Goal: Task Accomplishment & Management: Manage account settings

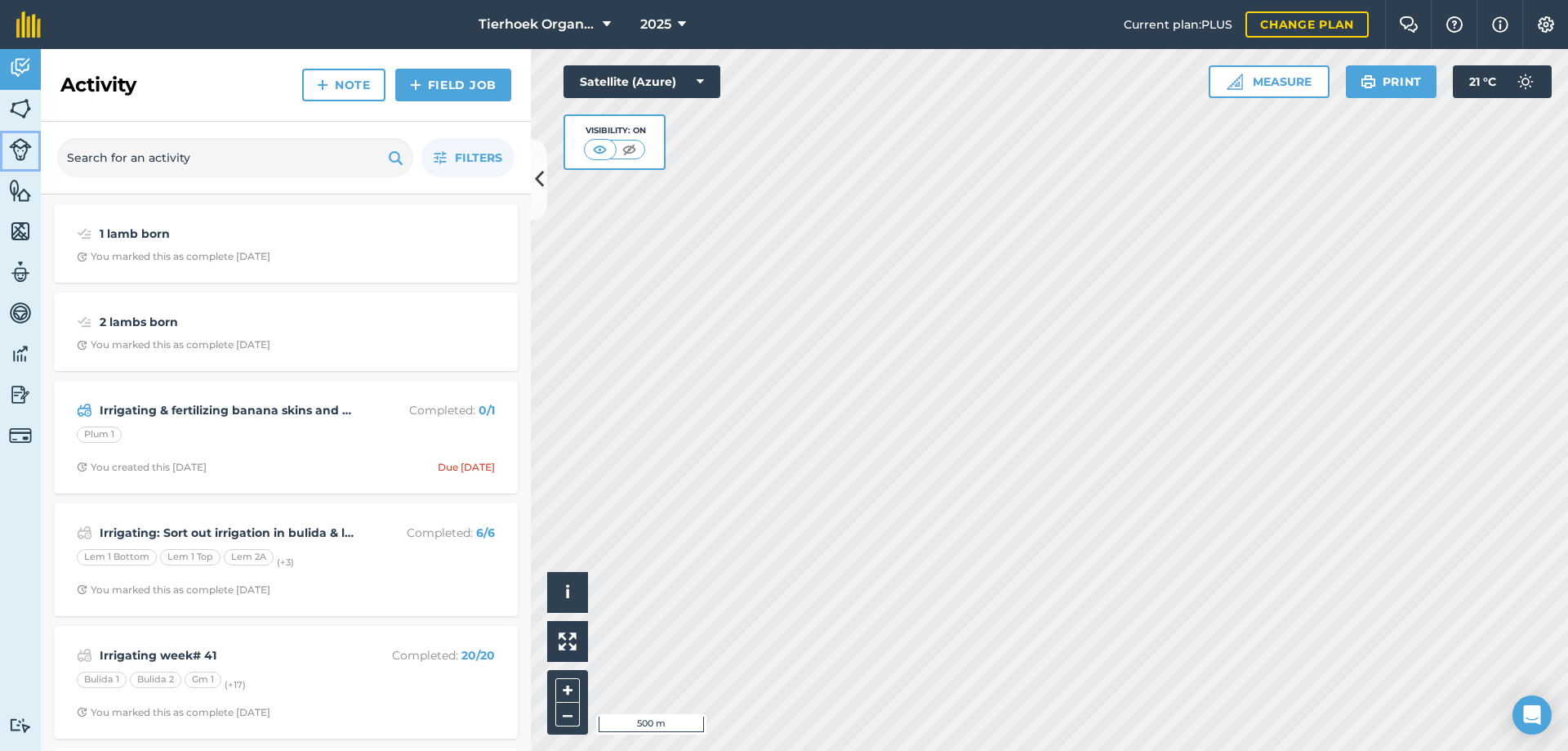
click at [19, 152] on img at bounding box center [21, 150] width 23 height 23
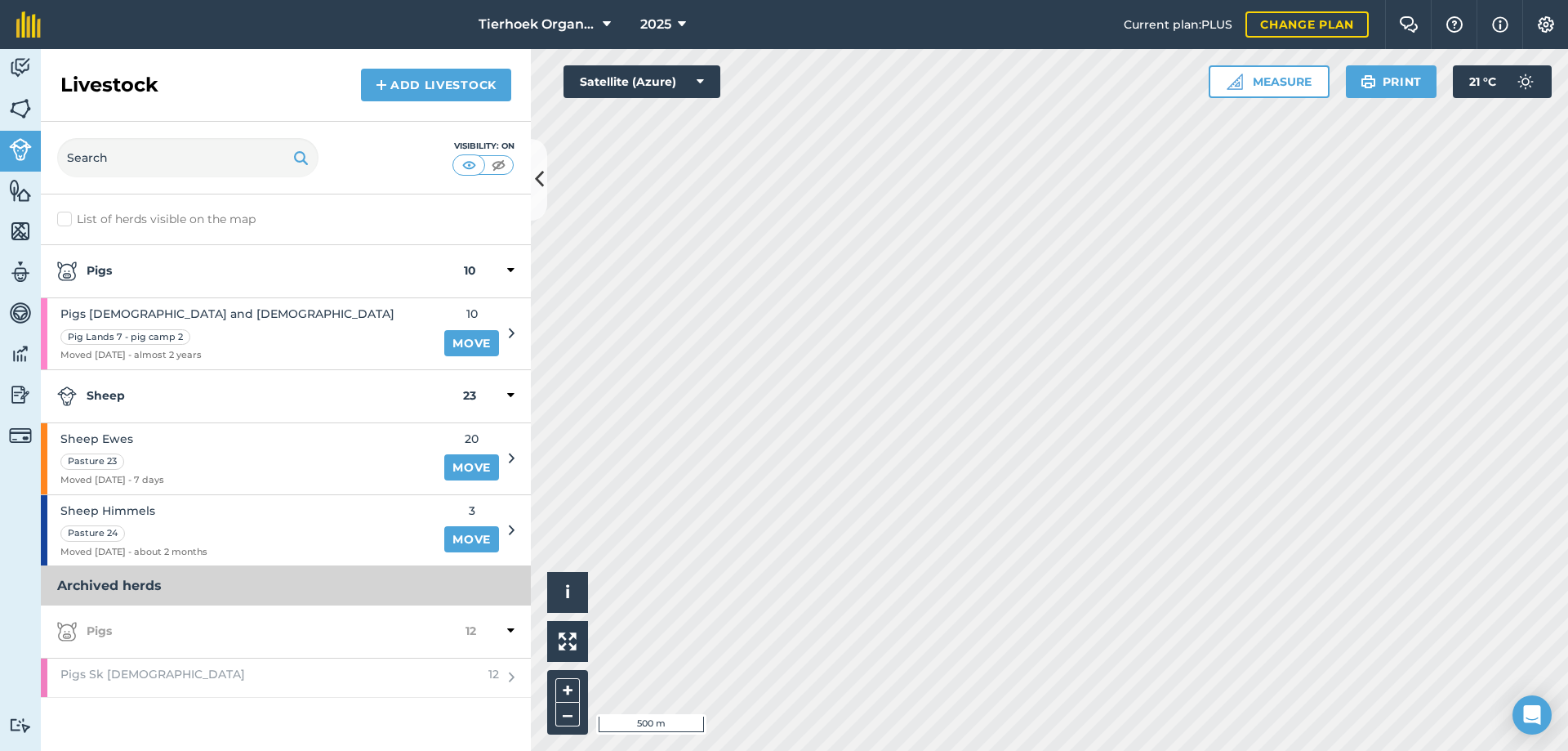
click at [199, 409] on div "Sheep 23" at bounding box center [285, 396] width 490 height 53
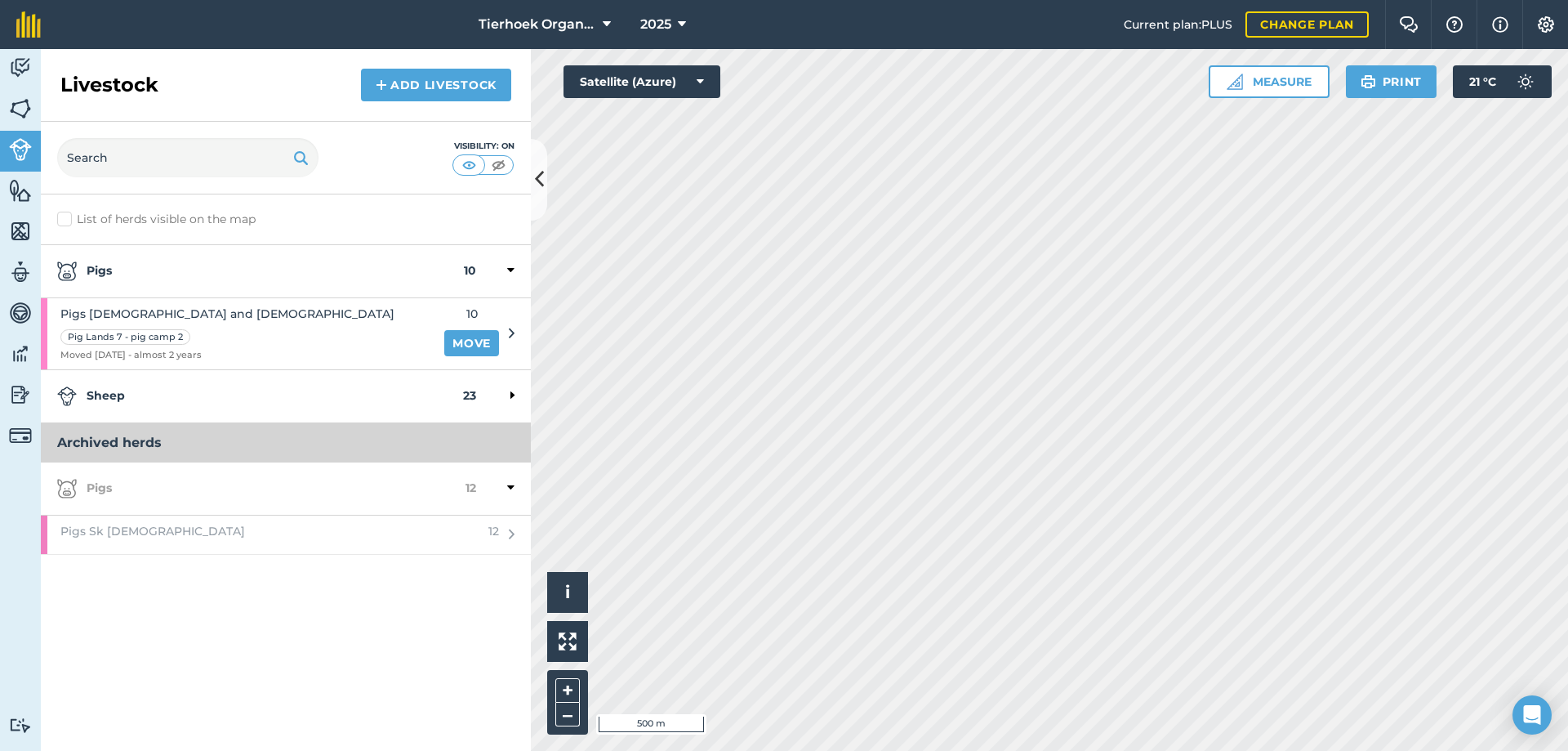
click at [199, 409] on div "Sheep 23" at bounding box center [285, 396] width 490 height 53
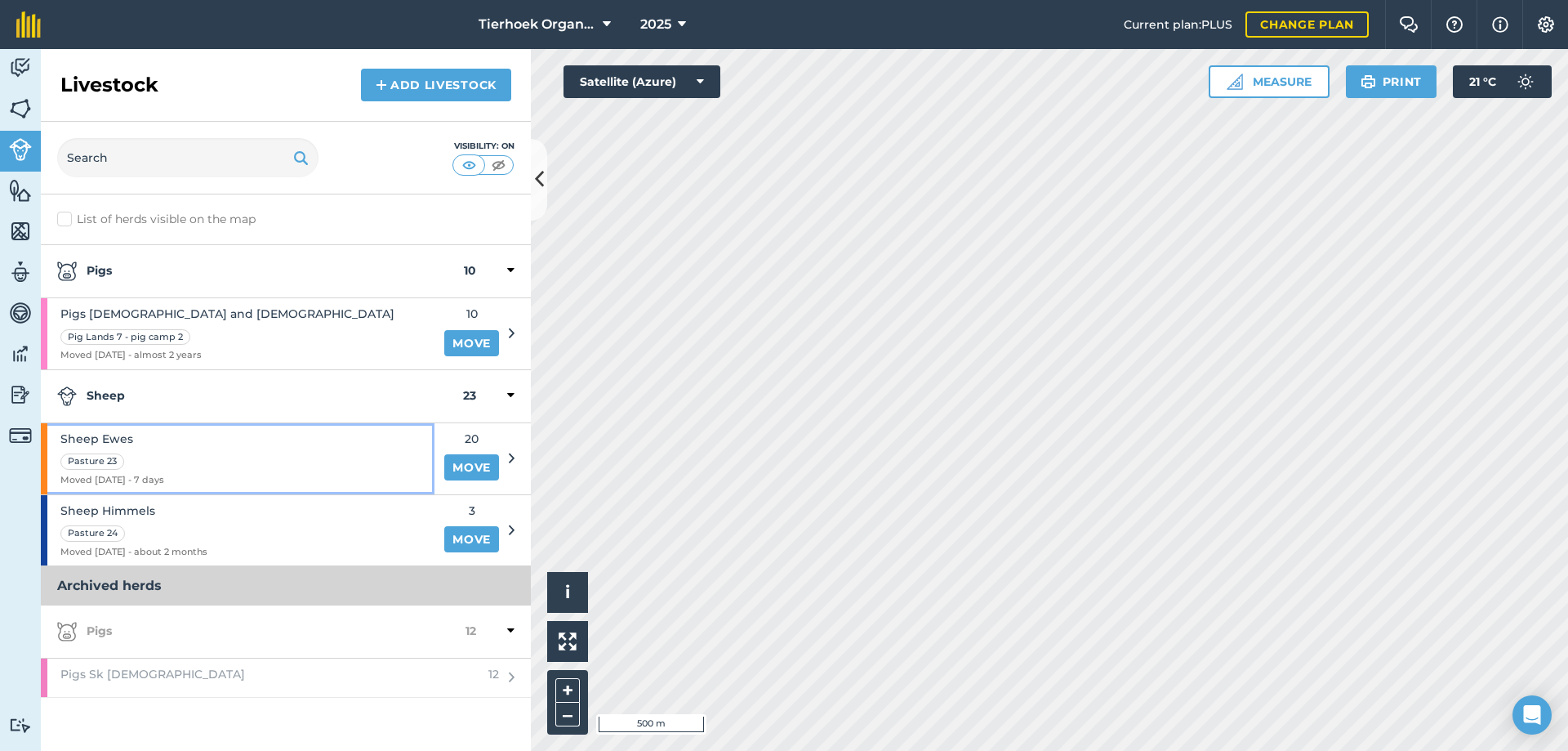
click at [194, 449] on div "Sheep Ewes Pasture 23 Moved [DATE] - 7 days" at bounding box center [237, 459] width 393 height 72
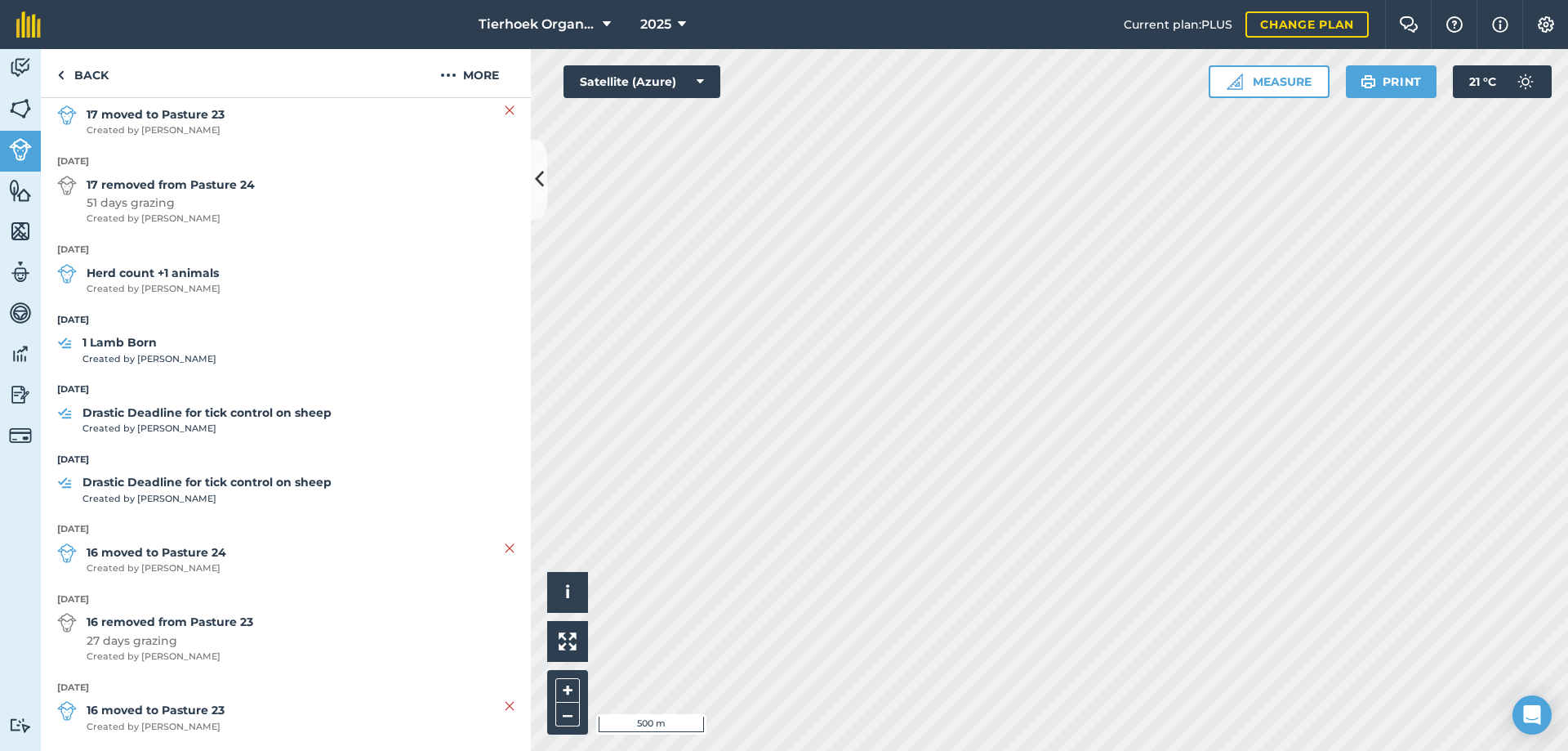
scroll to position [735, 0]
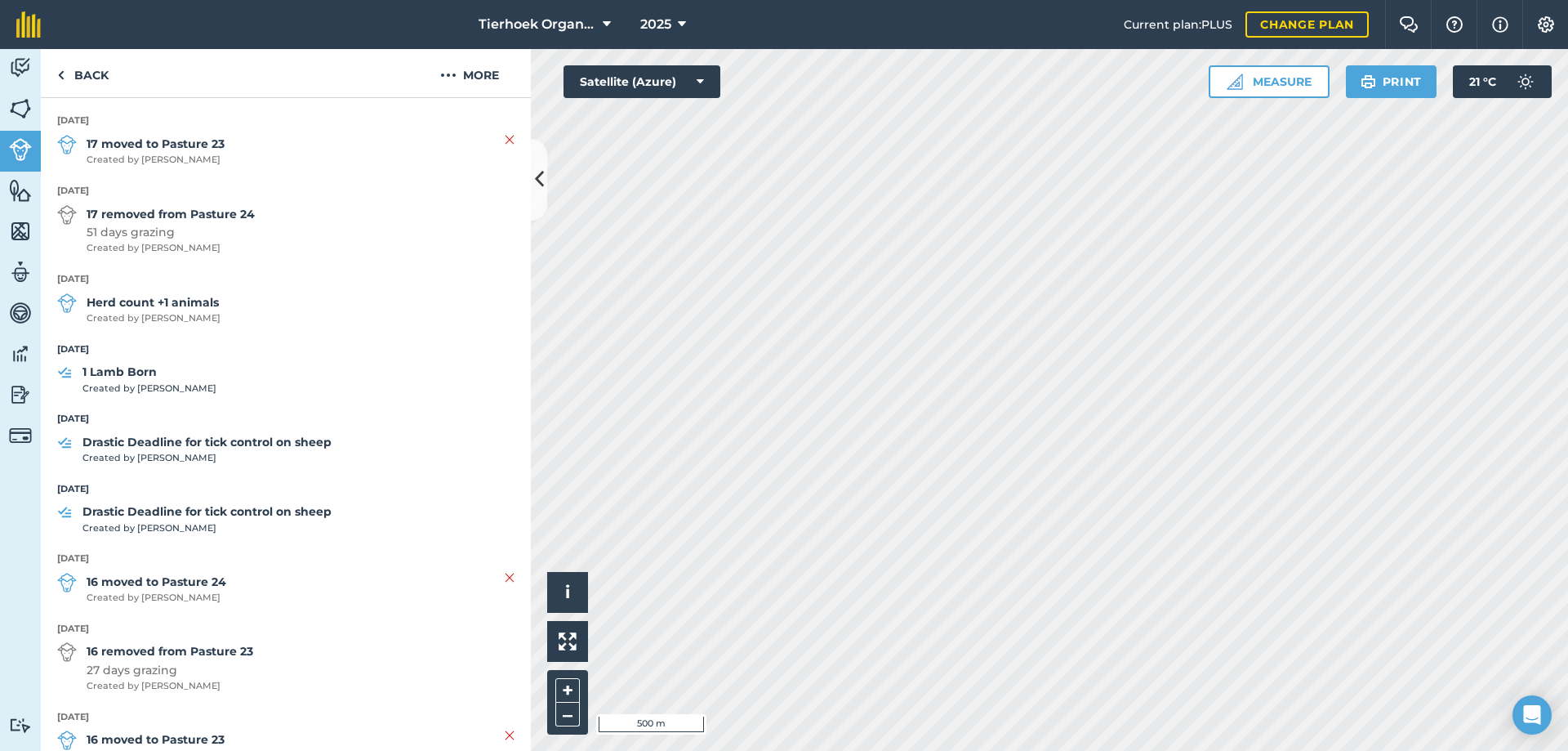
click at [124, 371] on strong "1 Lamb Born" at bounding box center [150, 371] width 134 height 18
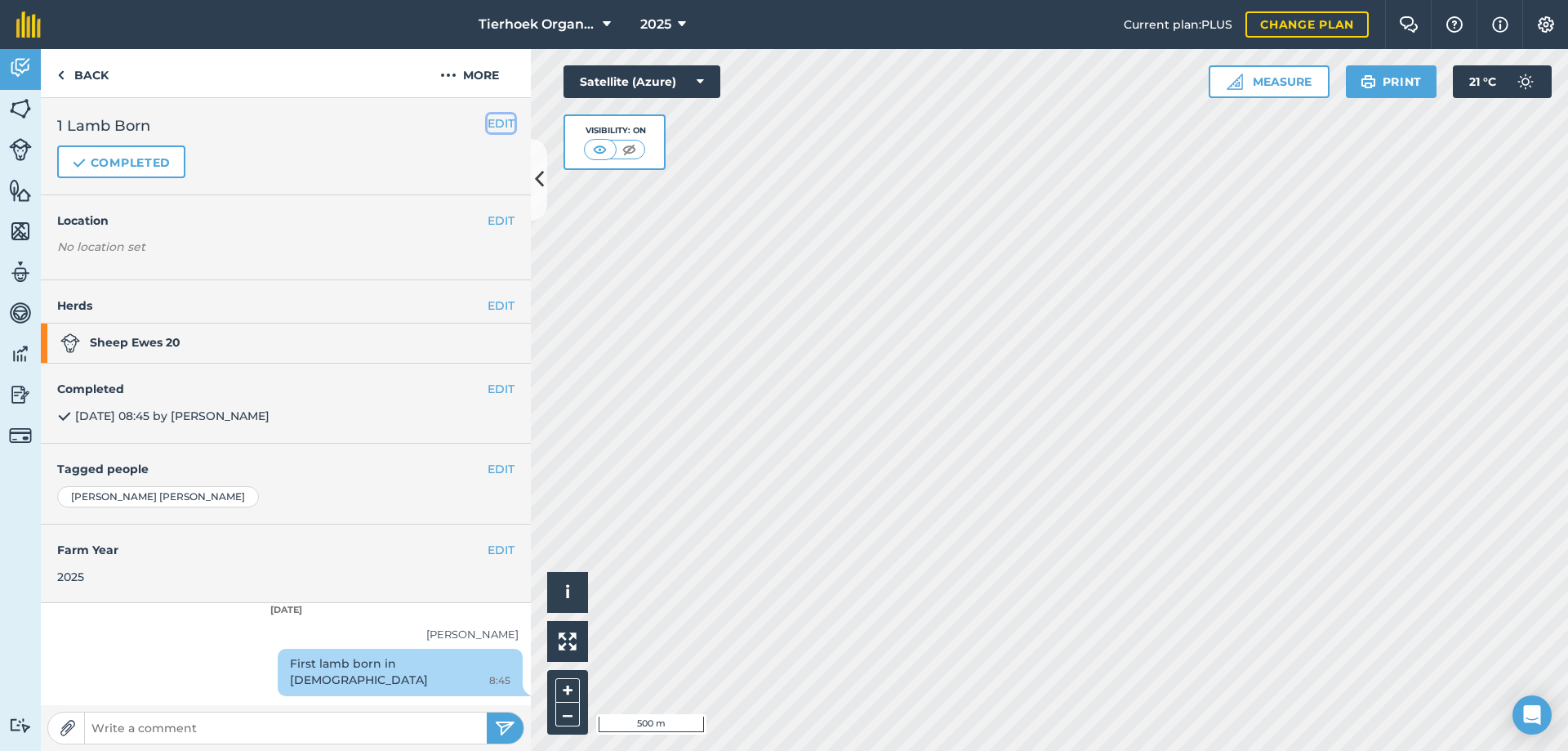
click at [497, 121] on button "EDIT" at bounding box center [500, 123] width 27 height 18
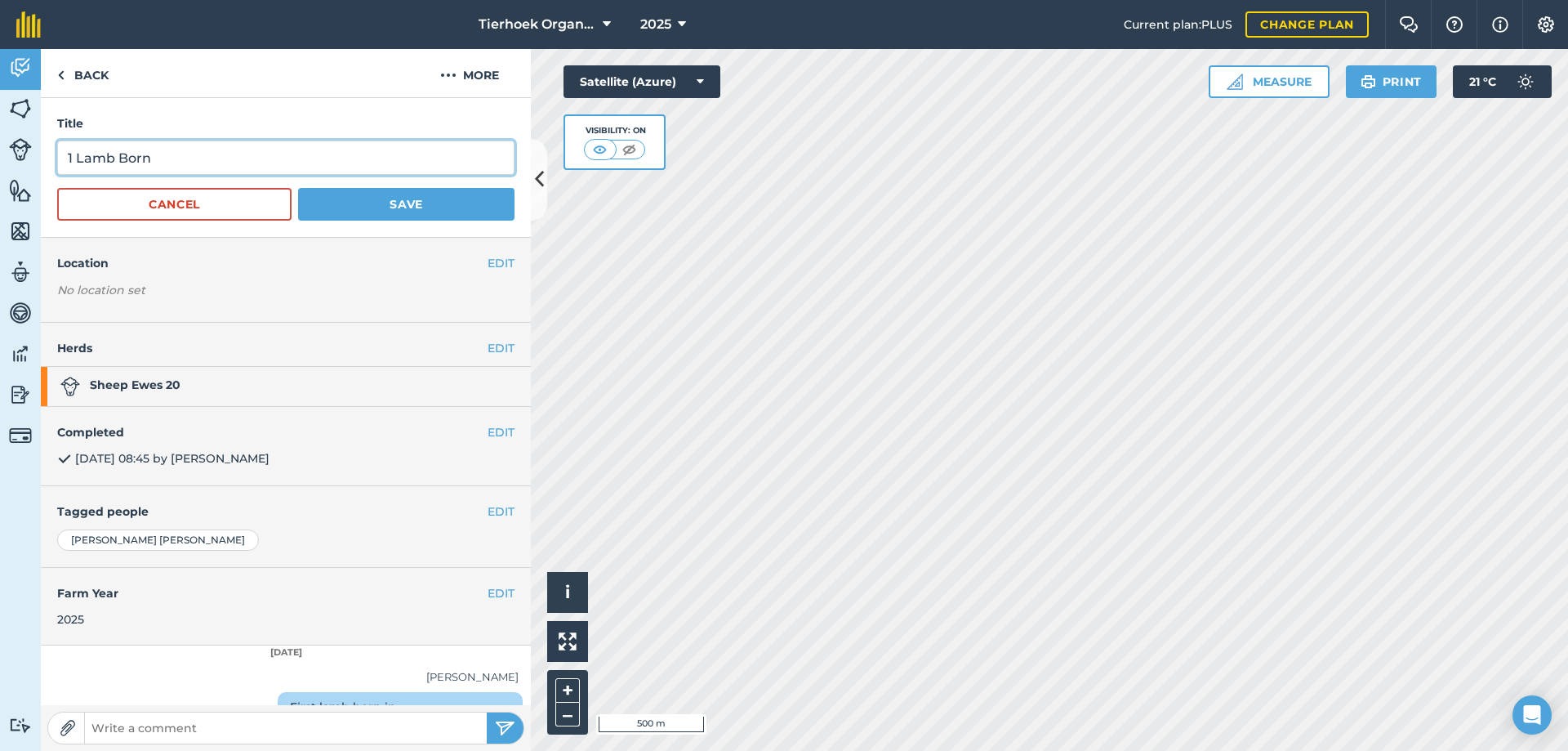
click at [166, 153] on input "1 Lamb Born" at bounding box center [286, 157] width 457 height 34
type input "1 Lamb Born ewe"
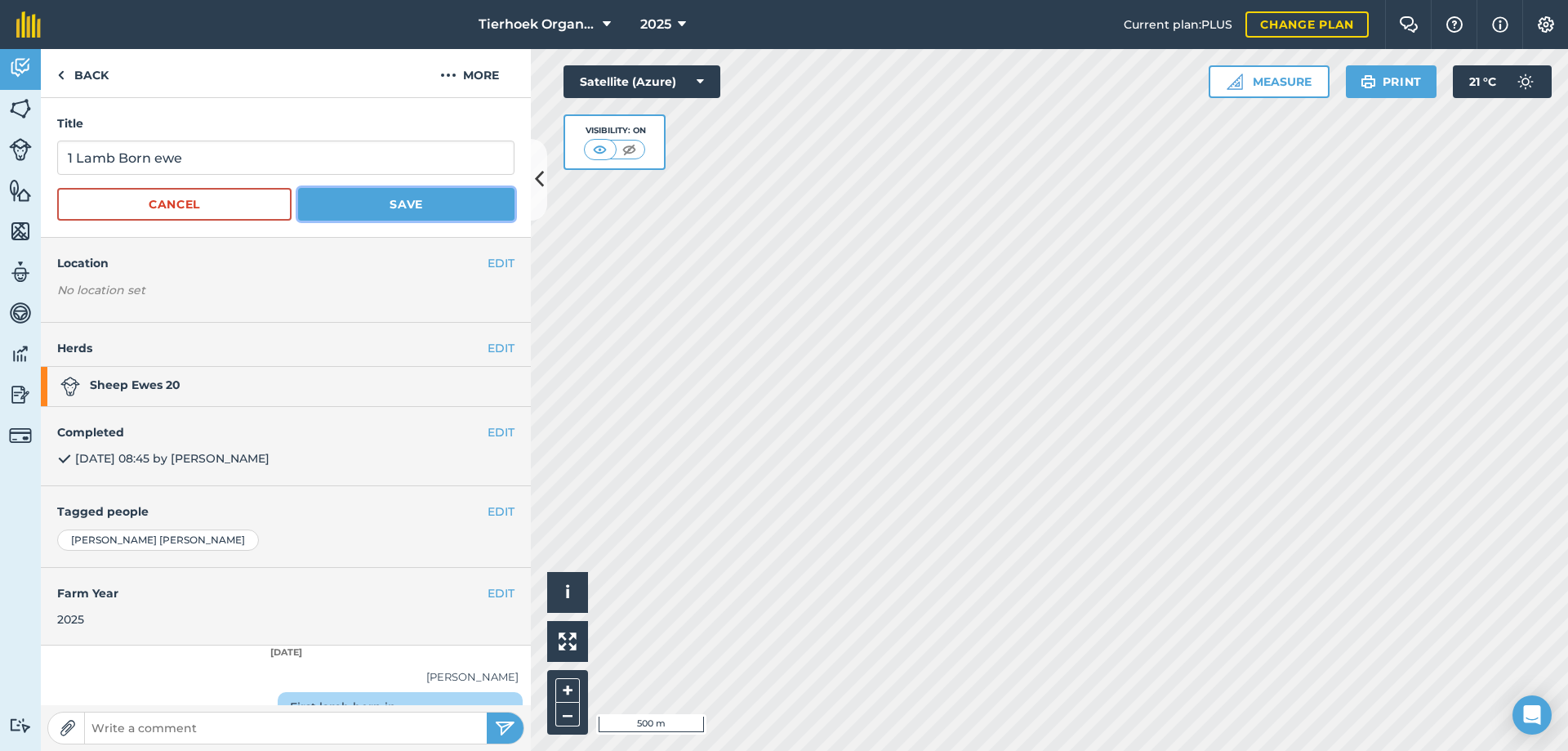
click at [405, 195] on button "Save" at bounding box center [406, 204] width 216 height 33
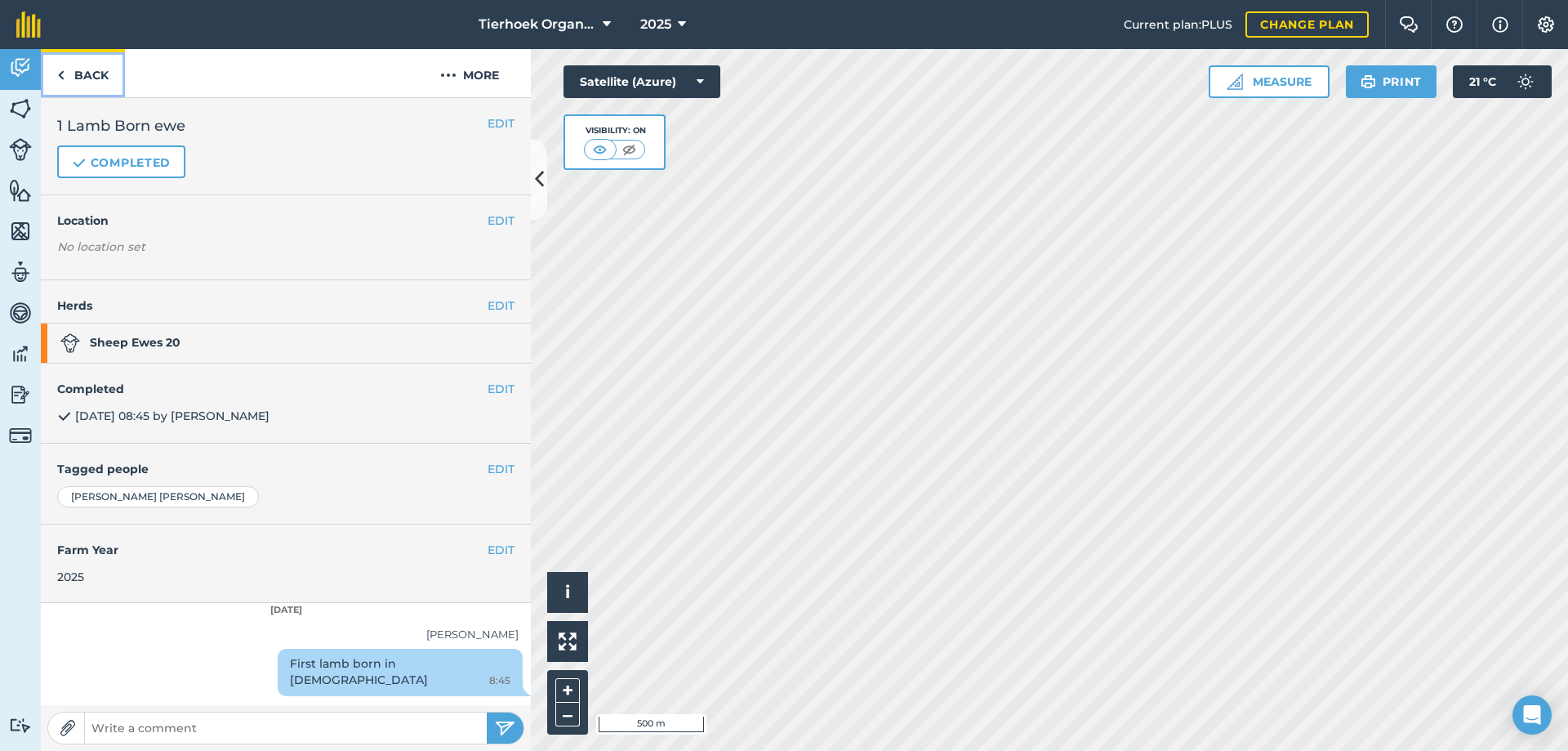
click at [90, 80] on link "Back" at bounding box center [82, 72] width 84 height 48
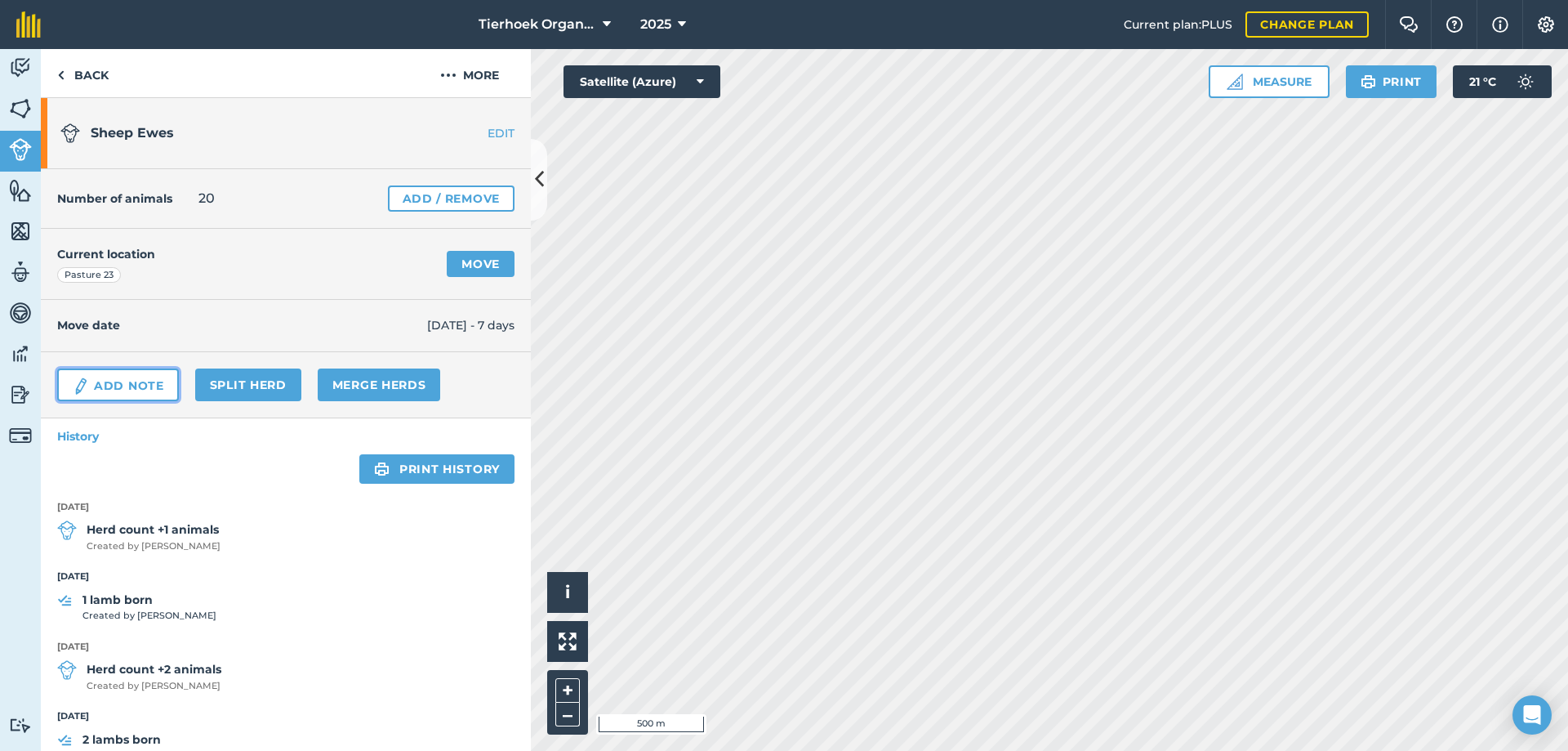
click at [103, 383] on link "Add Note" at bounding box center [118, 384] width 121 height 33
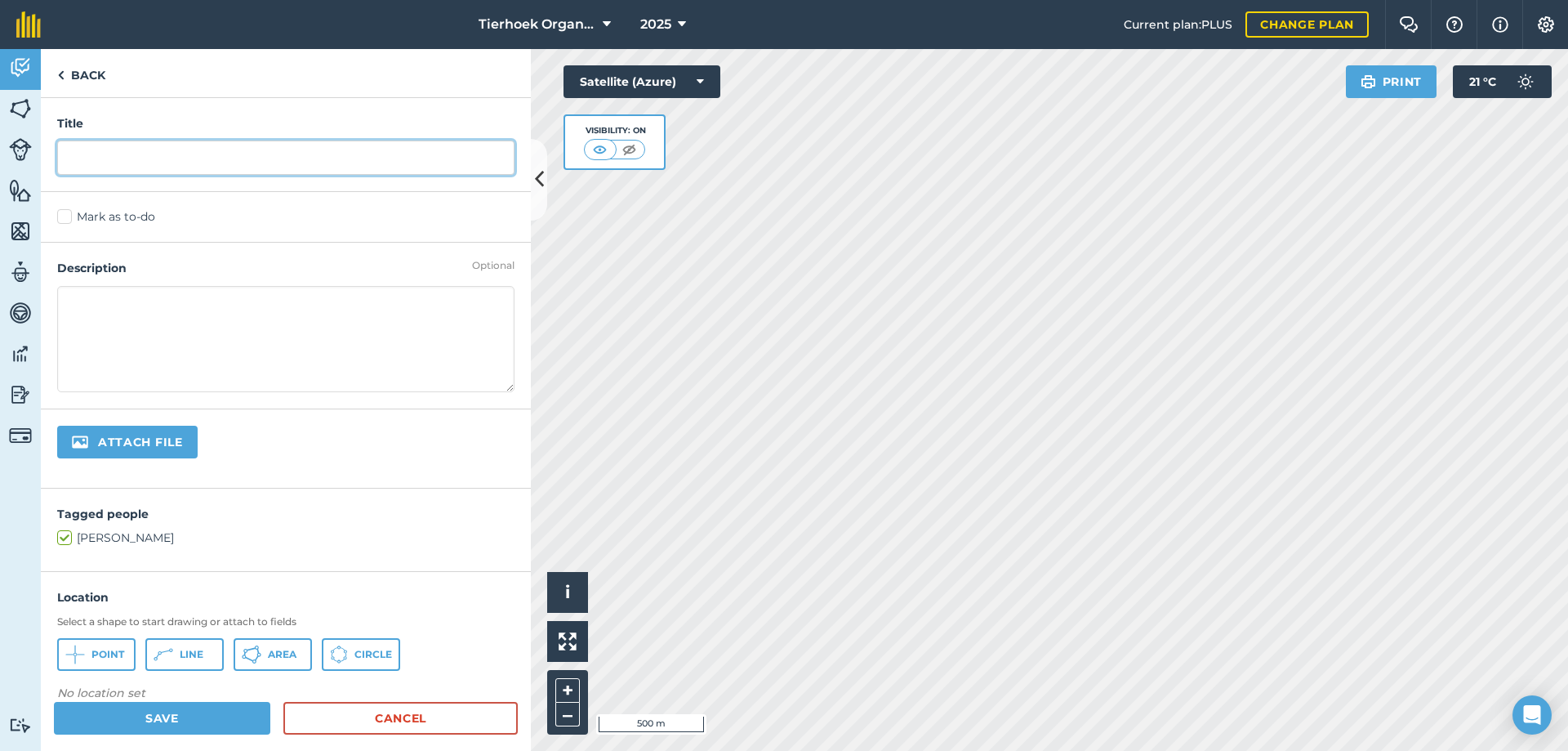
click at [87, 153] on input "text" at bounding box center [286, 157] width 457 height 34
drag, startPoint x: 193, startPoint y: 158, endPoint x: 197, endPoint y: 166, distance: 8.9
click at [195, 158] on input "2 lambs born [PERSON_NAME]" at bounding box center [286, 157] width 457 height 34
type input "2 lambs born [PERSON_NAME]"
click at [62, 214] on label "Mark as to-do" at bounding box center [286, 216] width 457 height 17
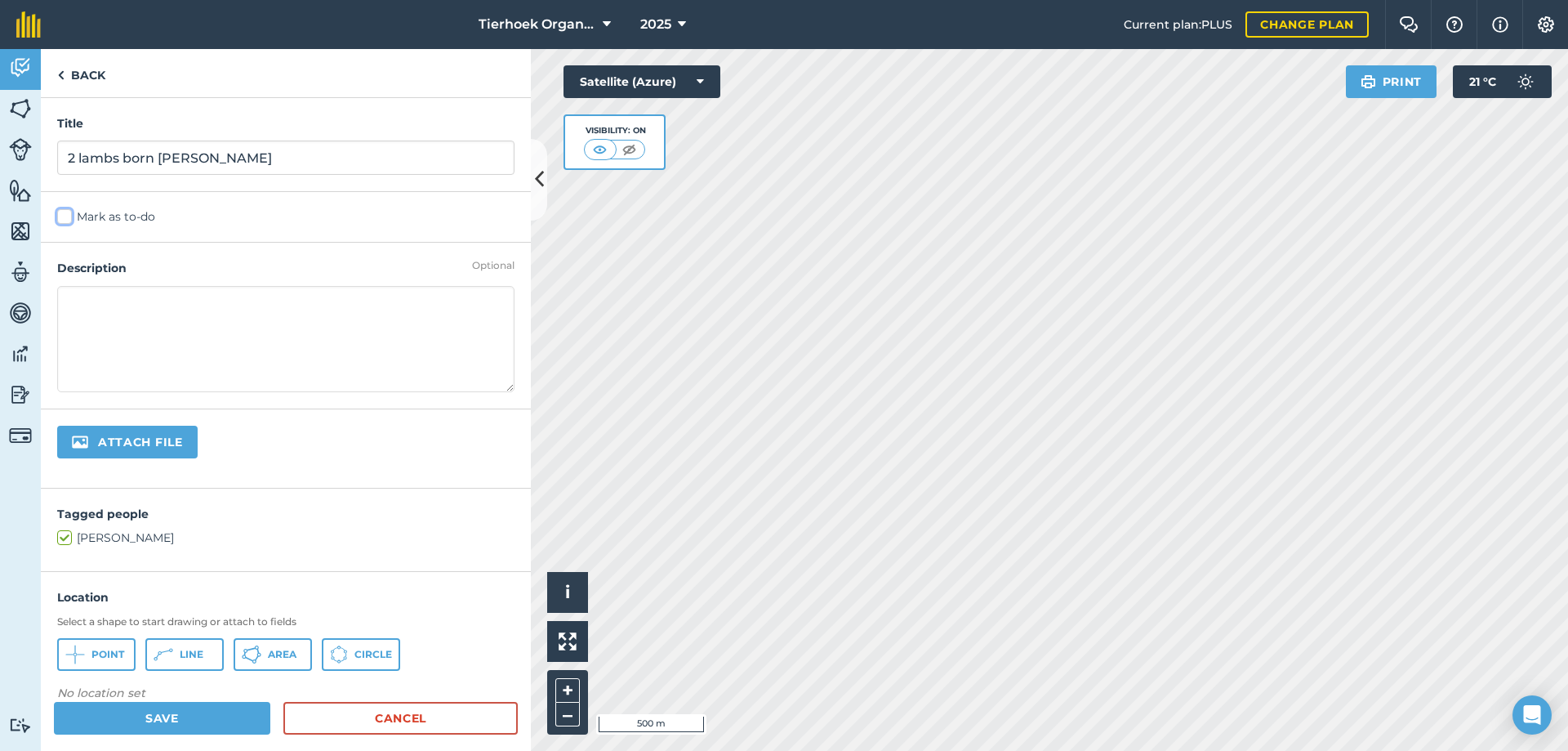
click at [62, 214] on input "Mark as to-do" at bounding box center [62, 213] width 10 height 10
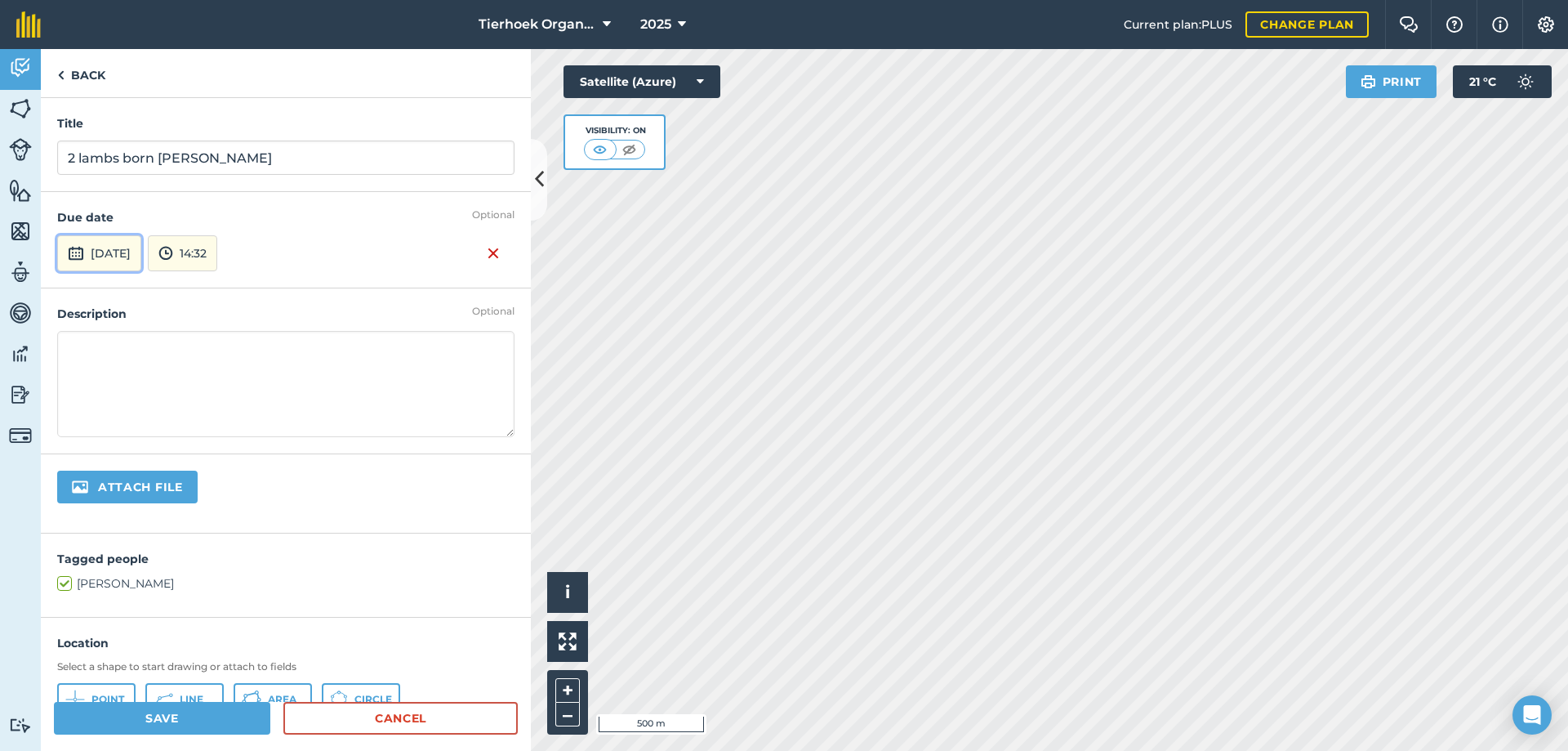
click at [119, 257] on button "[DATE]" at bounding box center [99, 253] width 84 height 36
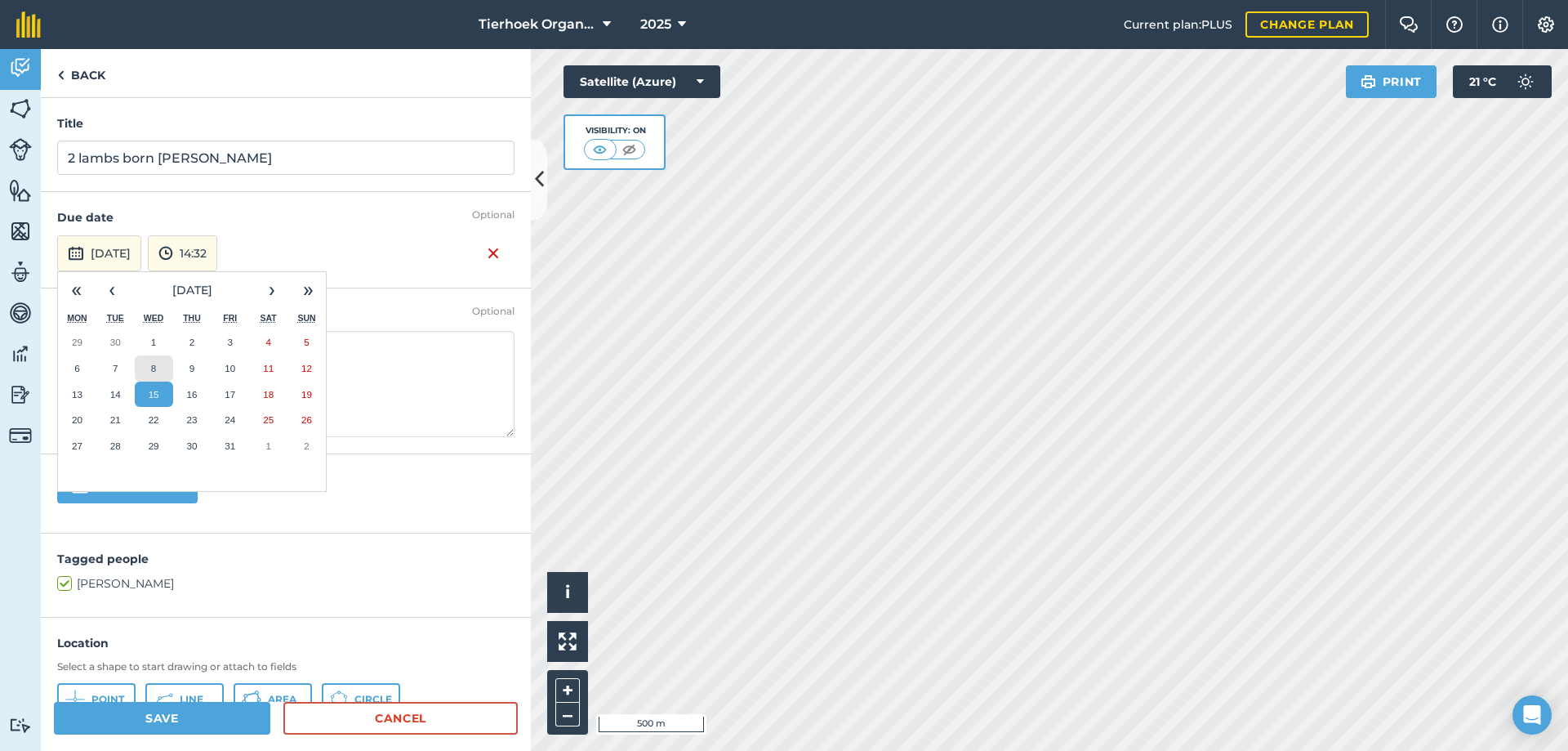
click at [152, 368] on abbr "8" at bounding box center [153, 367] width 5 height 10
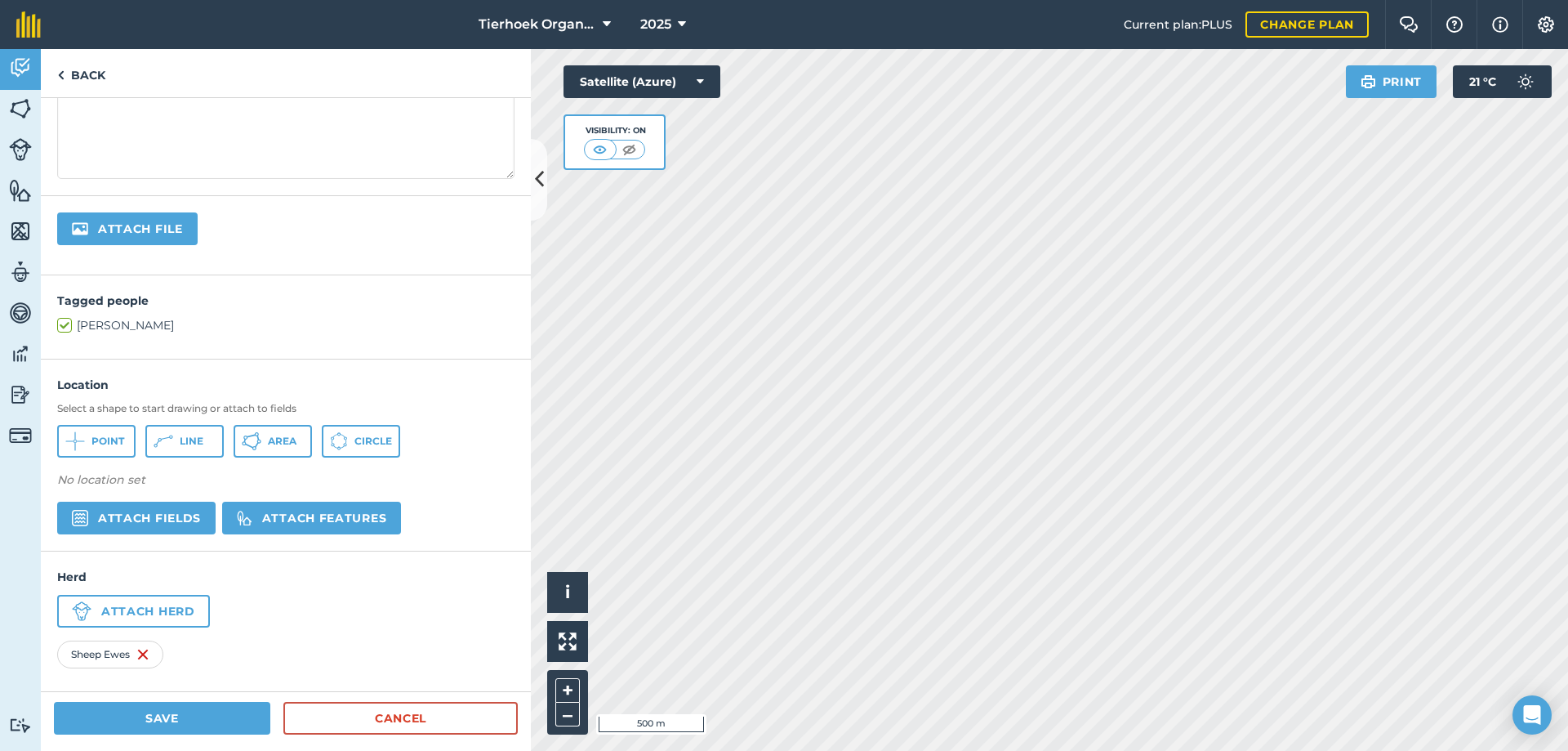
scroll to position [264, 0]
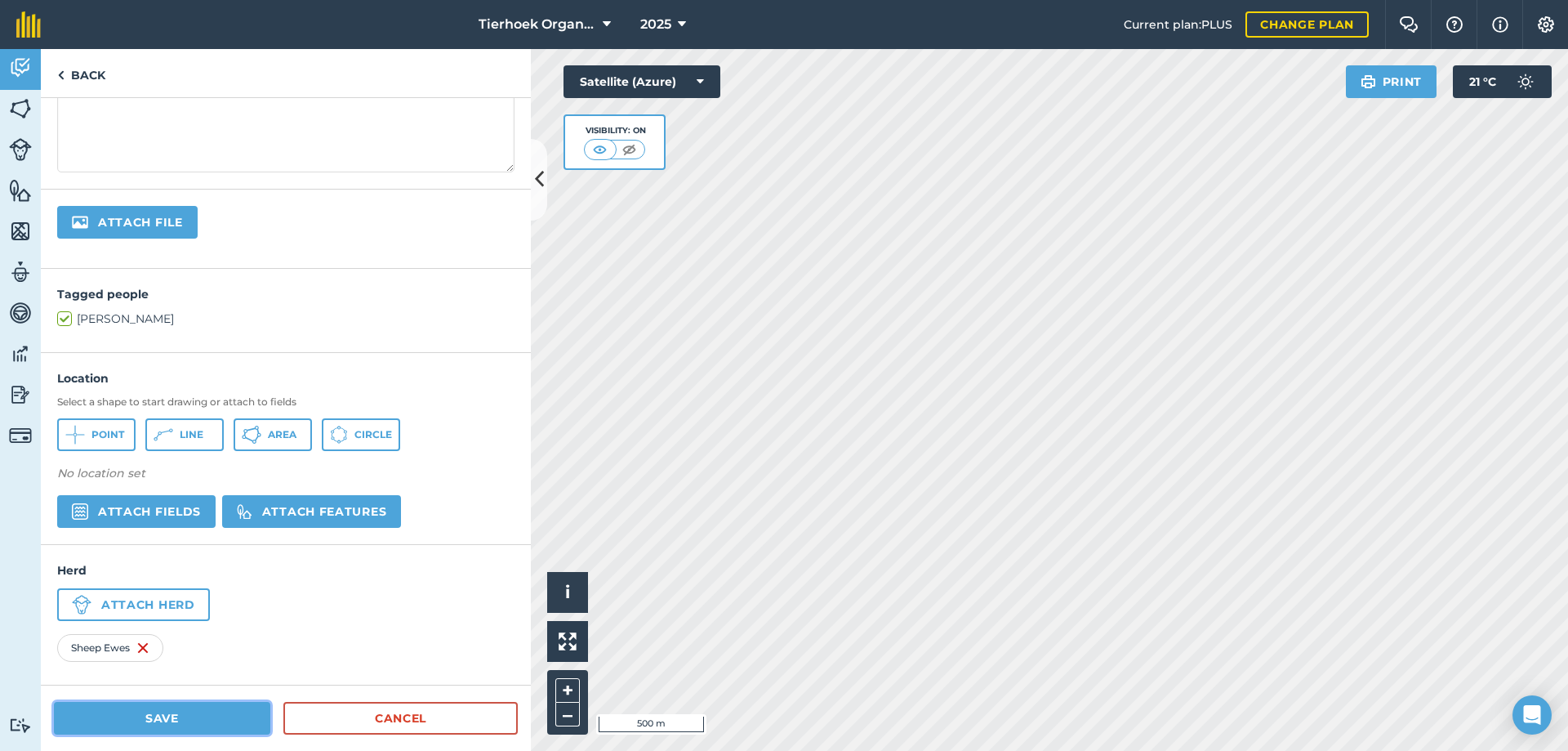
click at [164, 714] on button "Save" at bounding box center [162, 718] width 216 height 33
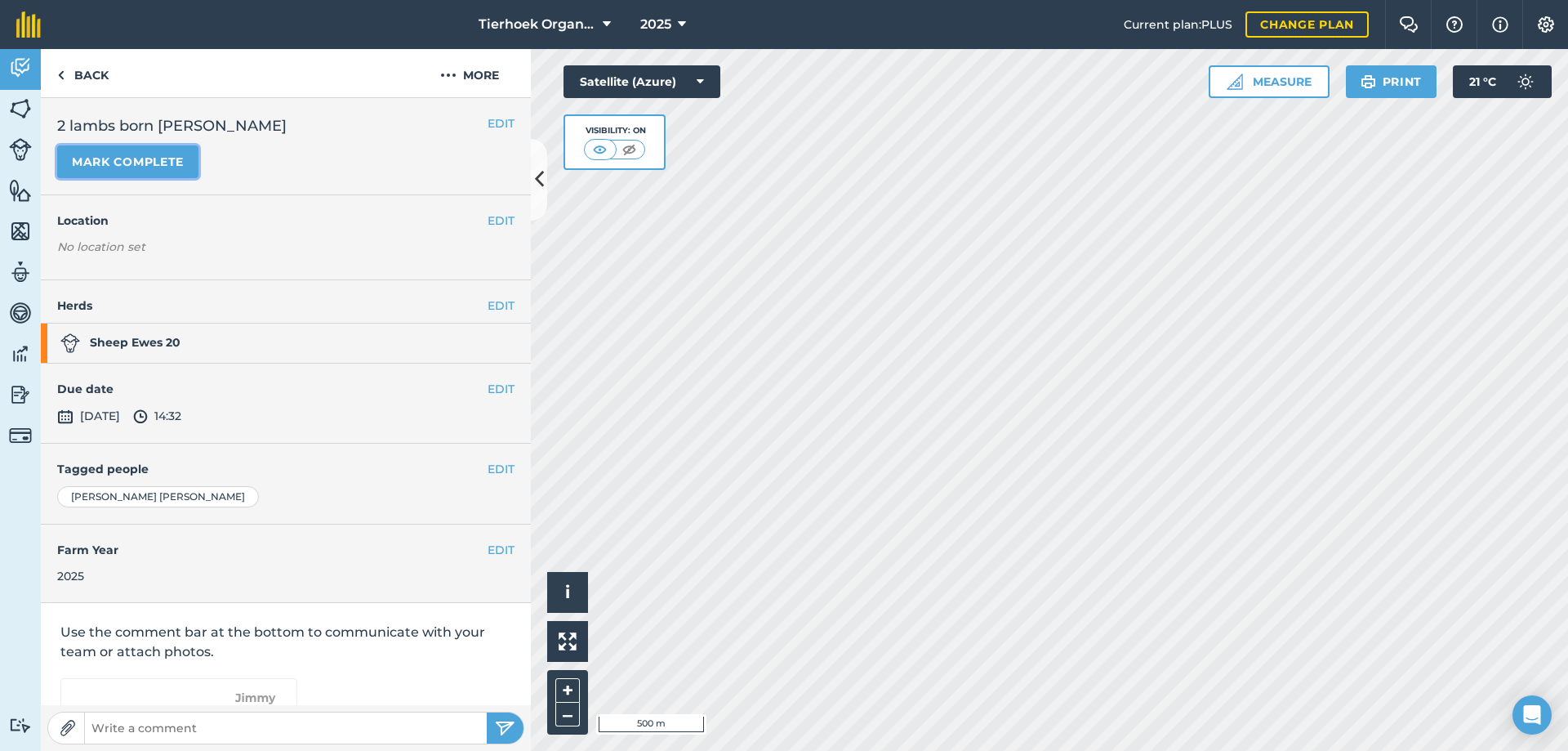
click at [110, 163] on button "Mark complete" at bounding box center [128, 162] width 141 height 33
click at [496, 387] on button "EDIT" at bounding box center [500, 389] width 27 height 18
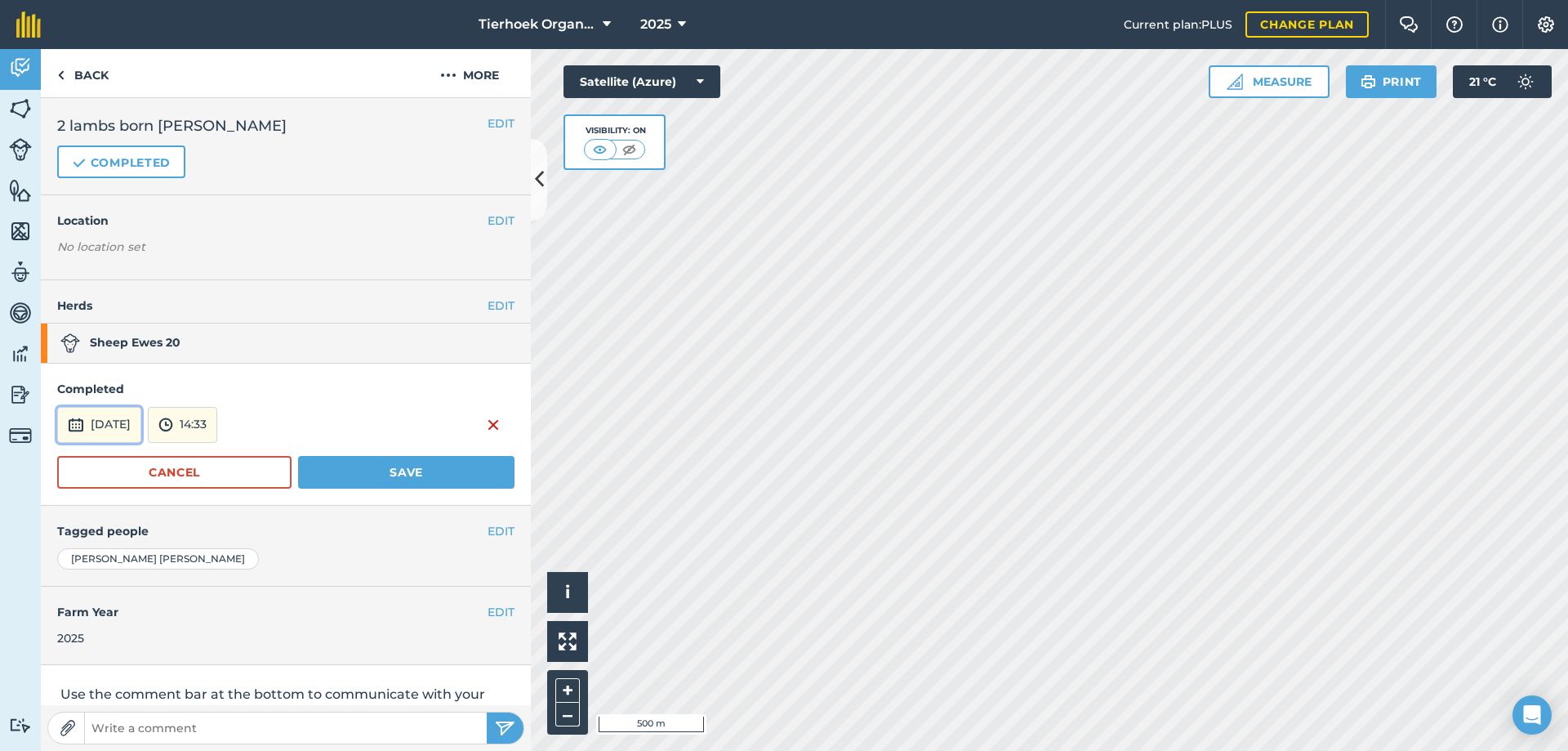
click at [133, 421] on button "[DATE]" at bounding box center [99, 424] width 84 height 36
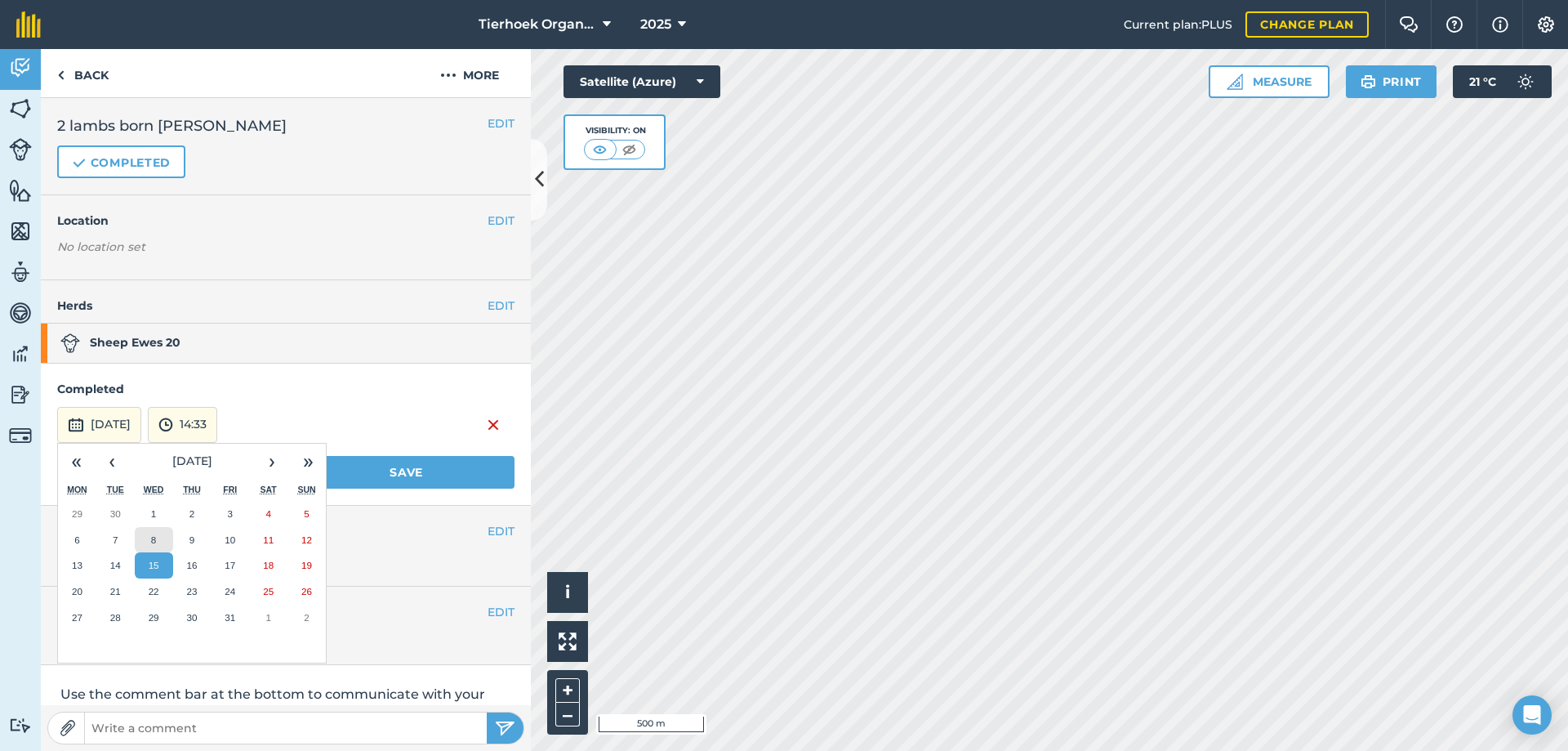
click at [156, 535] on abbr "8" at bounding box center [153, 539] width 5 height 10
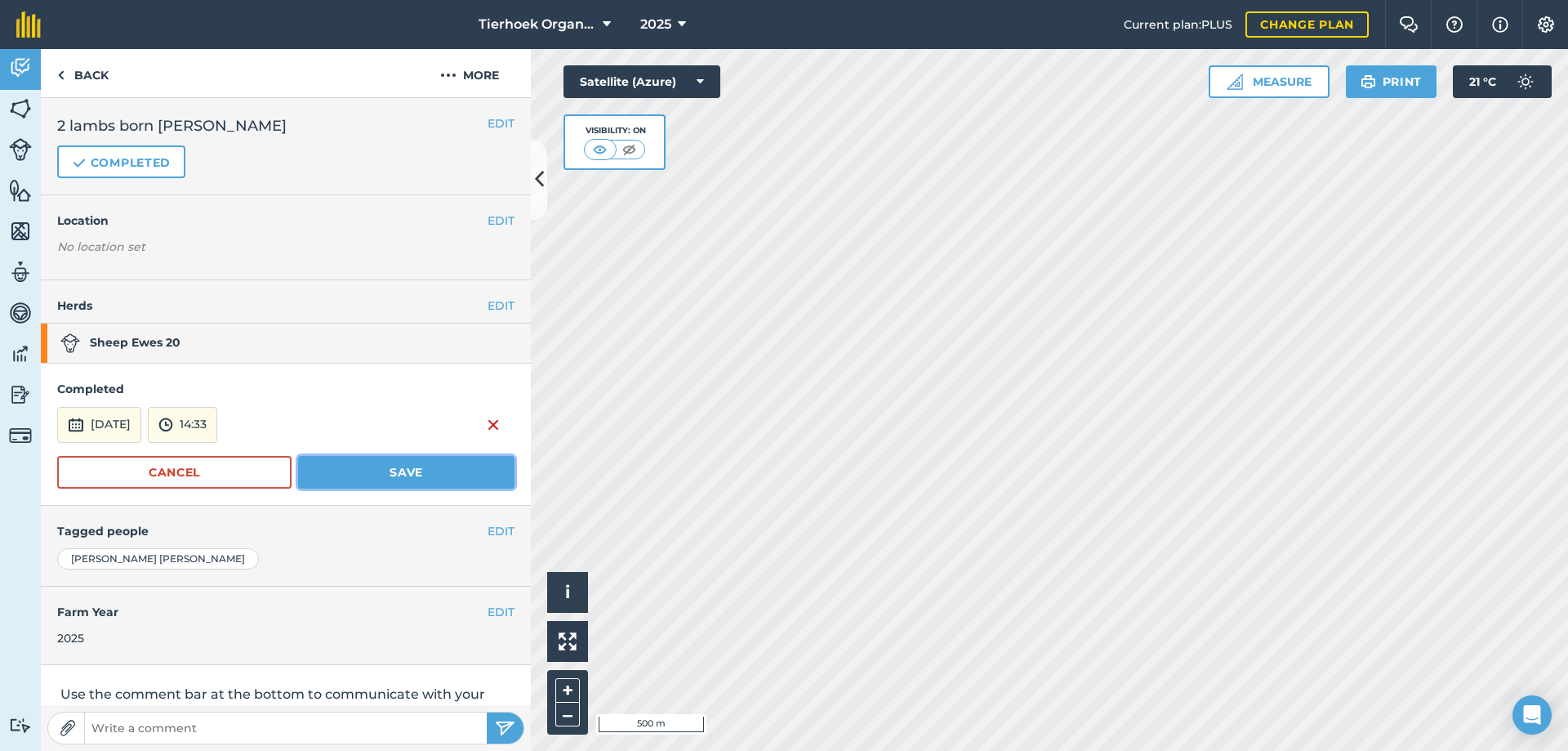
click at [359, 466] on button "Save" at bounding box center [406, 471] width 216 height 33
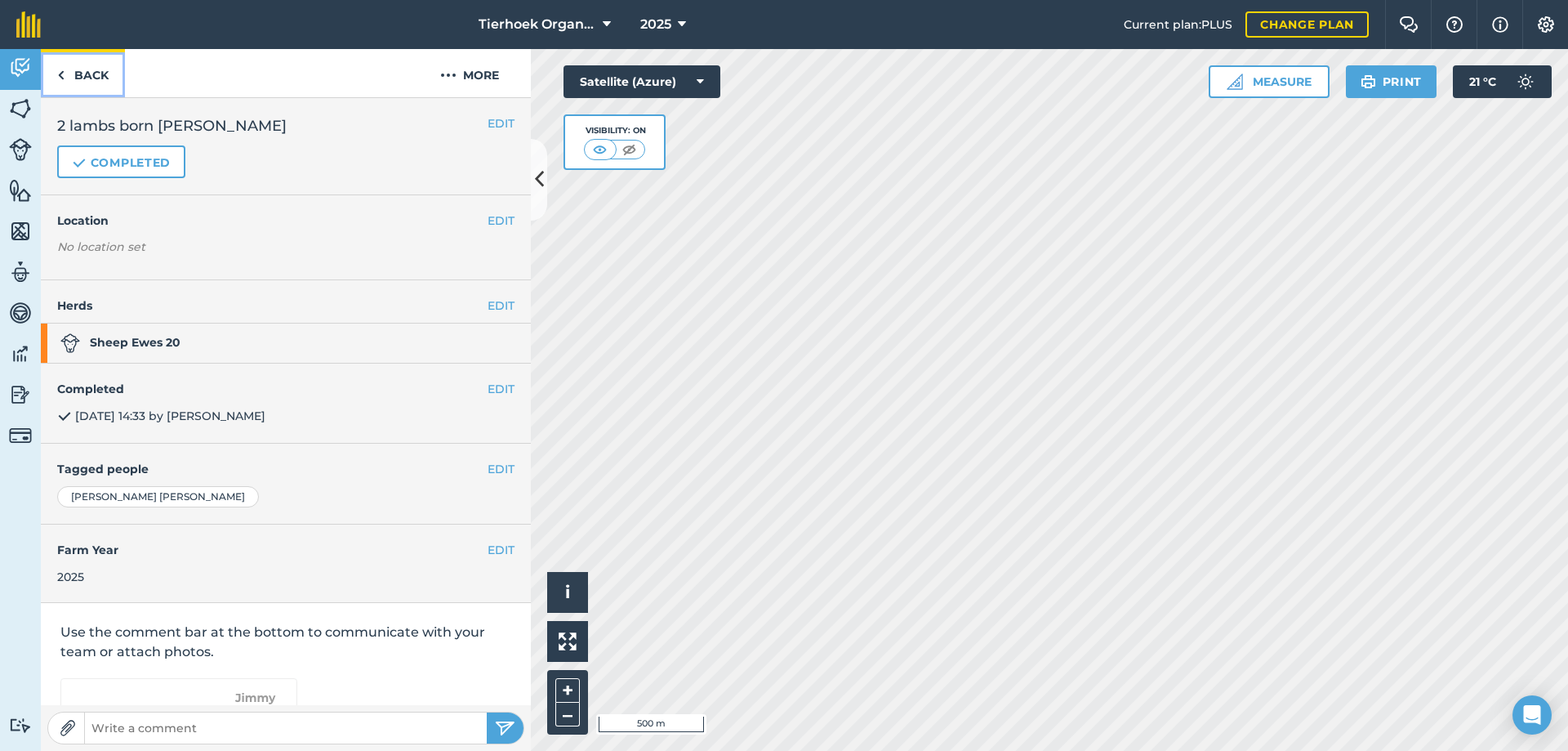
click at [93, 77] on link "Back" at bounding box center [82, 72] width 84 height 48
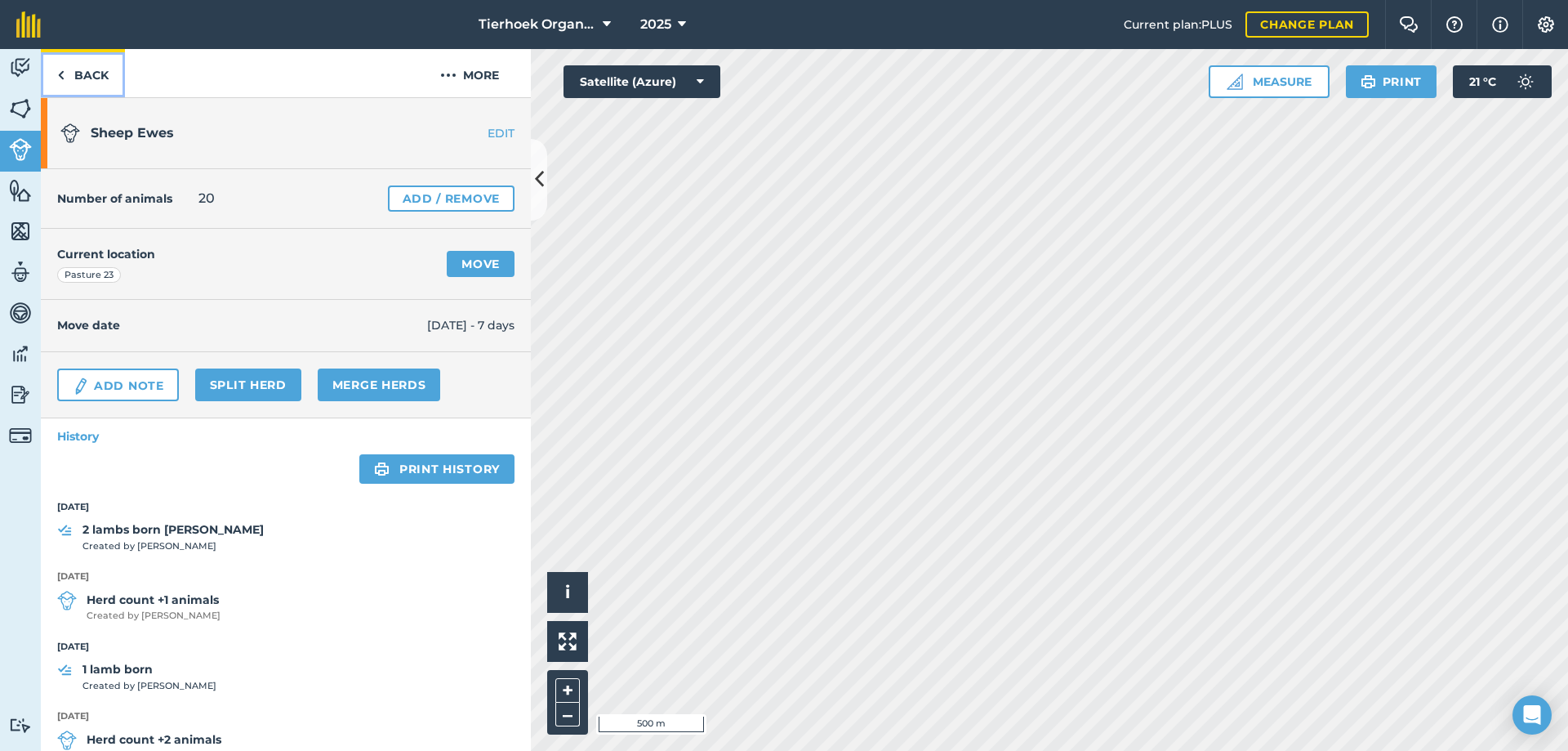
click at [93, 76] on link "Back" at bounding box center [82, 72] width 84 height 48
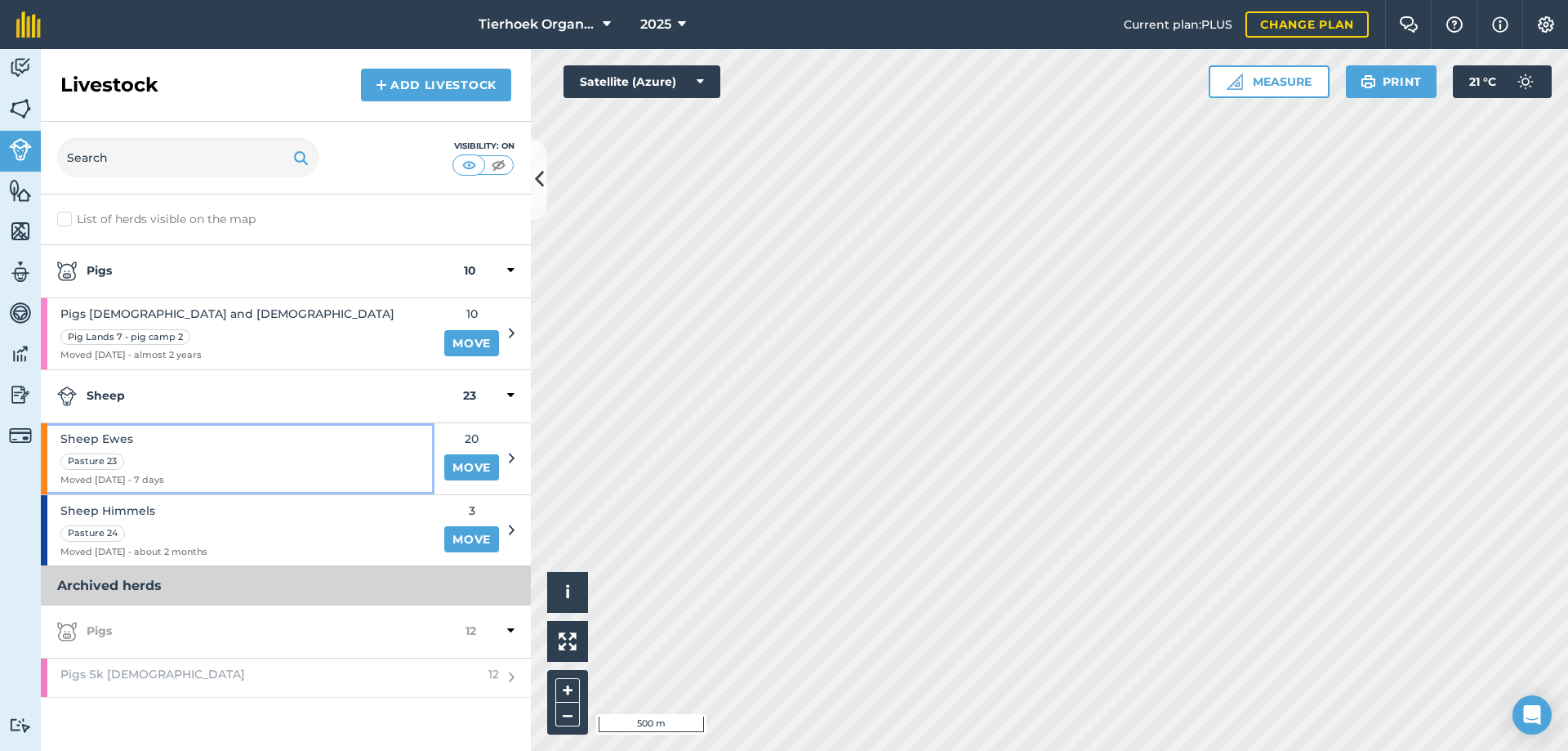
click at [201, 455] on div "Sheep Ewes Pasture 23 Moved [DATE] - 7 days" at bounding box center [237, 459] width 393 height 72
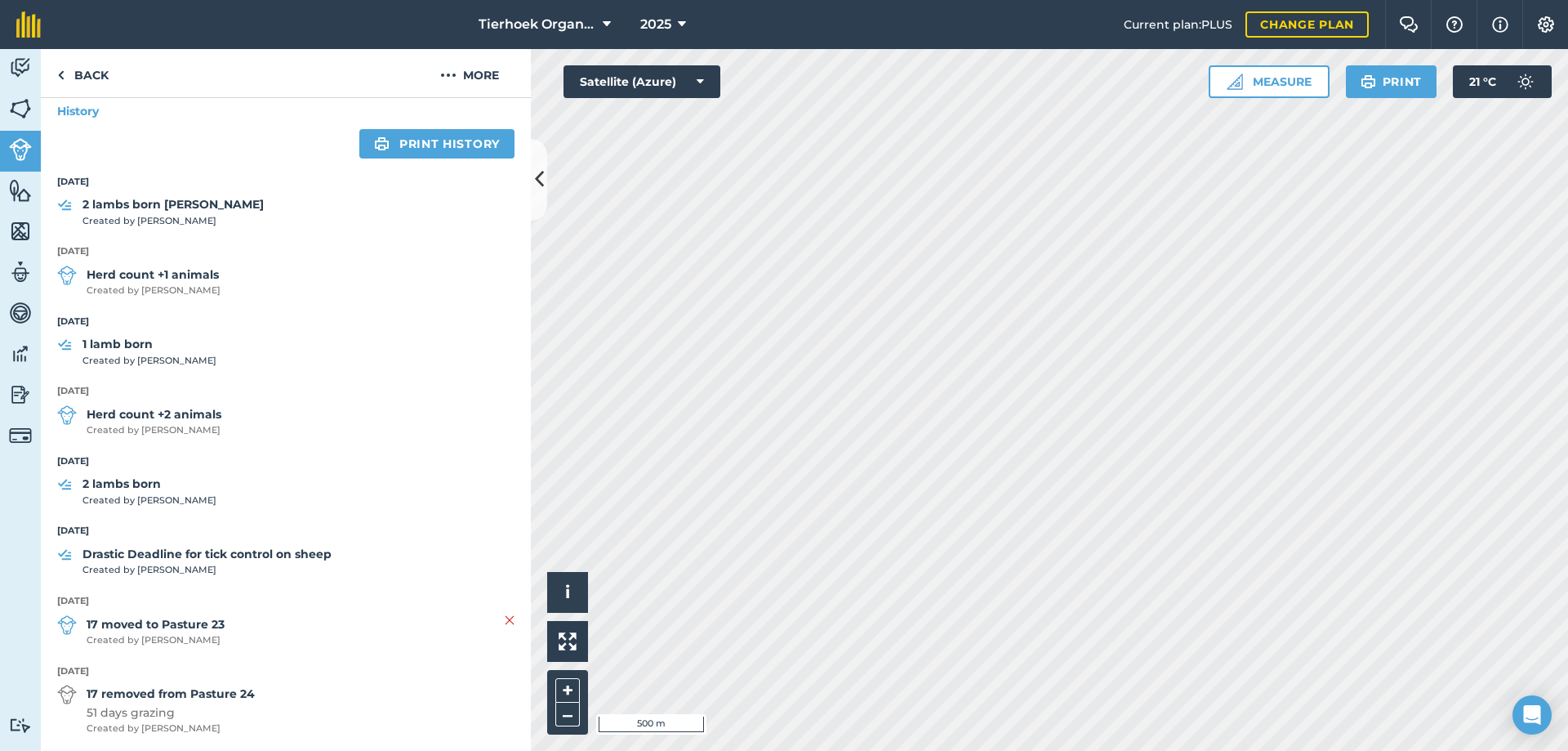
scroll to position [245, 0]
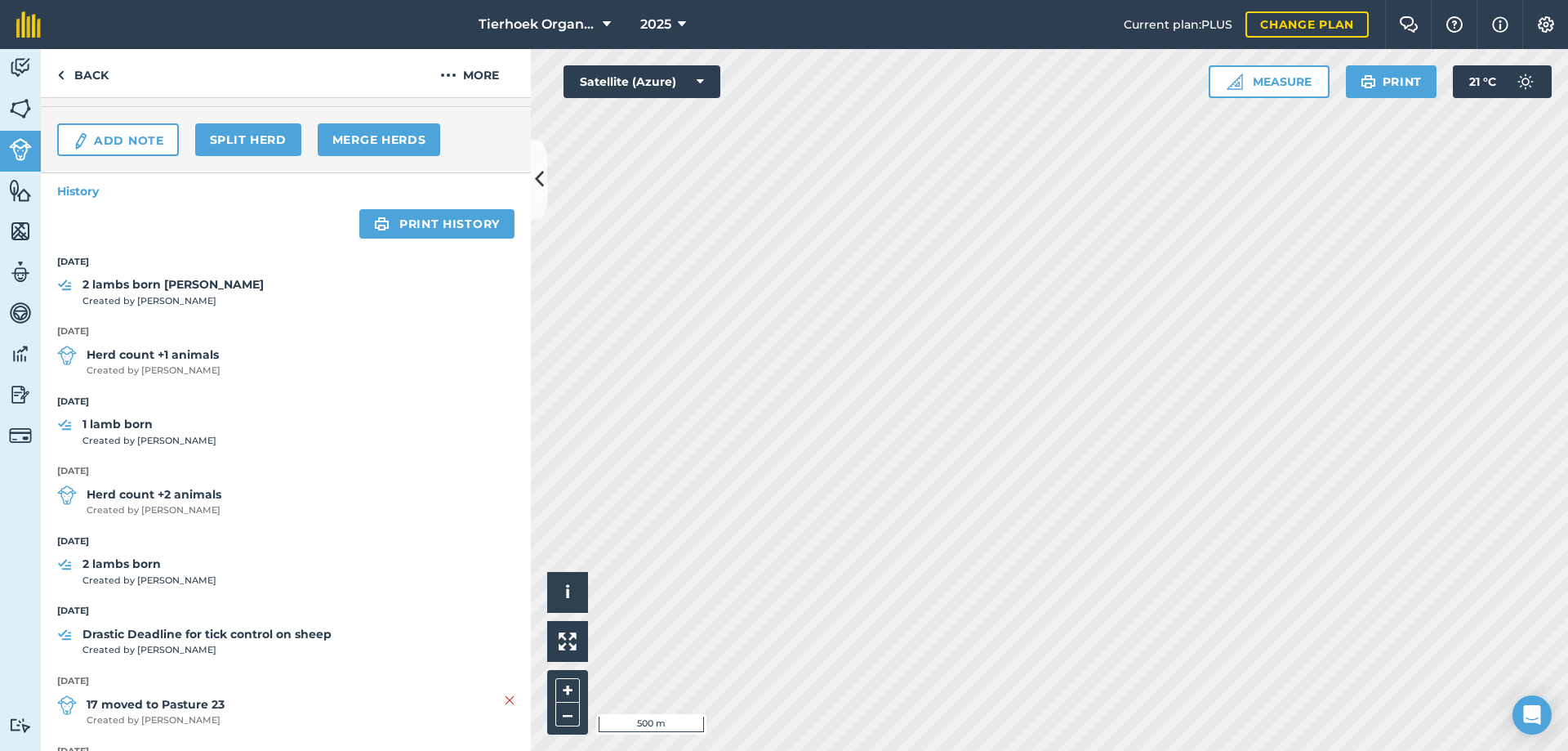
click at [103, 264] on strong "[DATE]" at bounding box center [286, 263] width 457 height 15
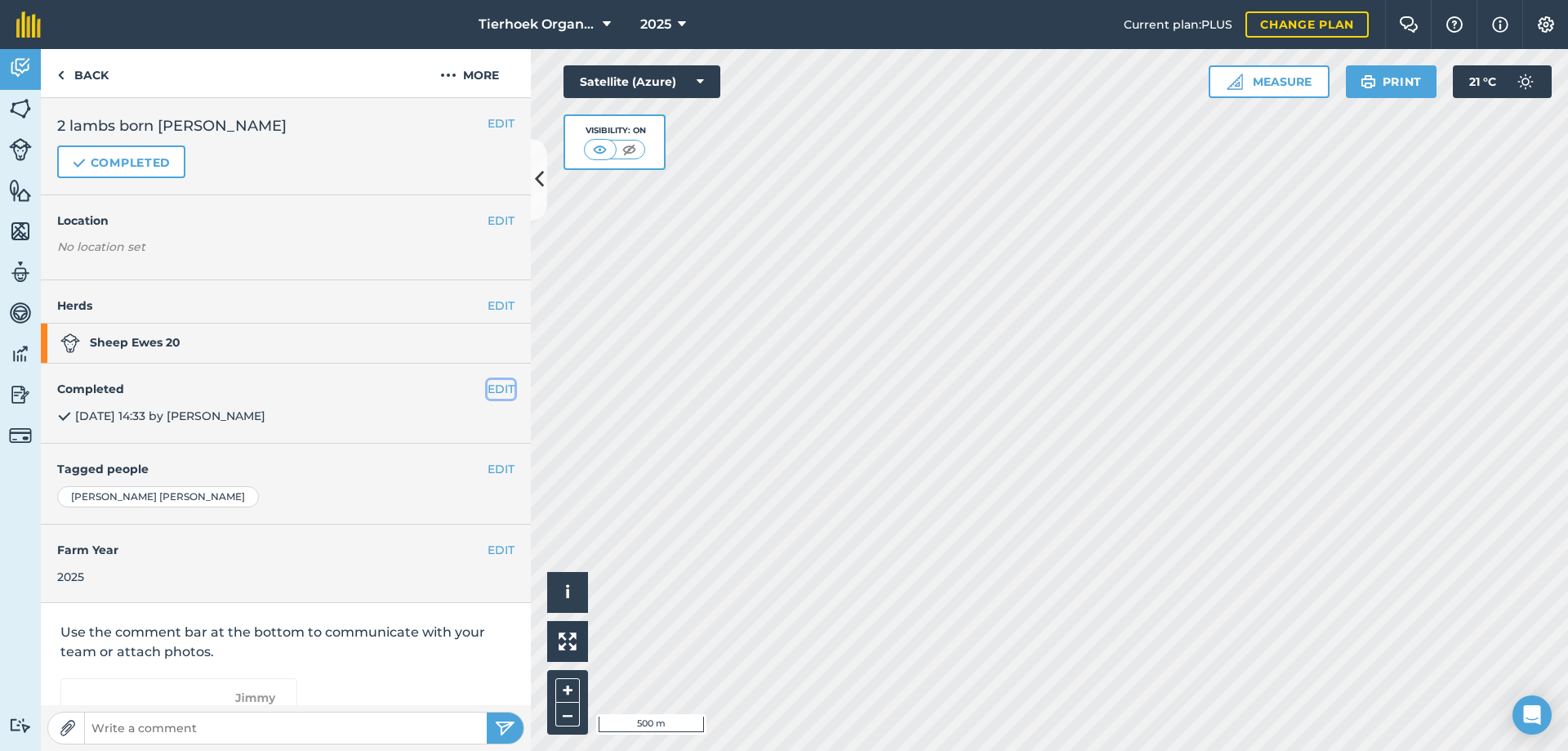
click at [487, 387] on button "EDIT" at bounding box center [500, 389] width 27 height 18
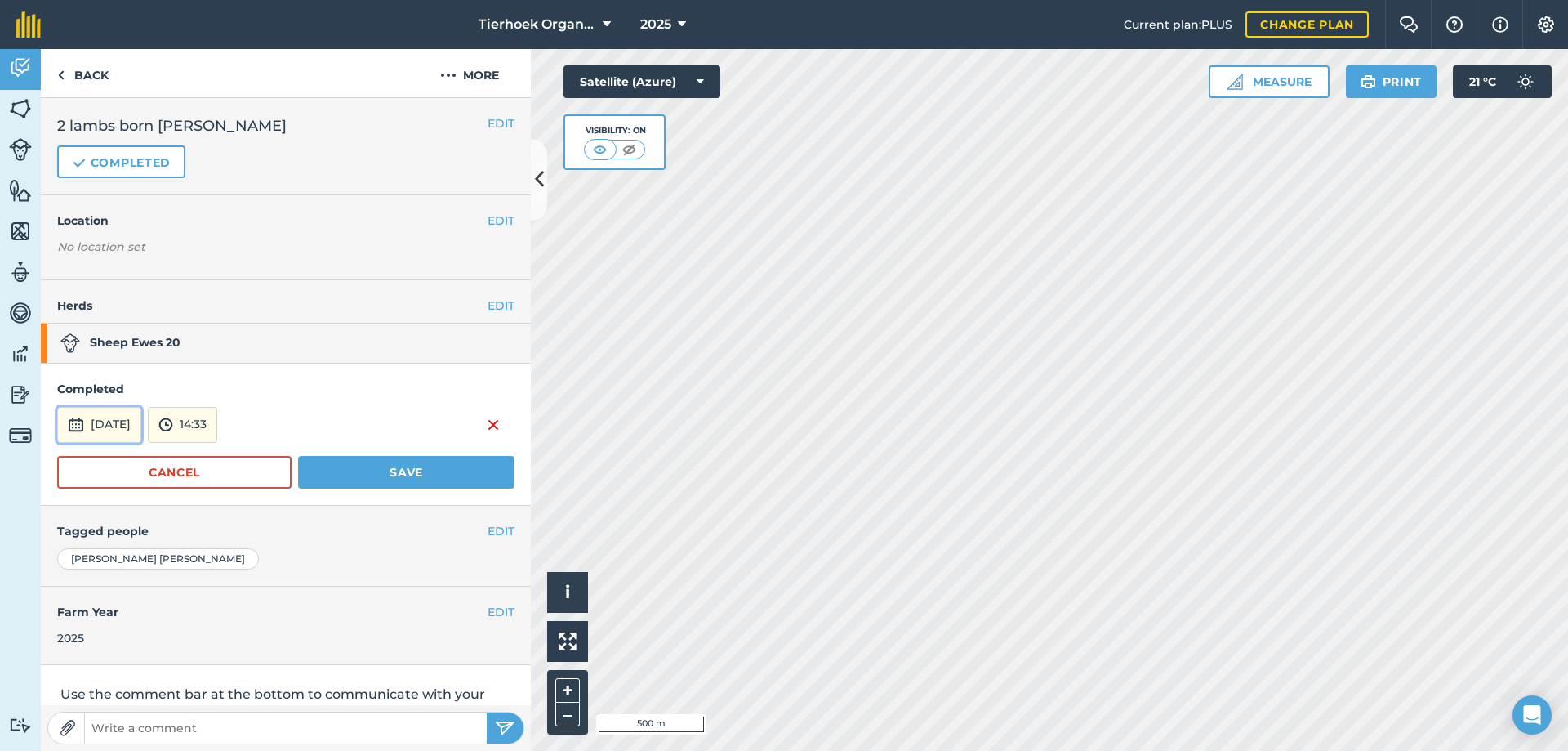
click at [111, 425] on button "[DATE]" at bounding box center [99, 424] width 84 height 36
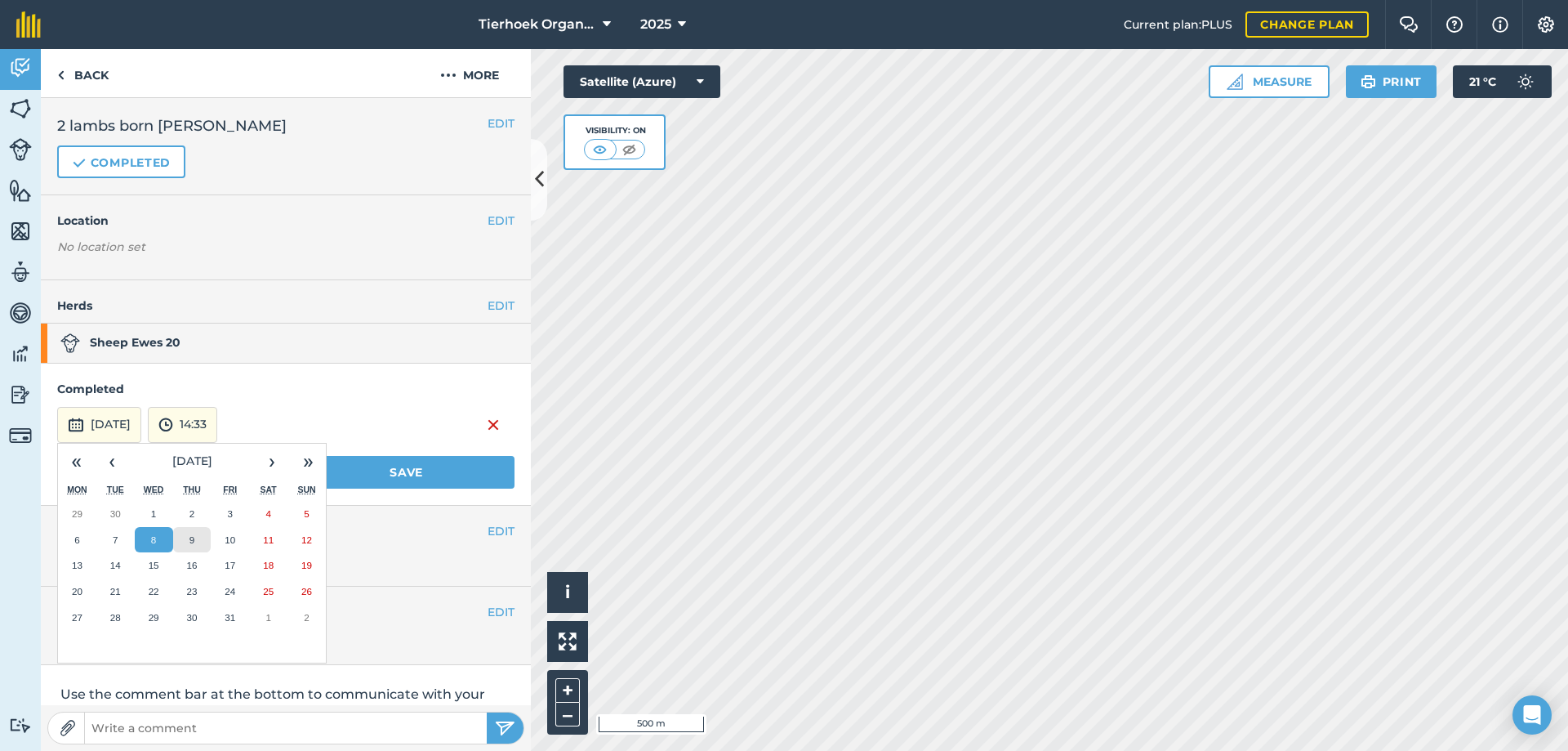
click at [189, 540] on abbr "9" at bounding box center [191, 539] width 5 height 10
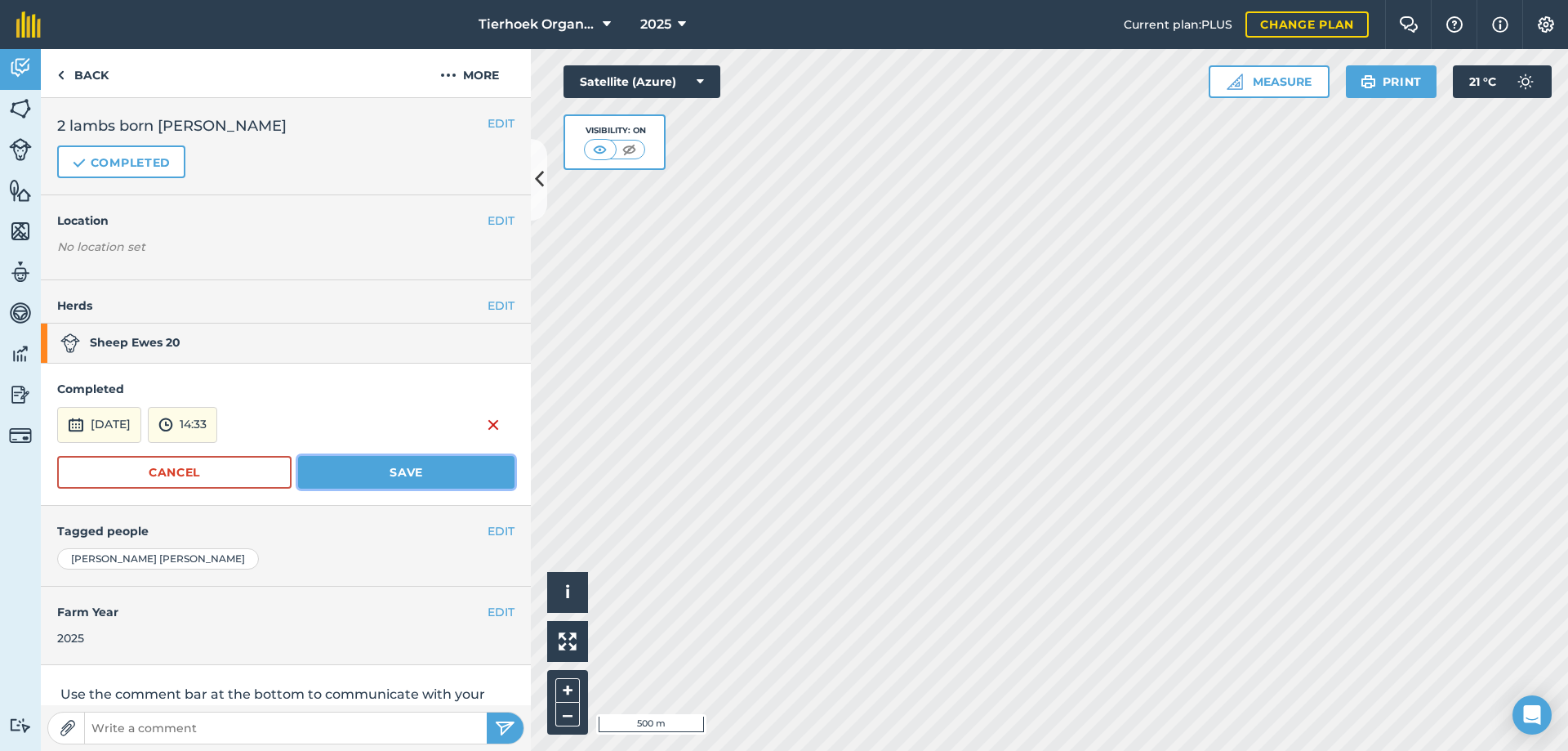
click at [395, 471] on button "Save" at bounding box center [406, 471] width 216 height 33
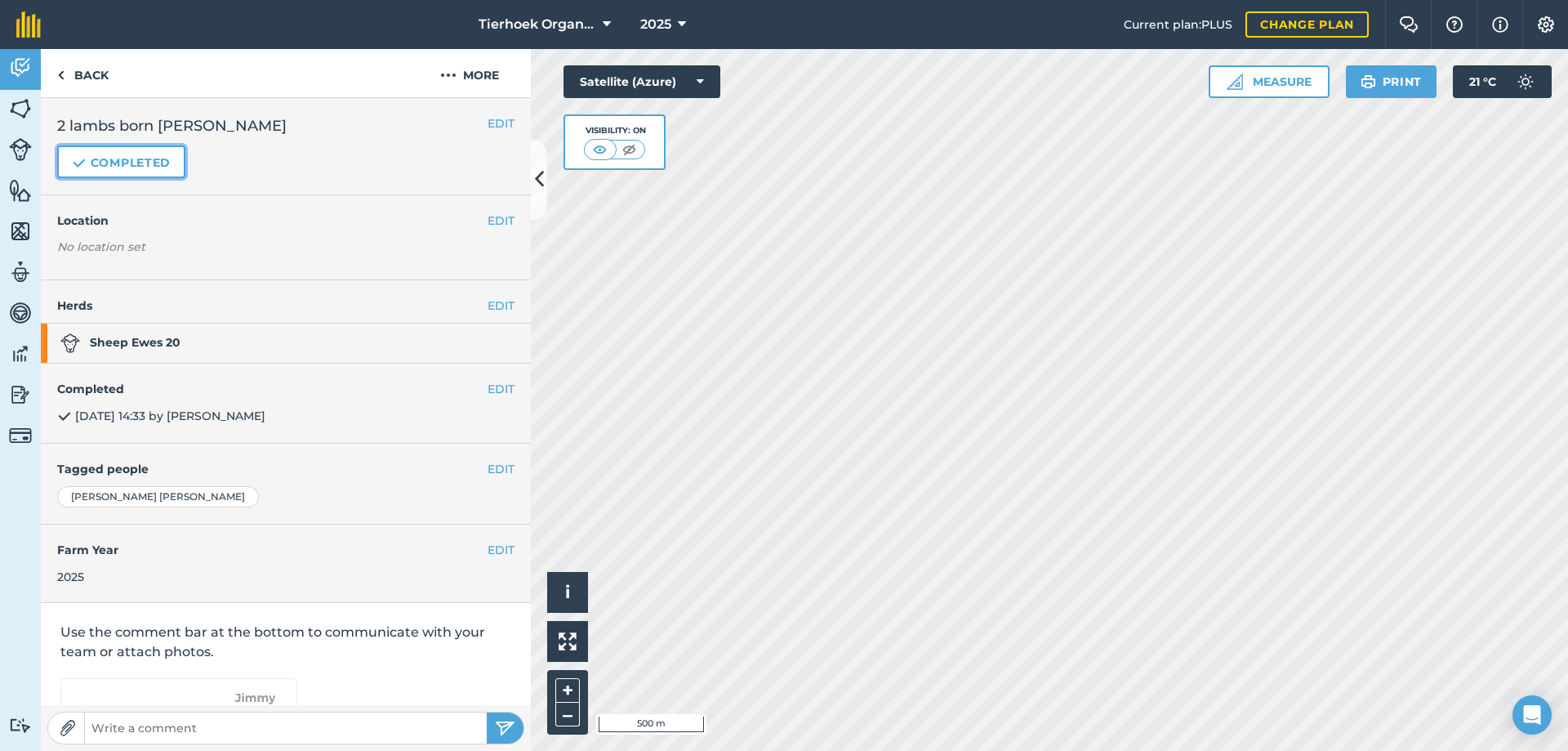
click at [122, 164] on button "Completed" at bounding box center [121, 162] width 128 height 33
click at [89, 415] on span "[DATE]" at bounding box center [88, 416] width 63 height 20
click at [491, 385] on button "EDIT" at bounding box center [500, 389] width 27 height 18
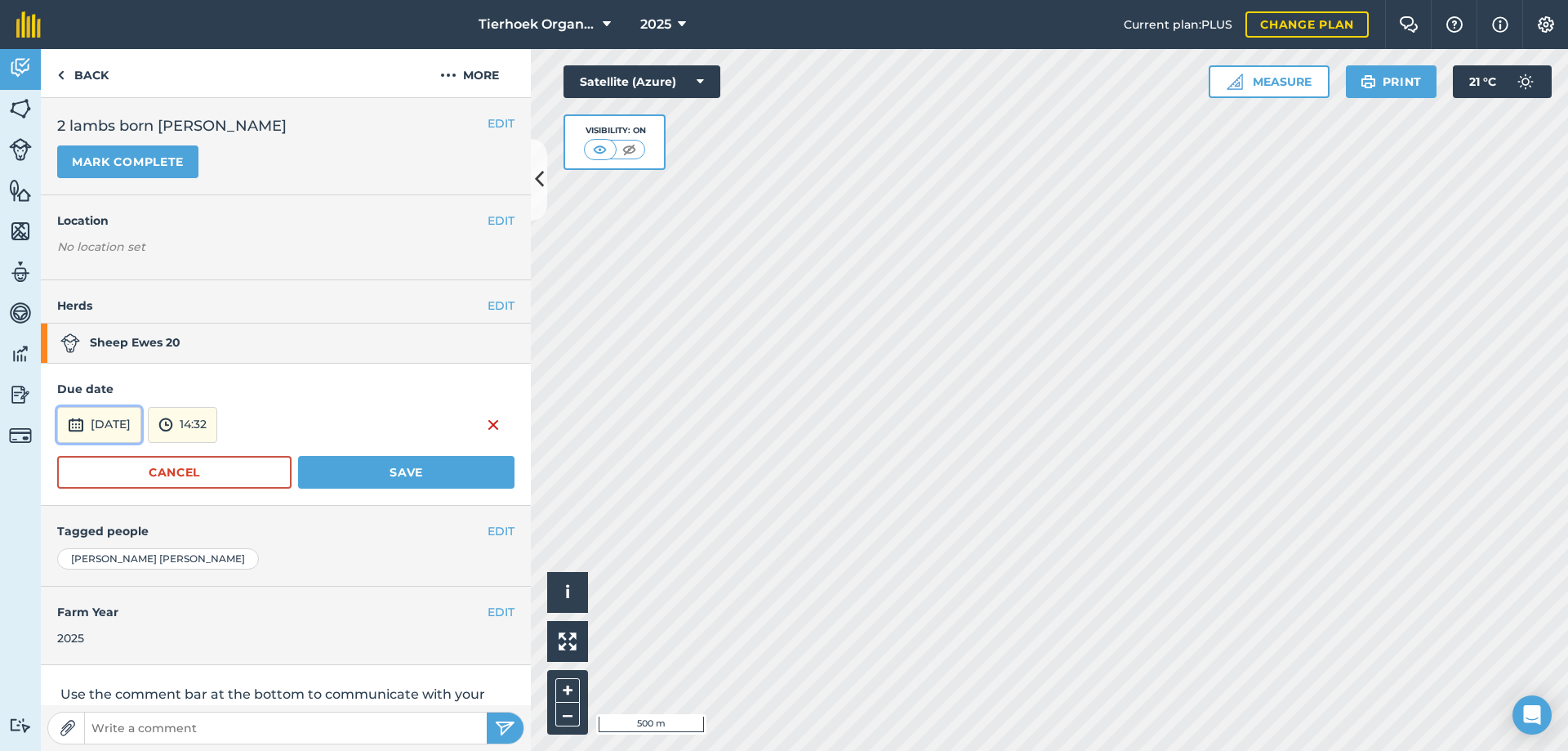
click at [104, 426] on button "[DATE]" at bounding box center [99, 424] width 84 height 36
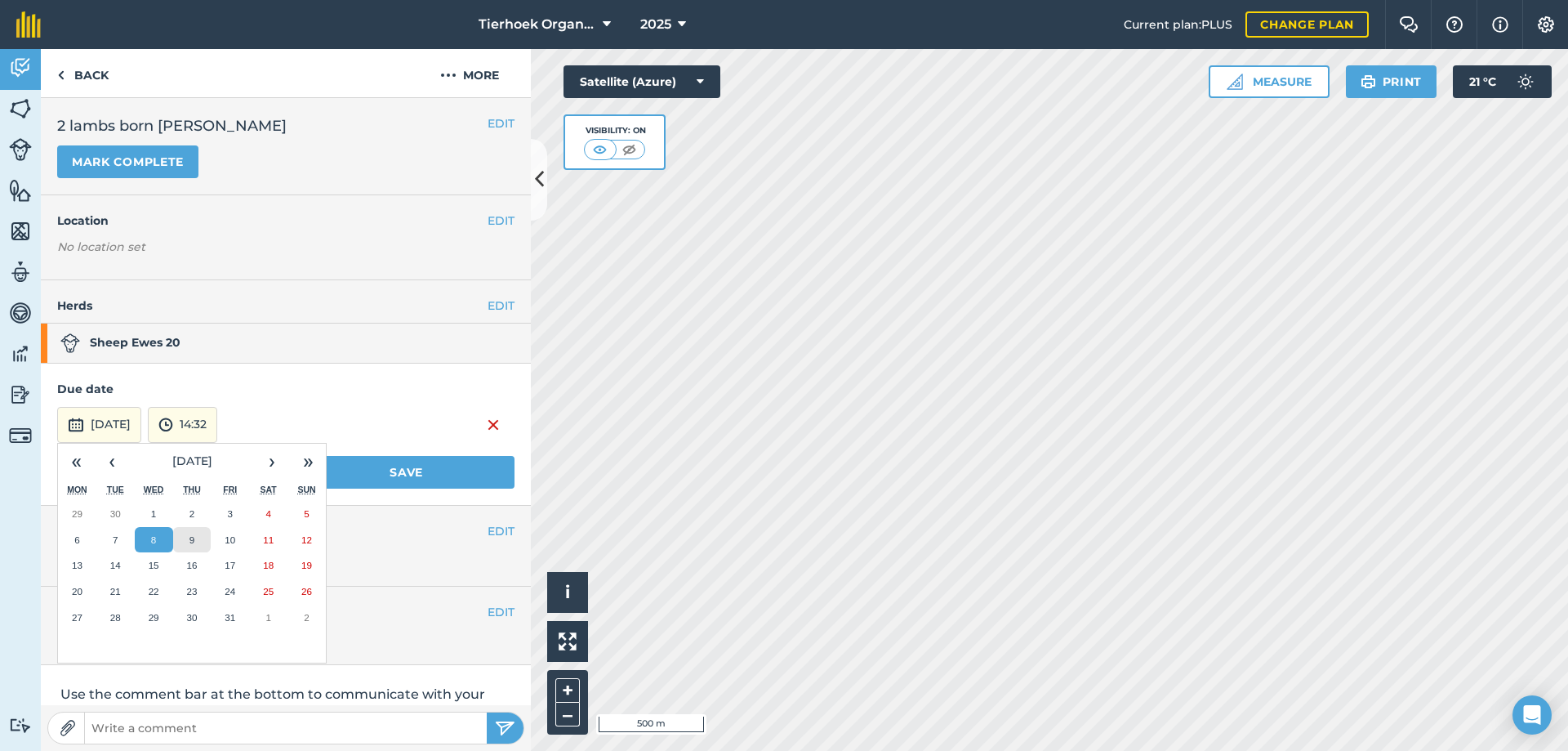
click at [182, 535] on button "9" at bounding box center [192, 540] width 39 height 26
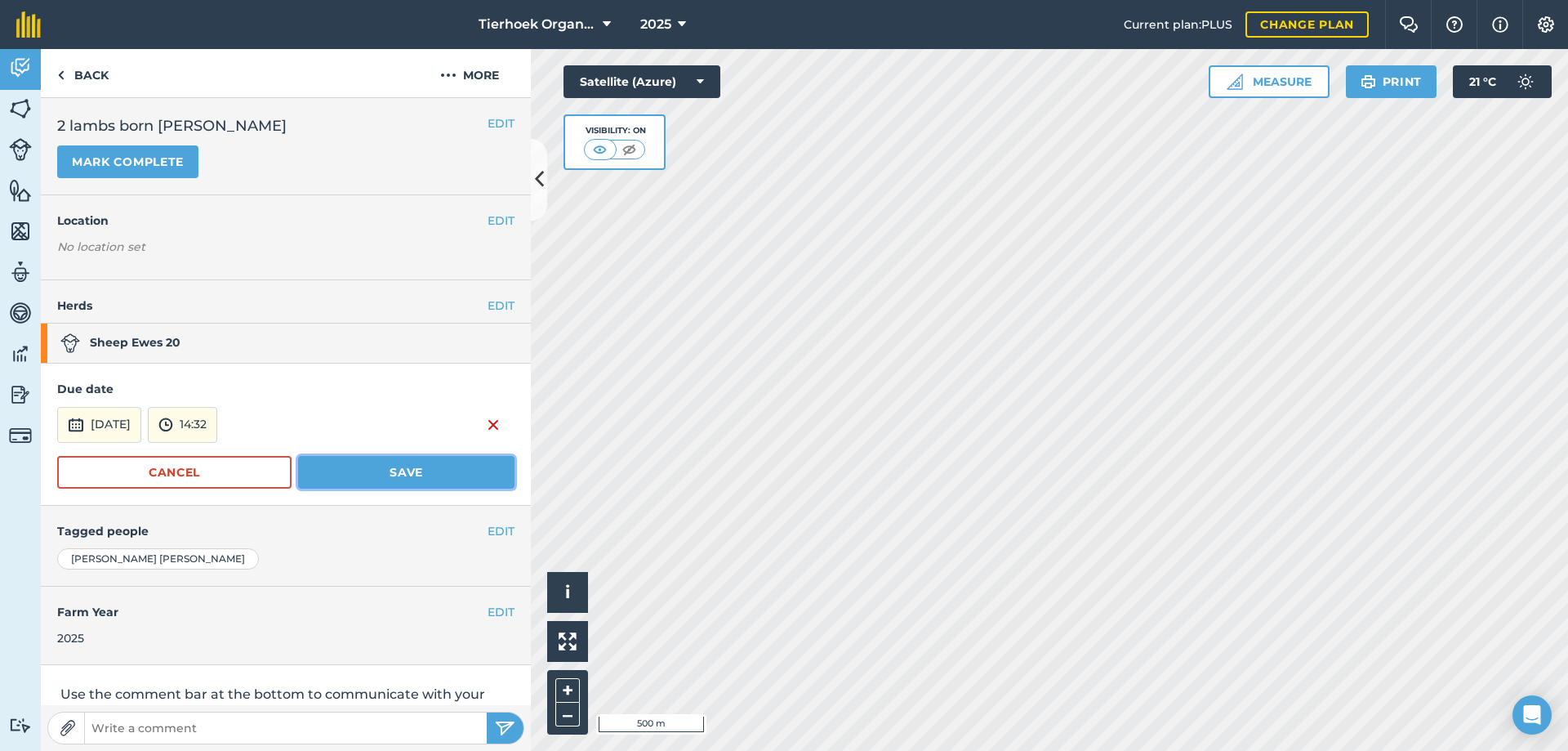
click at [391, 469] on button "Save" at bounding box center [406, 471] width 216 height 33
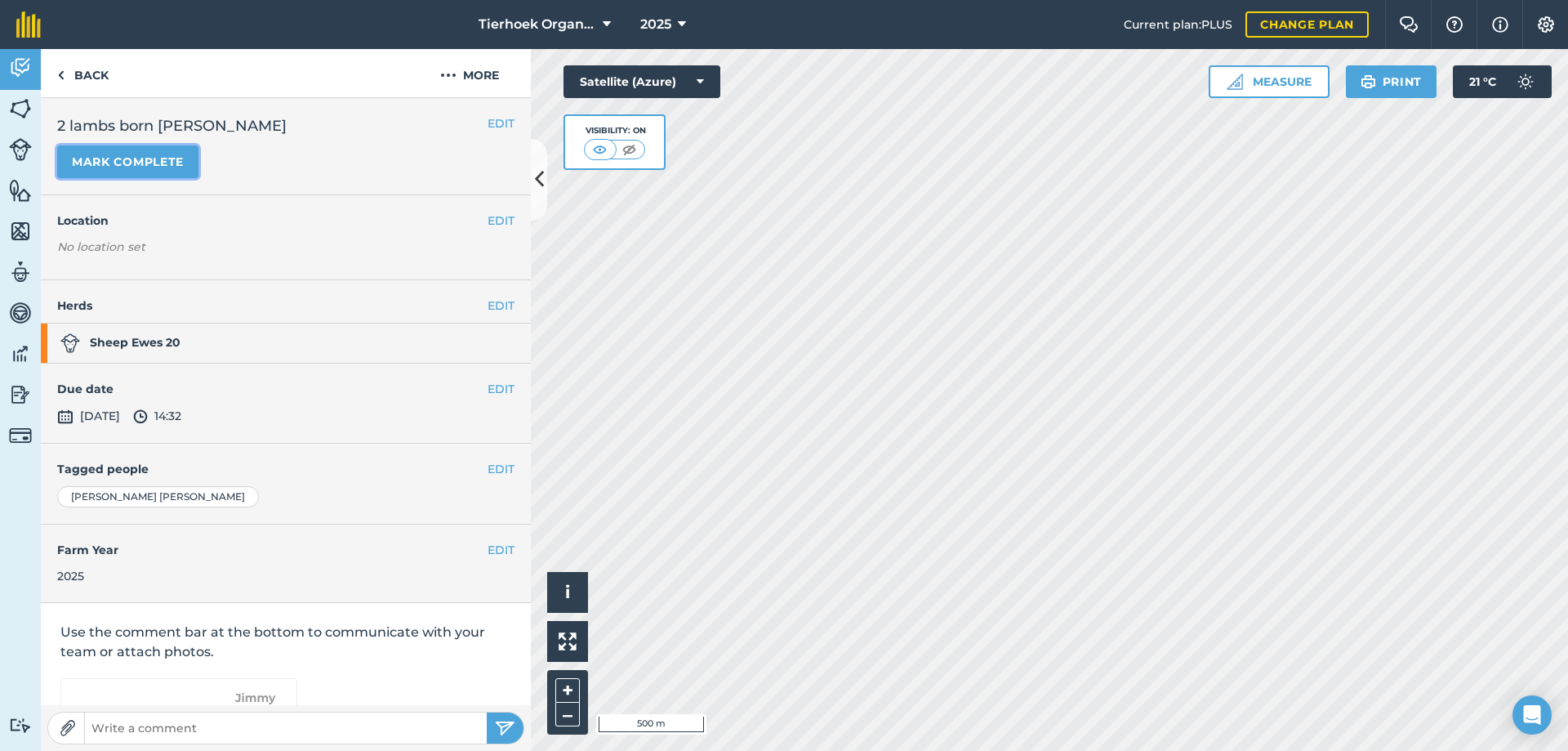
click at [137, 157] on button "Mark complete" at bounding box center [128, 162] width 141 height 33
click at [491, 393] on button "EDIT" at bounding box center [500, 389] width 27 height 18
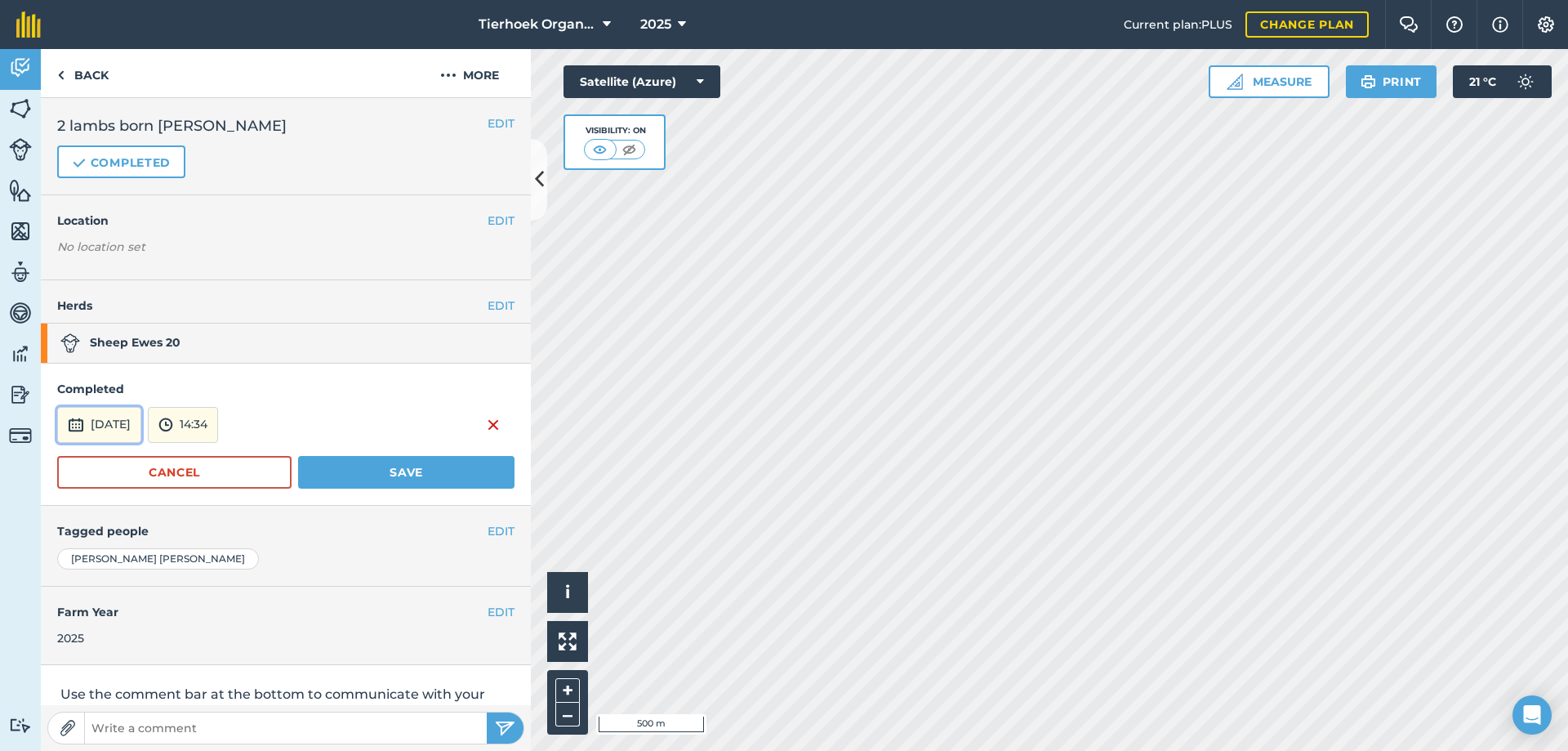
click at [130, 424] on button "[DATE]" at bounding box center [99, 424] width 84 height 36
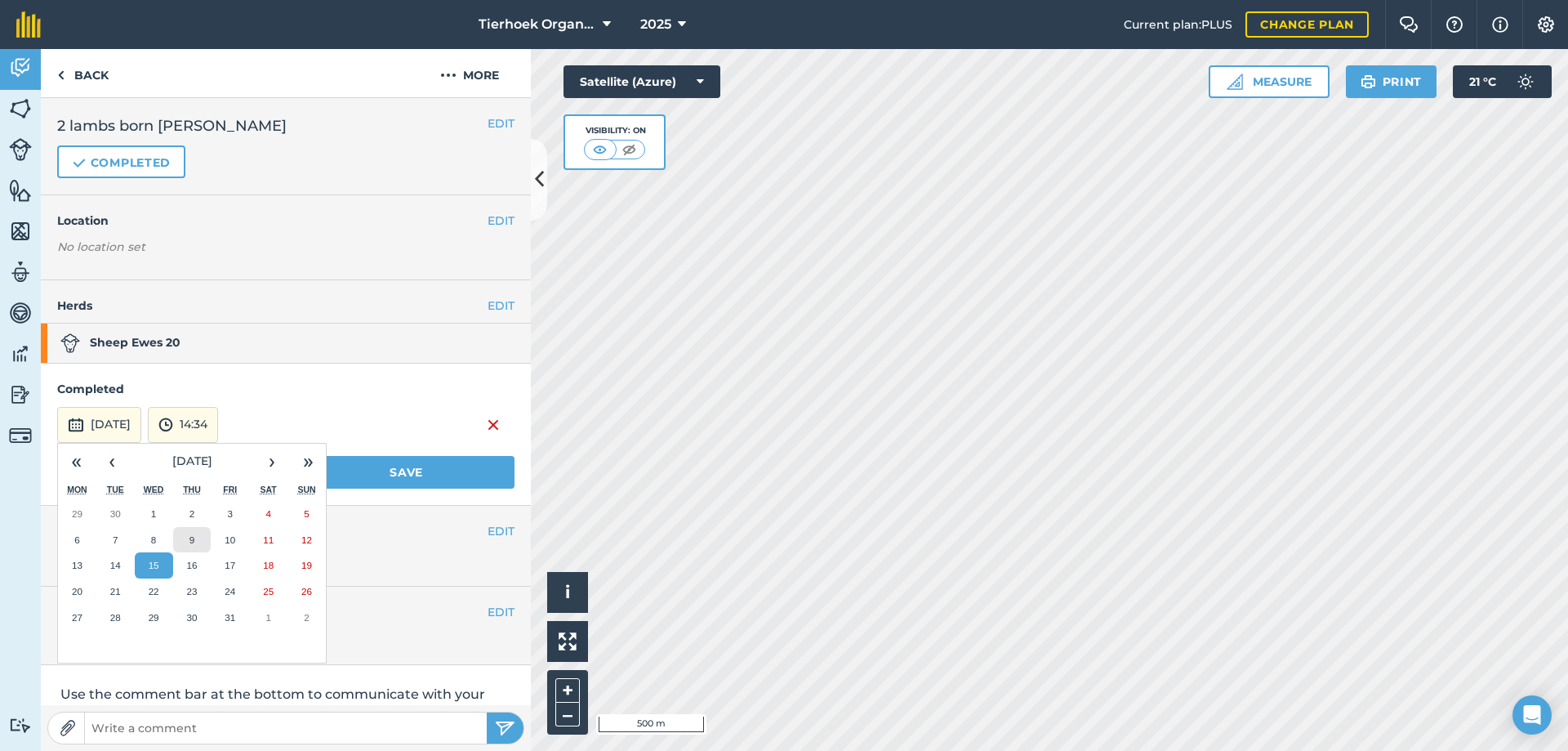
click at [184, 533] on button "9" at bounding box center [192, 540] width 39 height 26
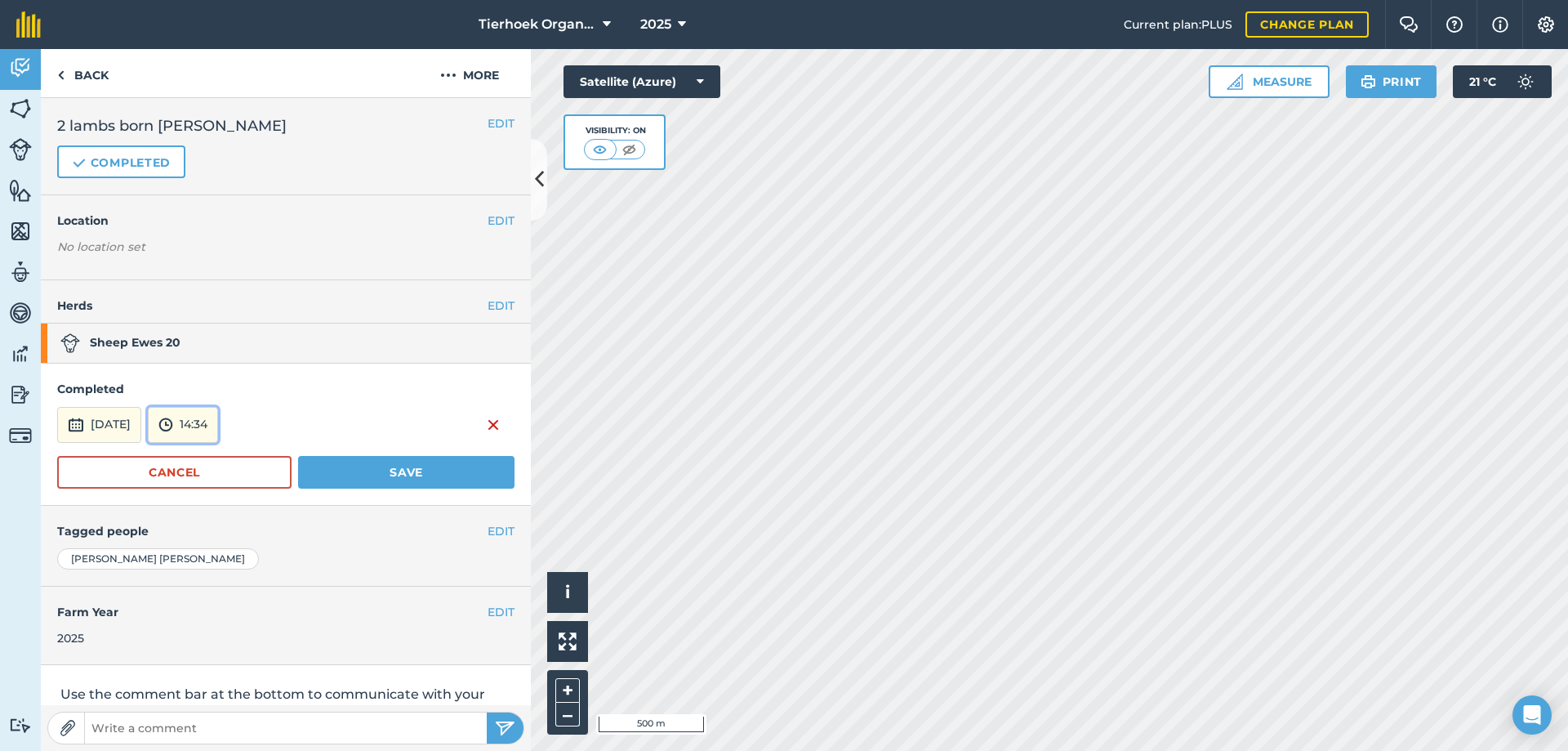
click at [218, 424] on button "14:34" at bounding box center [182, 424] width 71 height 36
click at [223, 460] on button "13:30" at bounding box center [187, 456] width 77 height 26
click at [381, 468] on button "Save" at bounding box center [406, 471] width 216 height 33
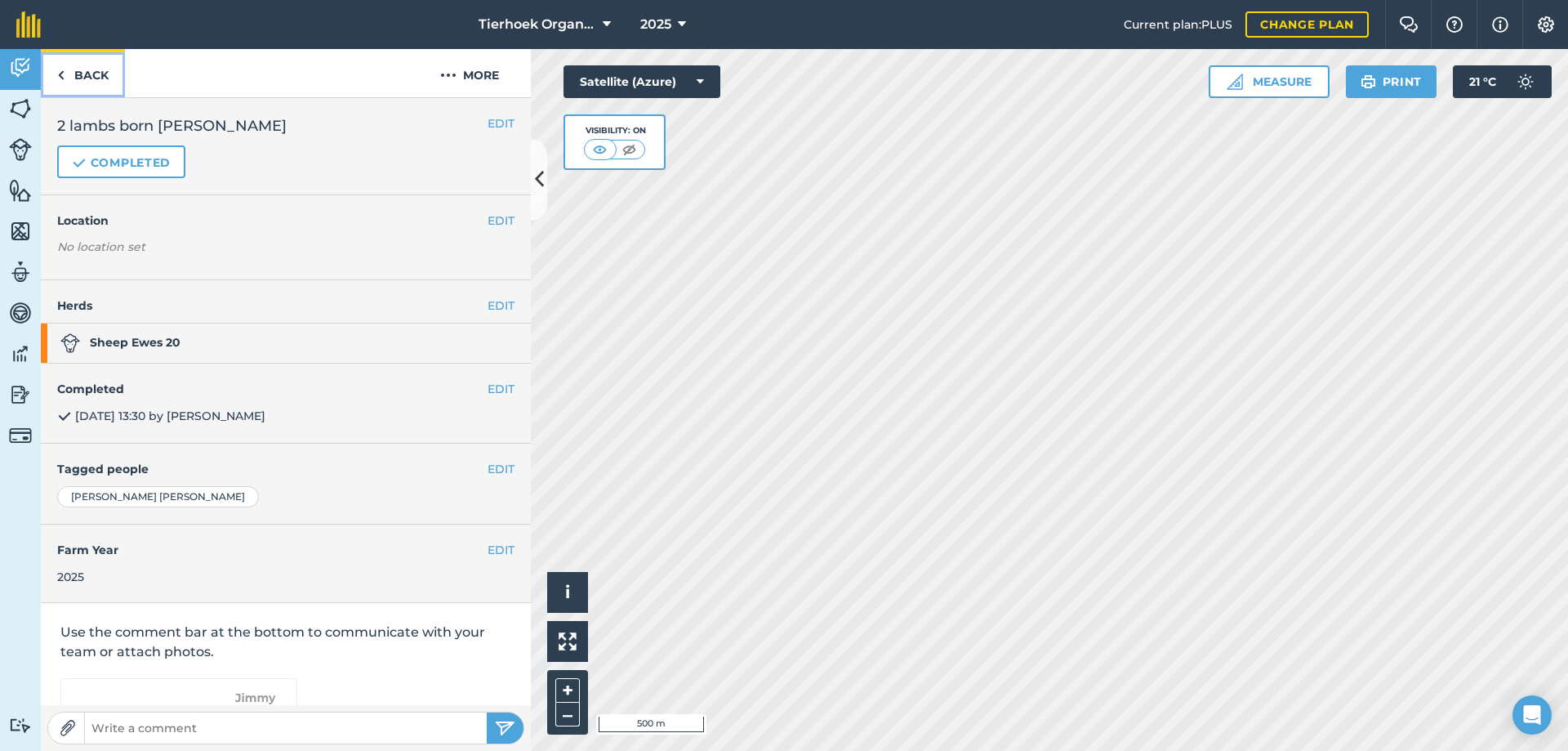
click at [91, 72] on link "Back" at bounding box center [82, 72] width 84 height 48
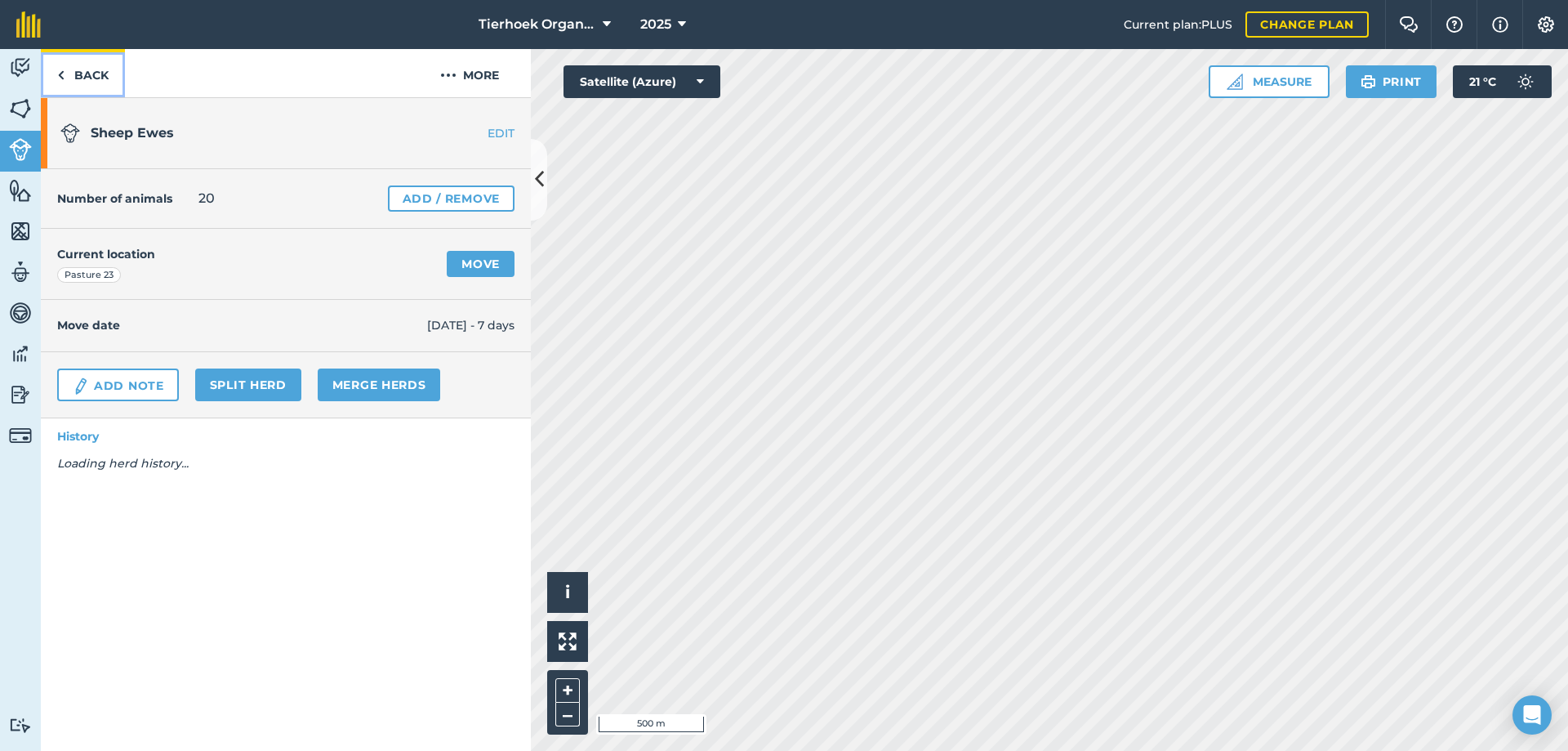
click at [90, 71] on link "Back" at bounding box center [82, 72] width 84 height 48
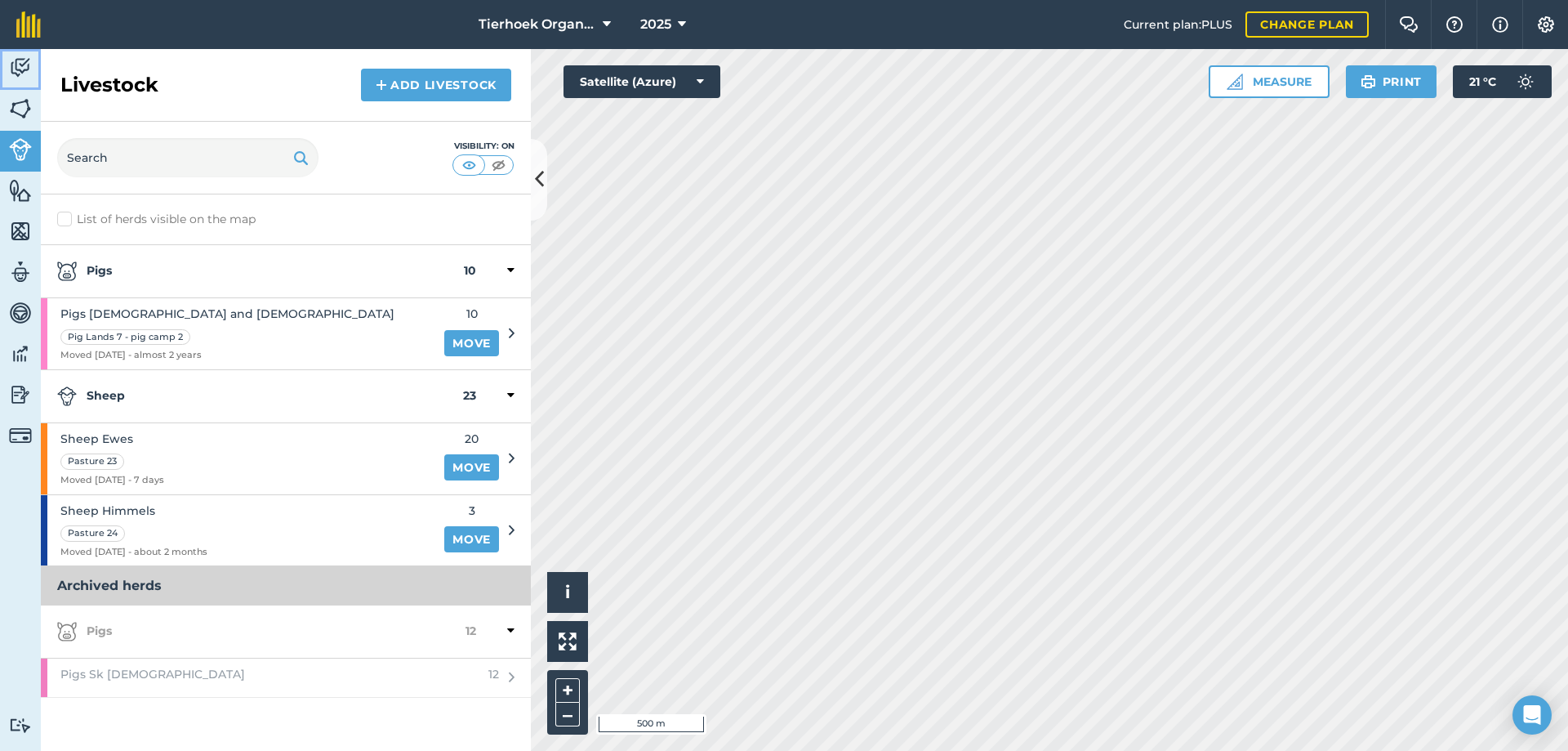
click at [21, 73] on img at bounding box center [21, 68] width 23 height 24
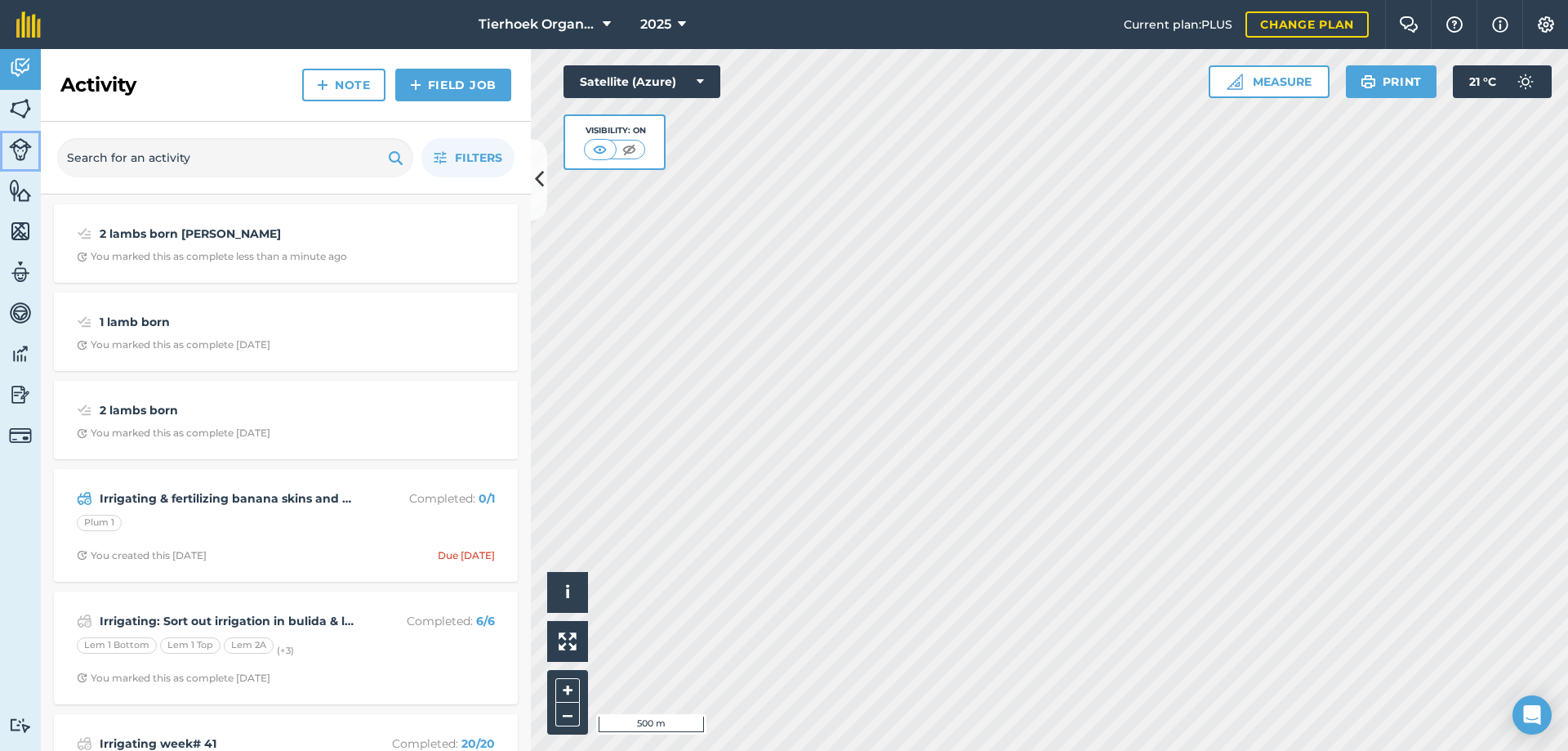
click at [13, 151] on img at bounding box center [21, 150] width 23 height 23
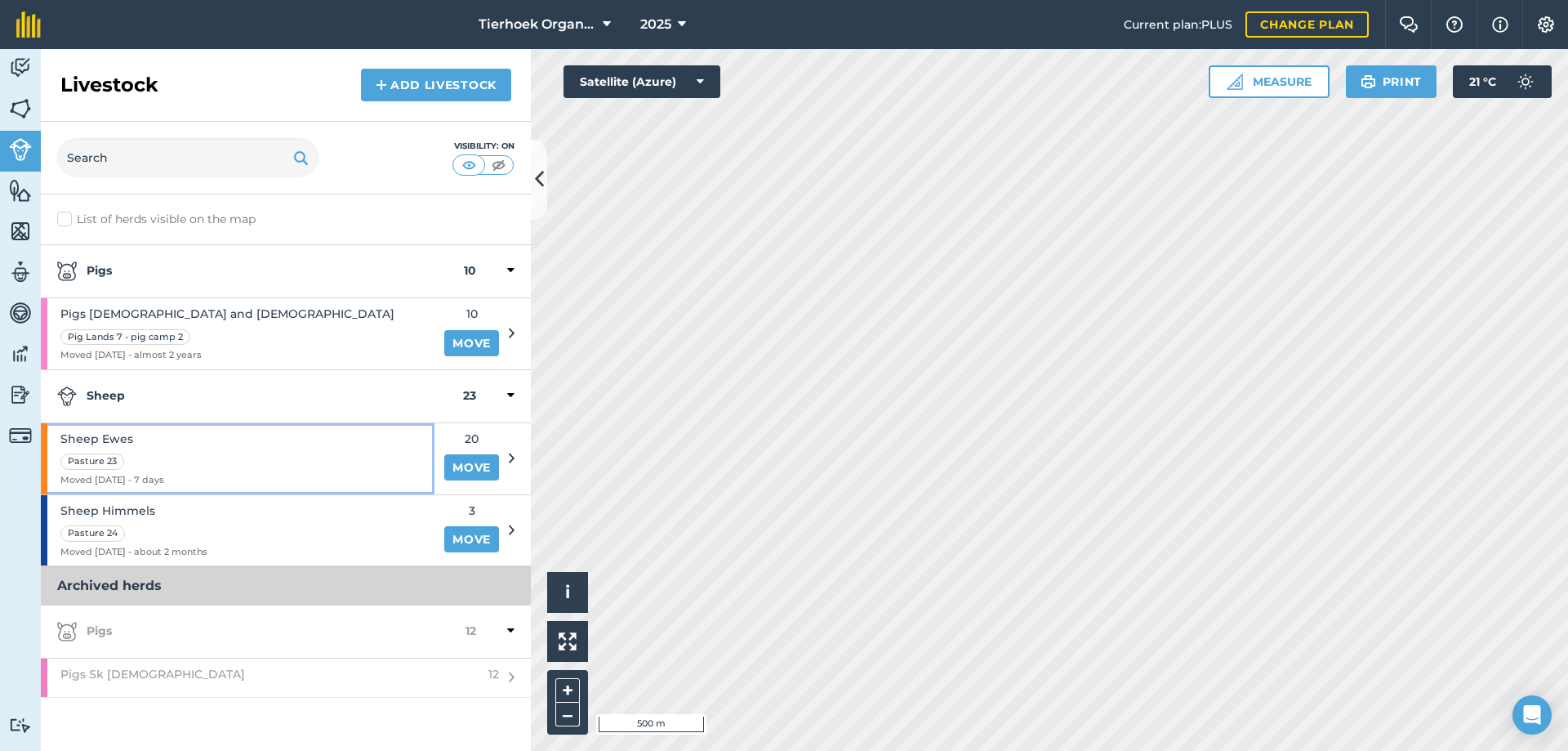
click at [215, 460] on div "Sheep Ewes Pasture 23 Moved [DATE] - 7 days" at bounding box center [237, 459] width 393 height 72
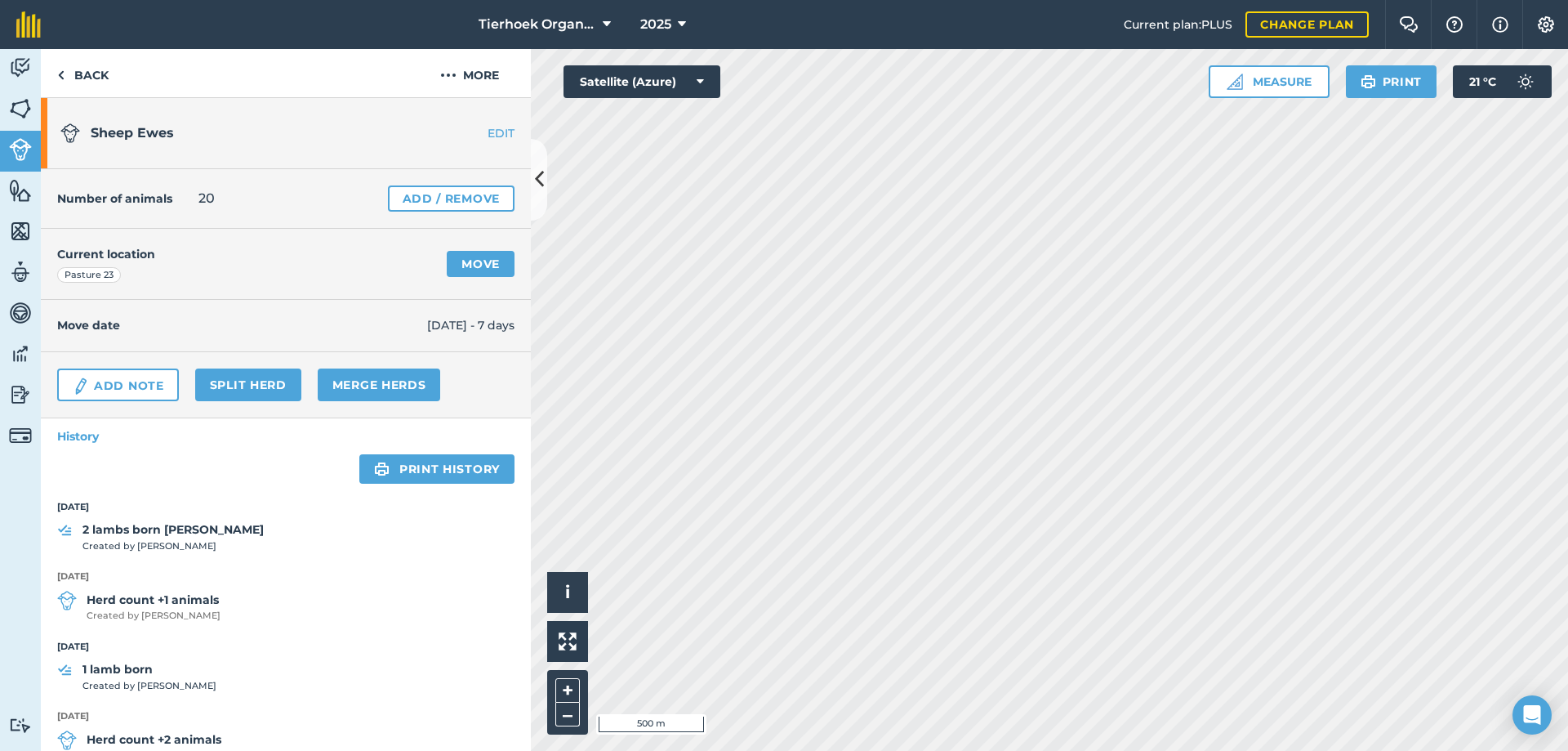
scroll to position [82, 0]
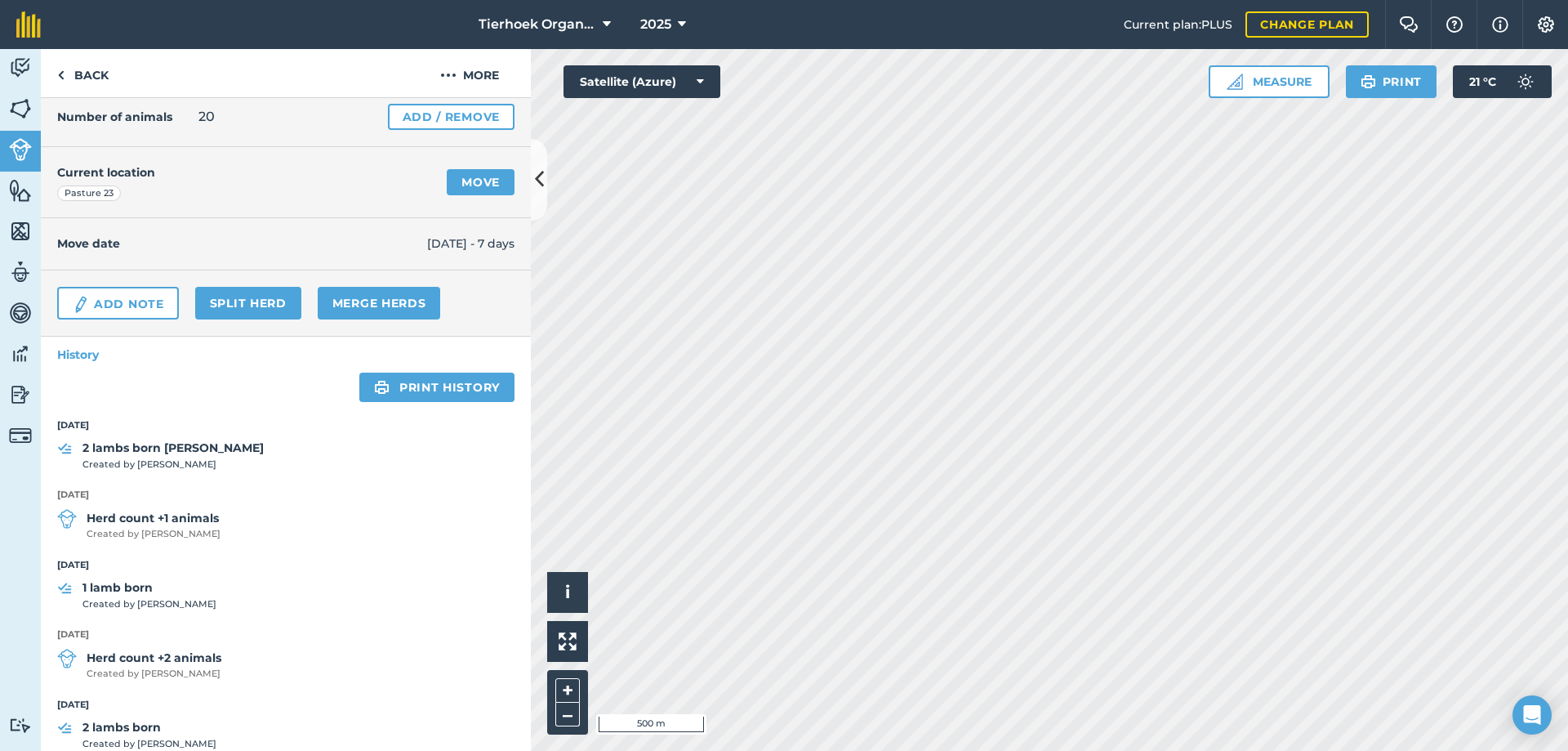
click at [119, 423] on strong "[DATE]" at bounding box center [286, 425] width 457 height 15
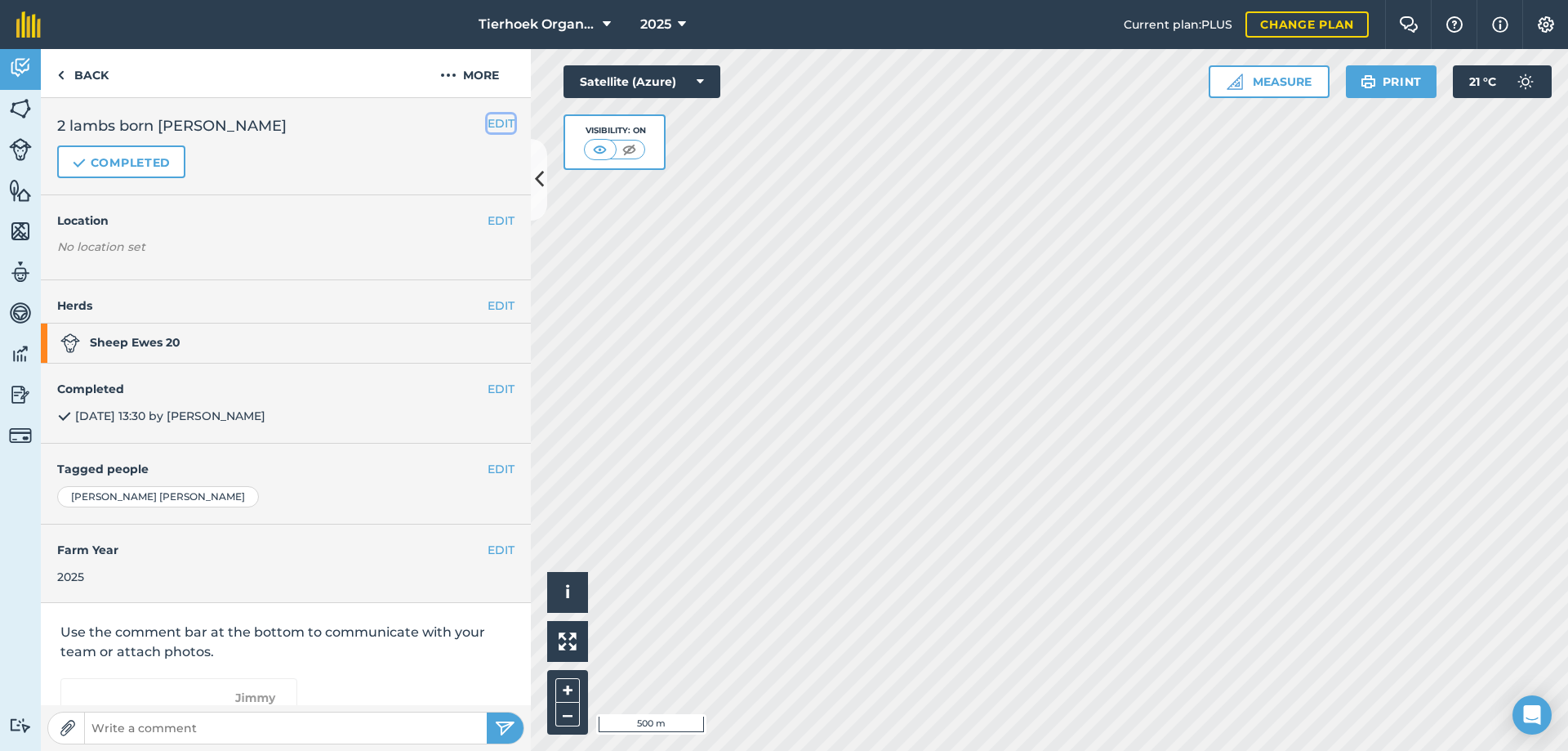
click at [487, 120] on button "EDIT" at bounding box center [500, 123] width 27 height 18
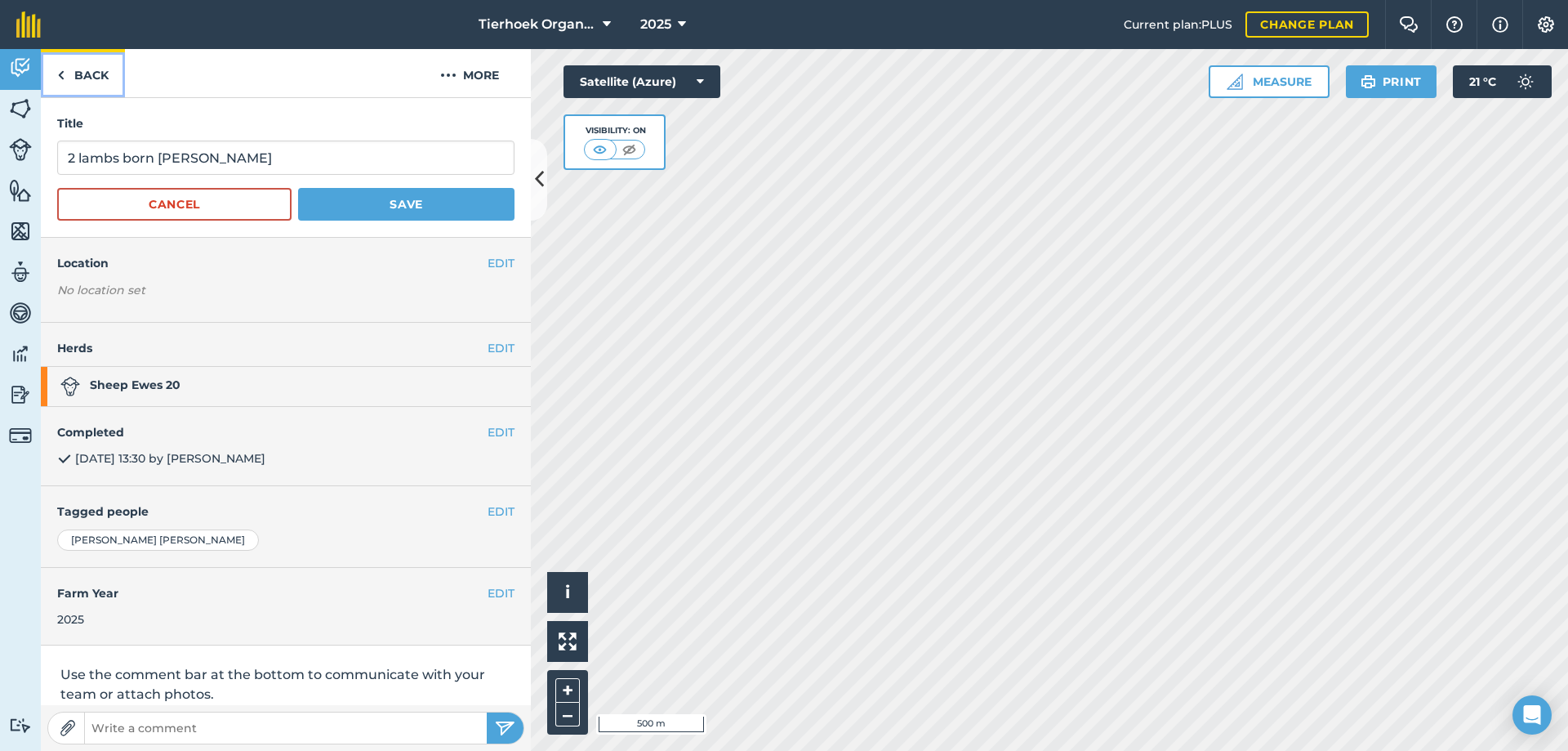
click at [76, 75] on link "Back" at bounding box center [82, 72] width 84 height 48
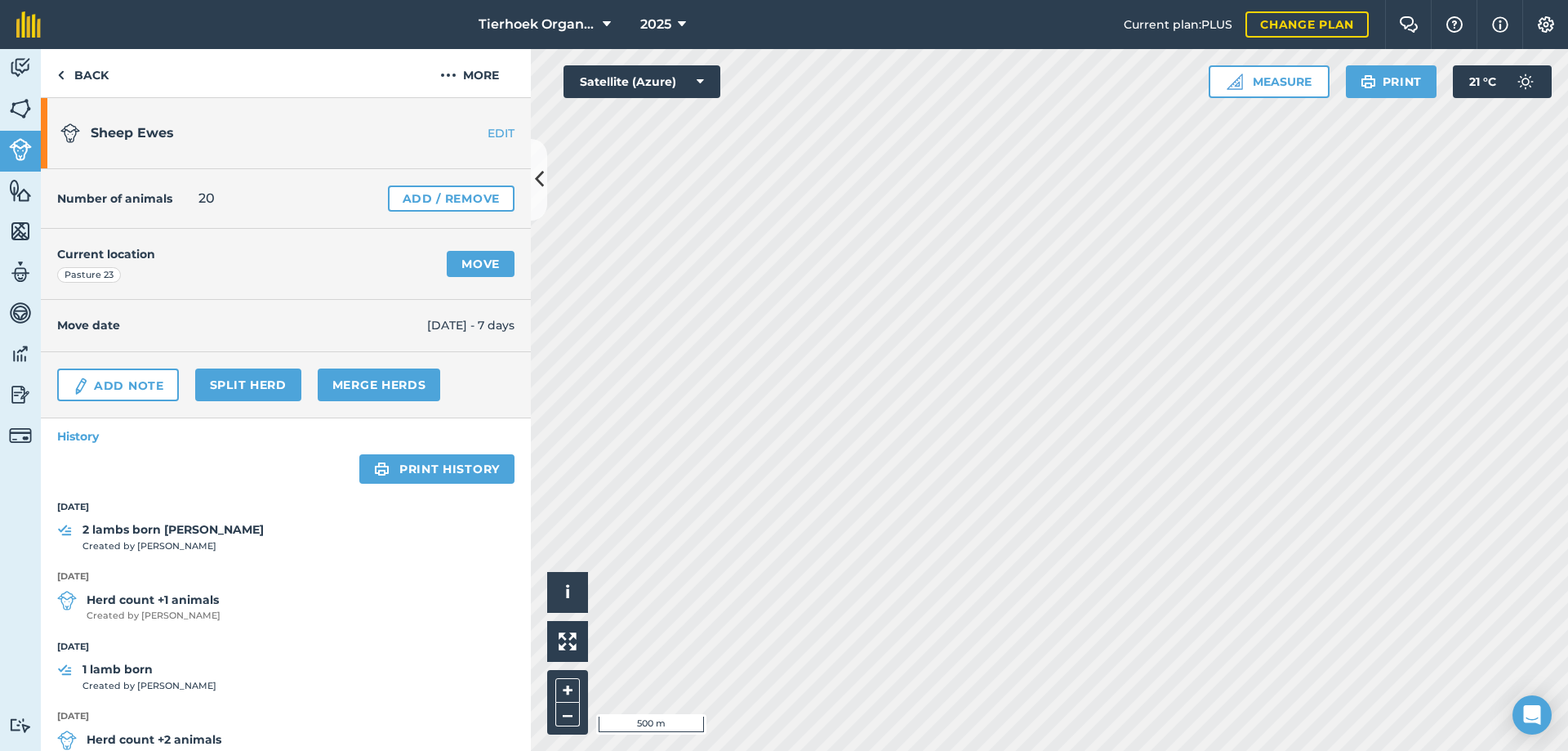
click at [129, 534] on strong "2 lambs born [PERSON_NAME]" at bounding box center [173, 529] width 182 height 18
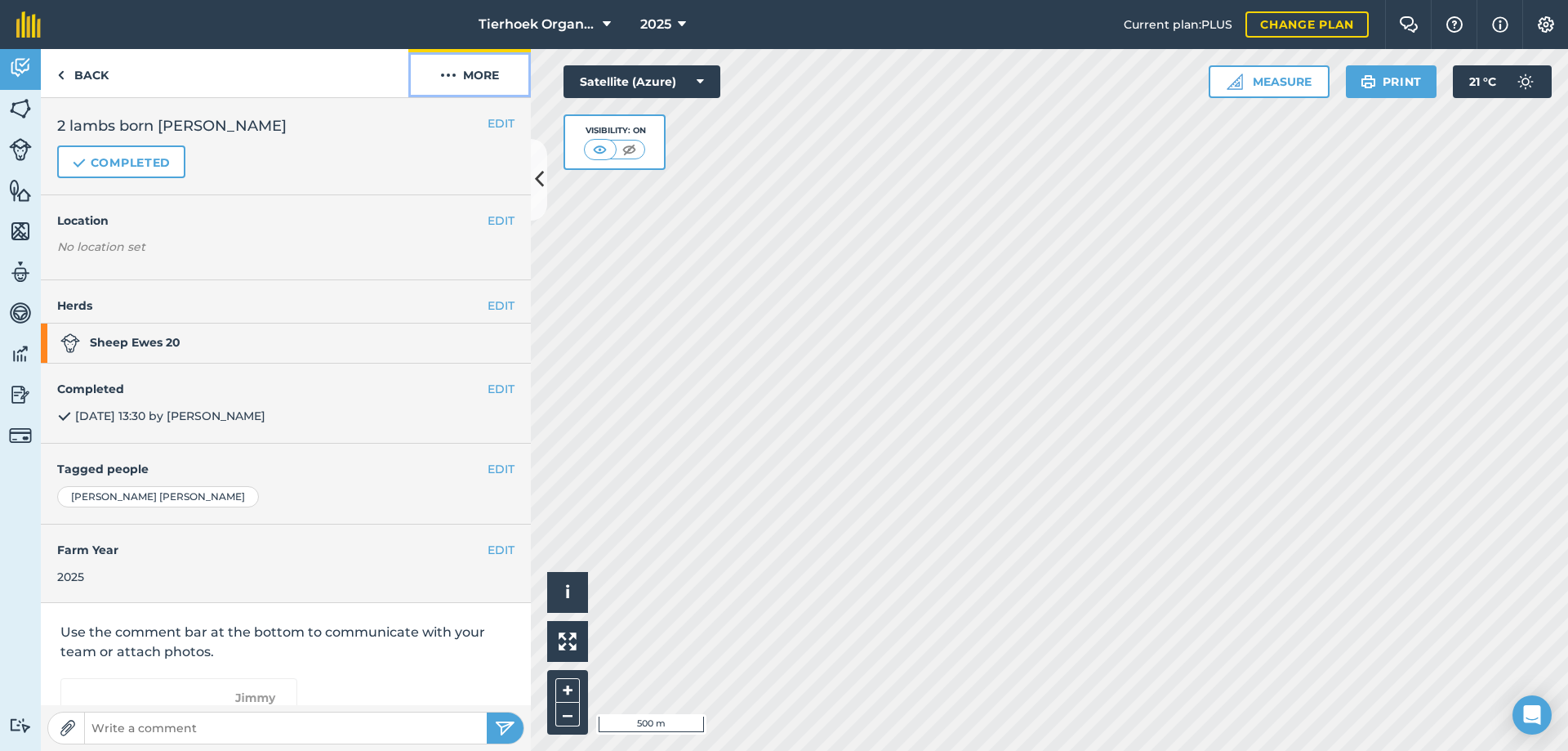
click at [447, 72] on img at bounding box center [448, 74] width 16 height 20
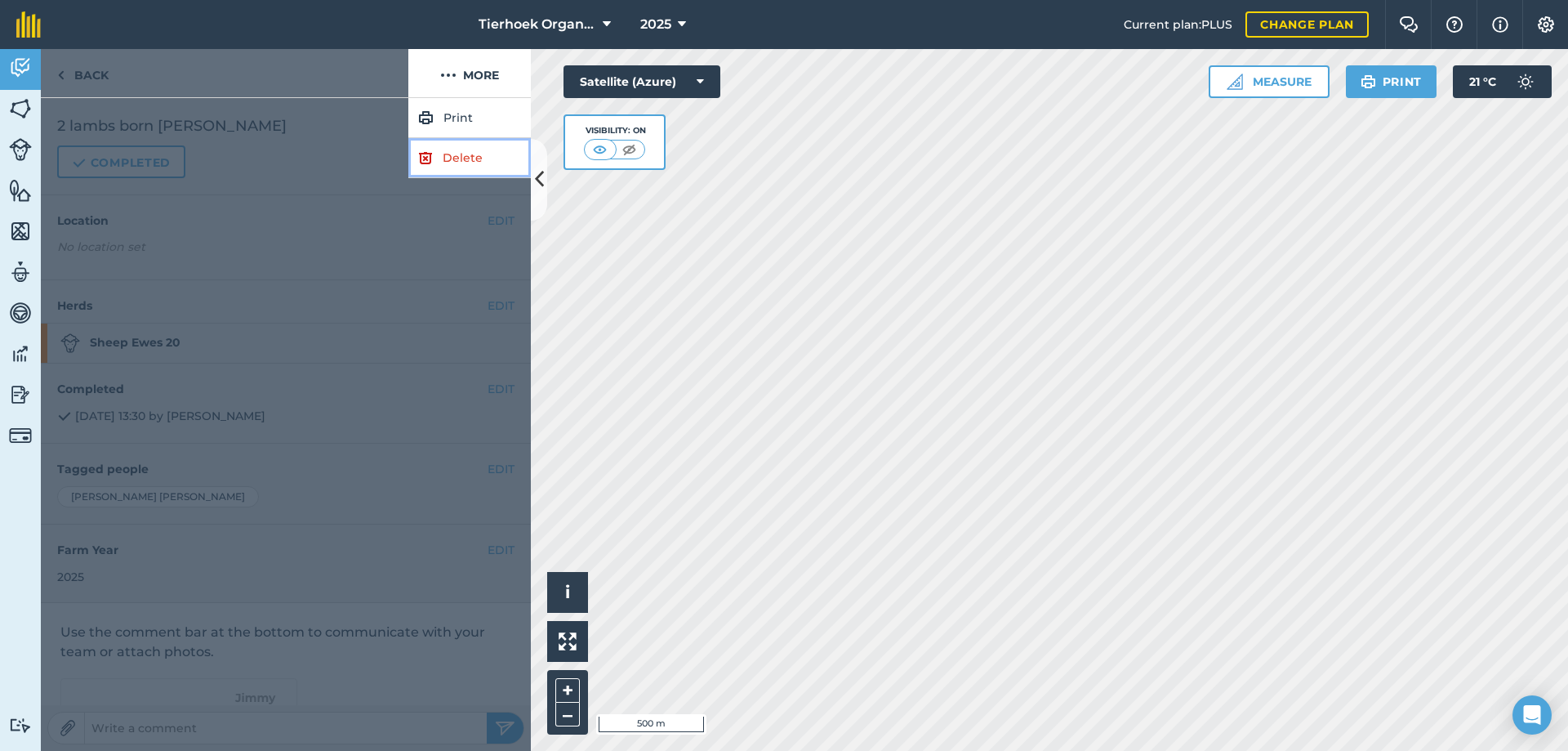
click at [461, 160] on link "Delete" at bounding box center [469, 158] width 122 height 40
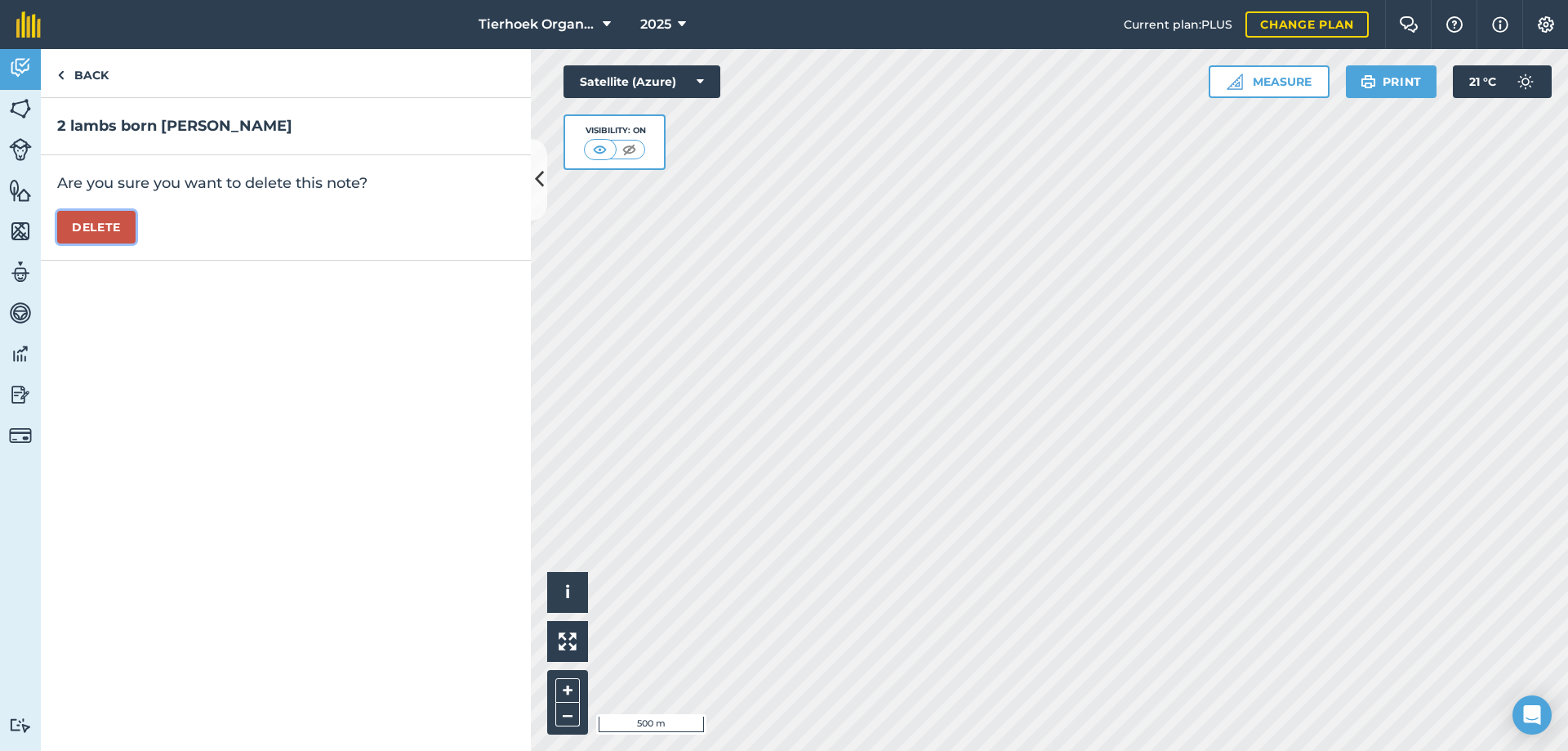
click at [97, 231] on button "Delete" at bounding box center [96, 227] width 78 height 33
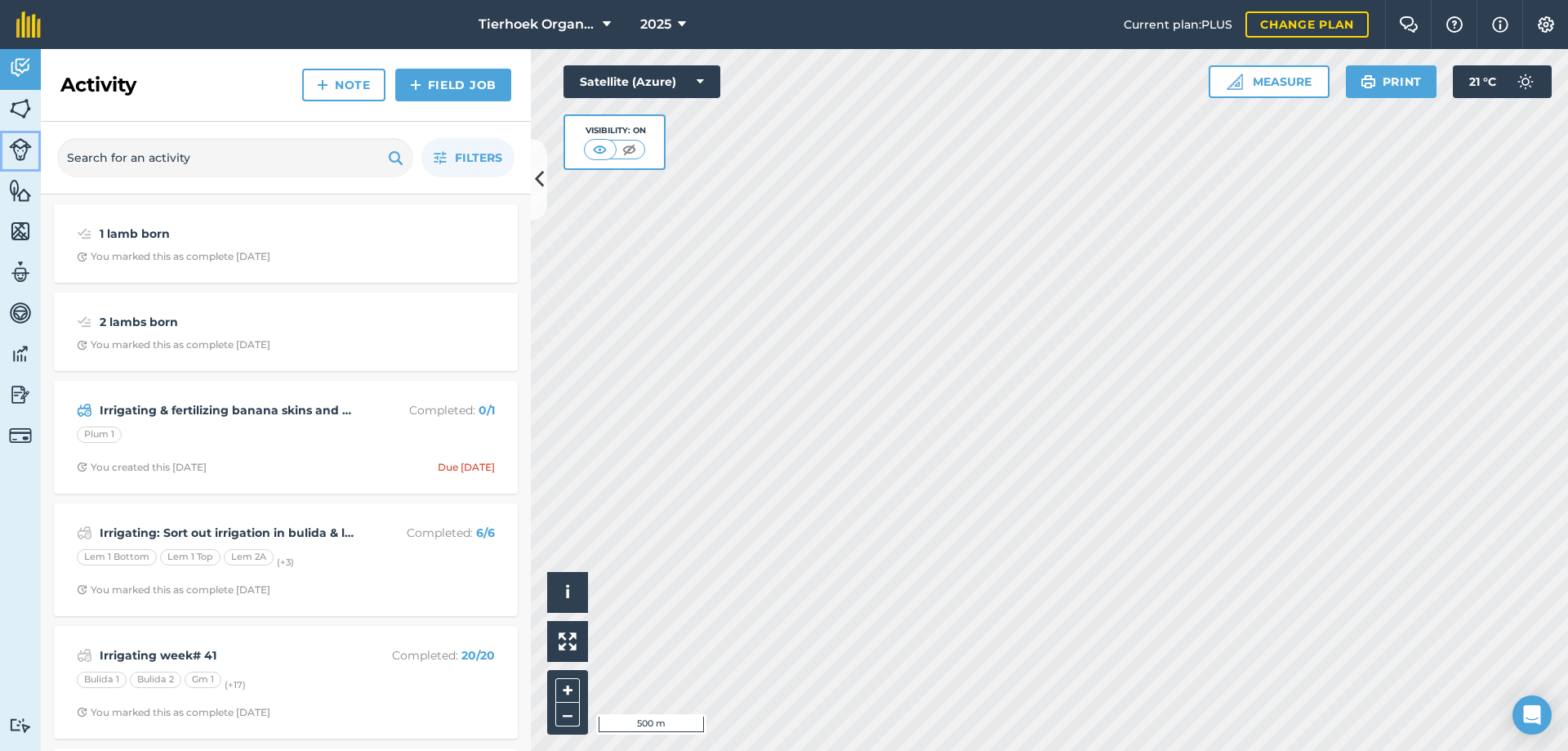
click at [23, 152] on img at bounding box center [21, 150] width 23 height 23
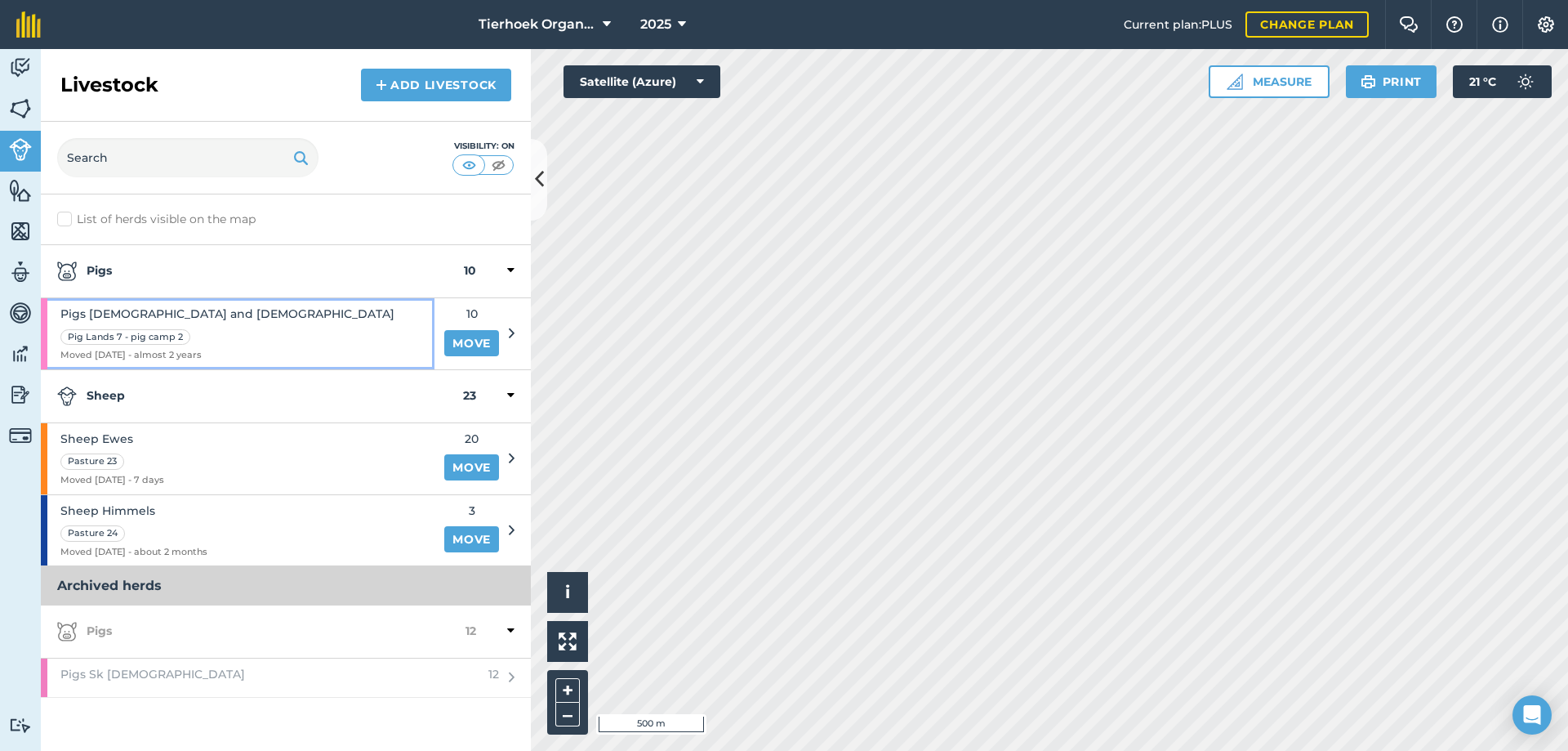
click at [304, 335] on div "Pigs [DEMOGRAPHIC_DATA] and [DEMOGRAPHIC_DATA] Pig Lands 7 - pig camp 2 Moved […" at bounding box center [237, 334] width 393 height 72
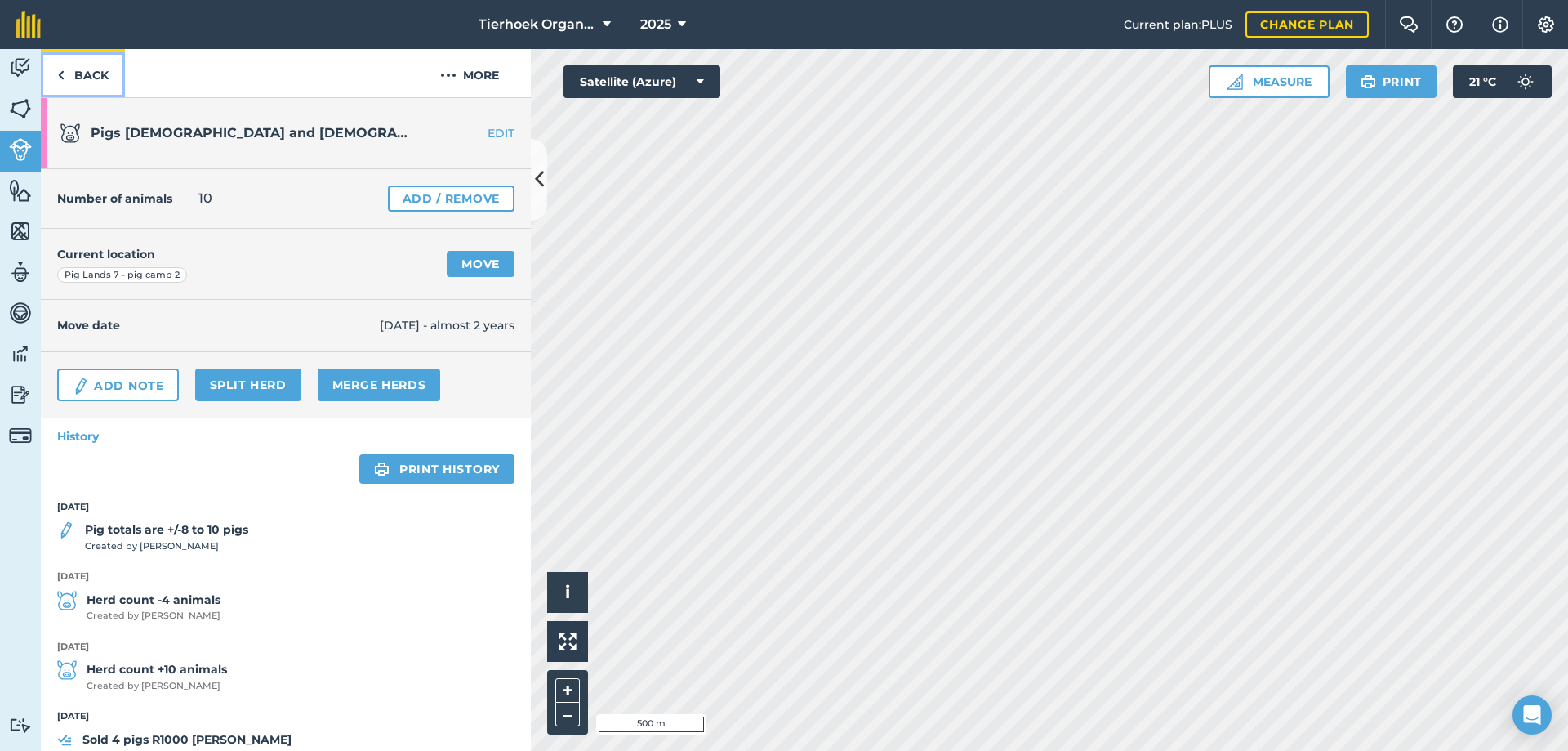
click at [72, 69] on link "Back" at bounding box center [82, 72] width 84 height 48
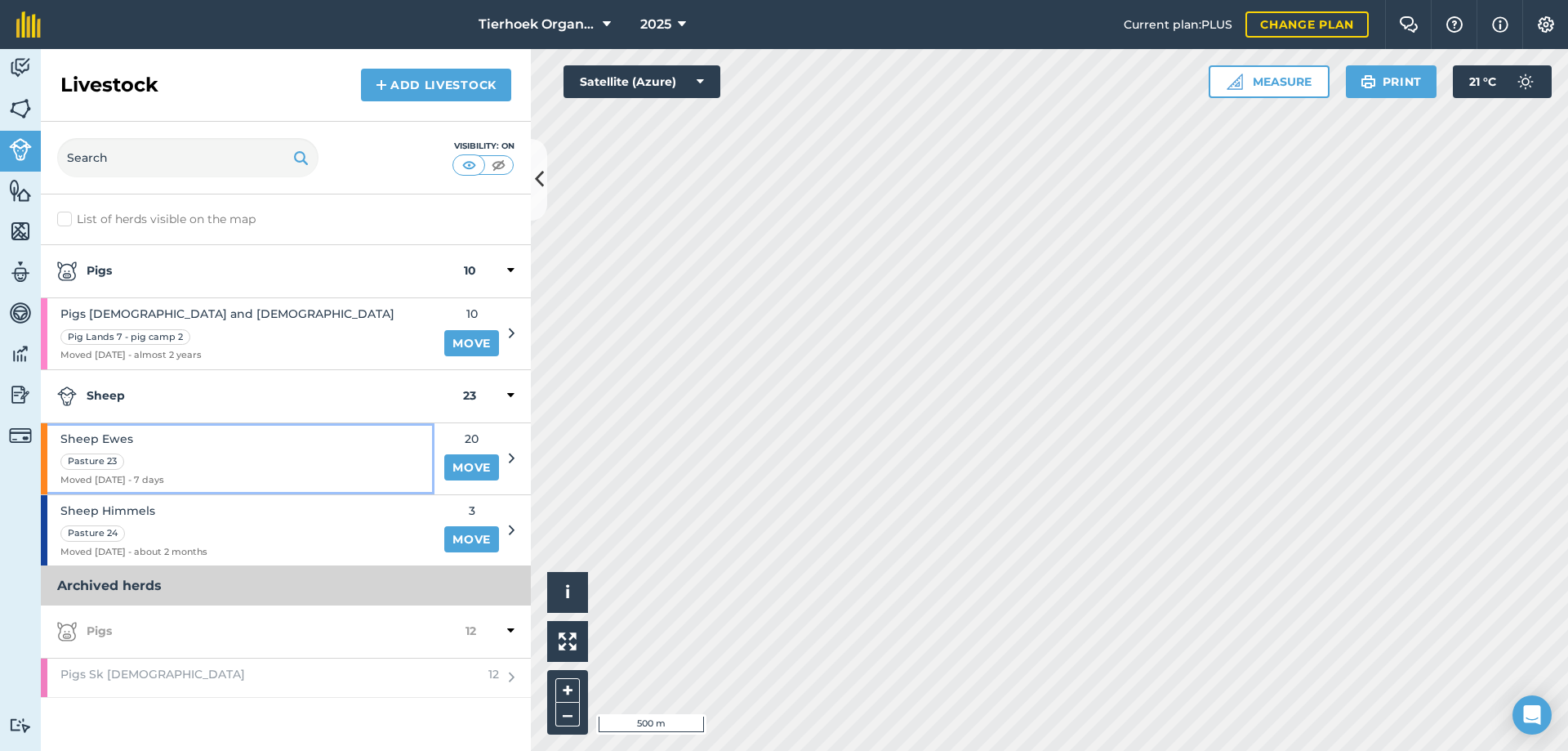
click at [227, 460] on div "Sheep Ewes Pasture 23 Moved [DATE] - 7 days" at bounding box center [237, 459] width 393 height 72
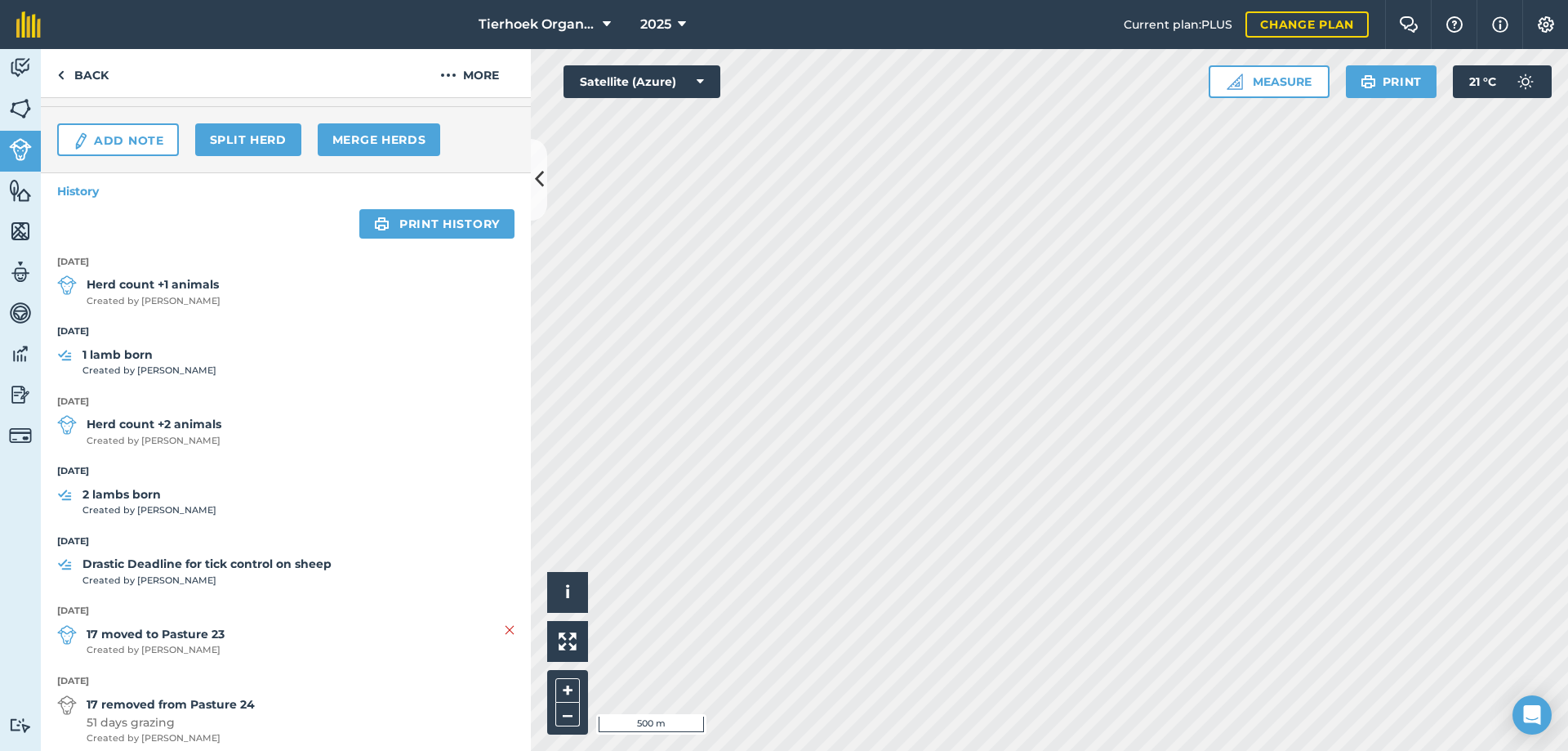
scroll to position [164, 0]
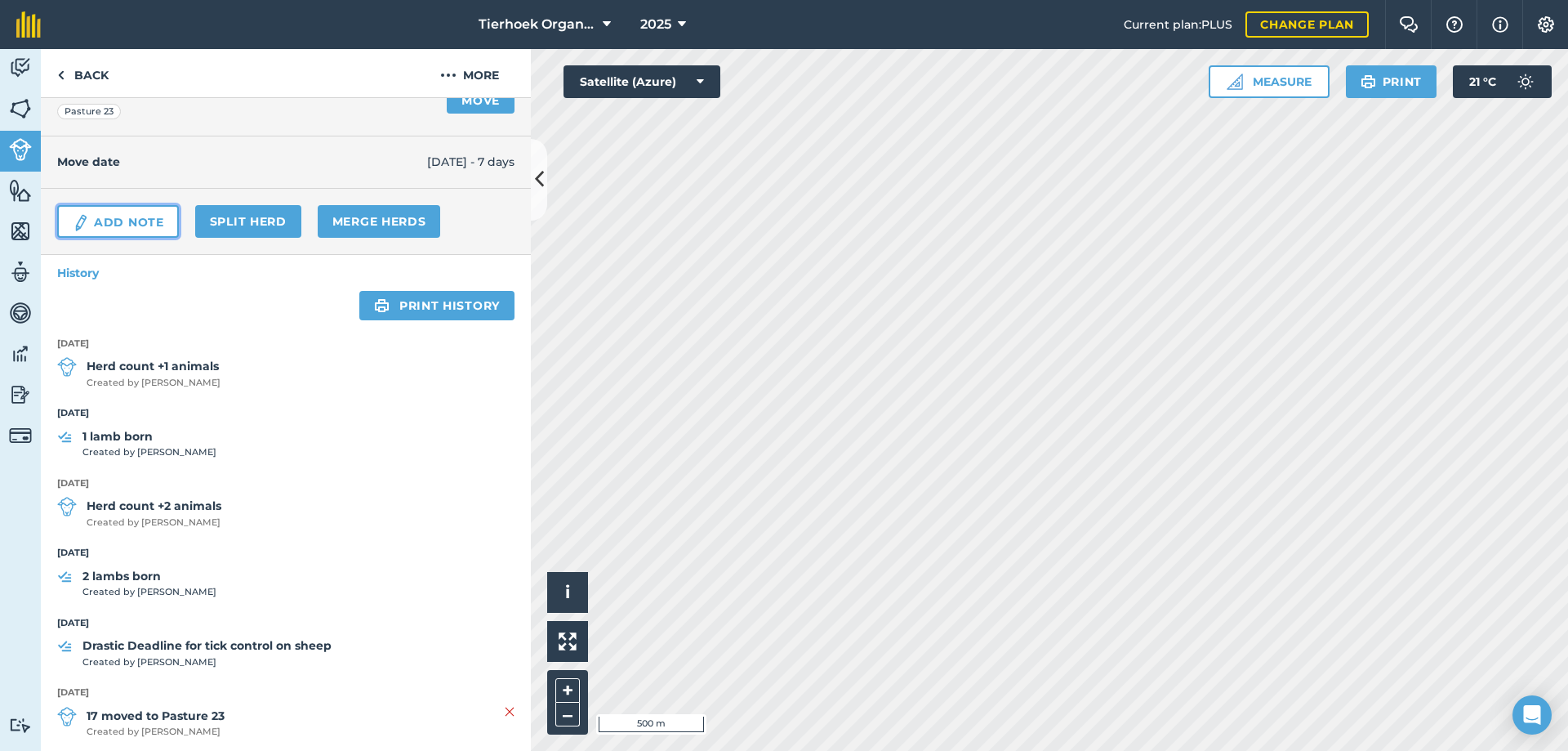
click at [127, 218] on link "Add Note" at bounding box center [118, 221] width 121 height 33
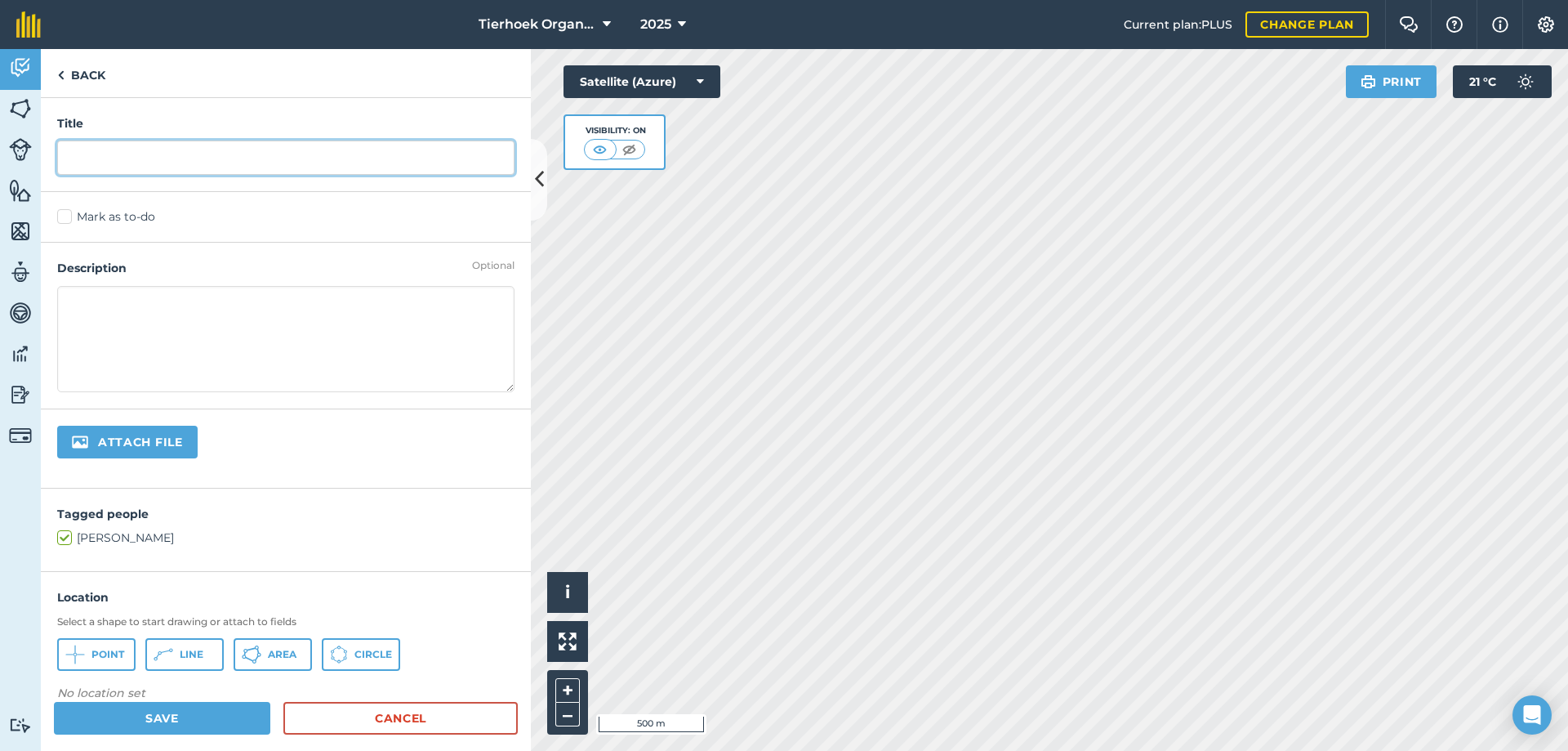
click at [100, 157] on input "text" at bounding box center [286, 157] width 457 height 34
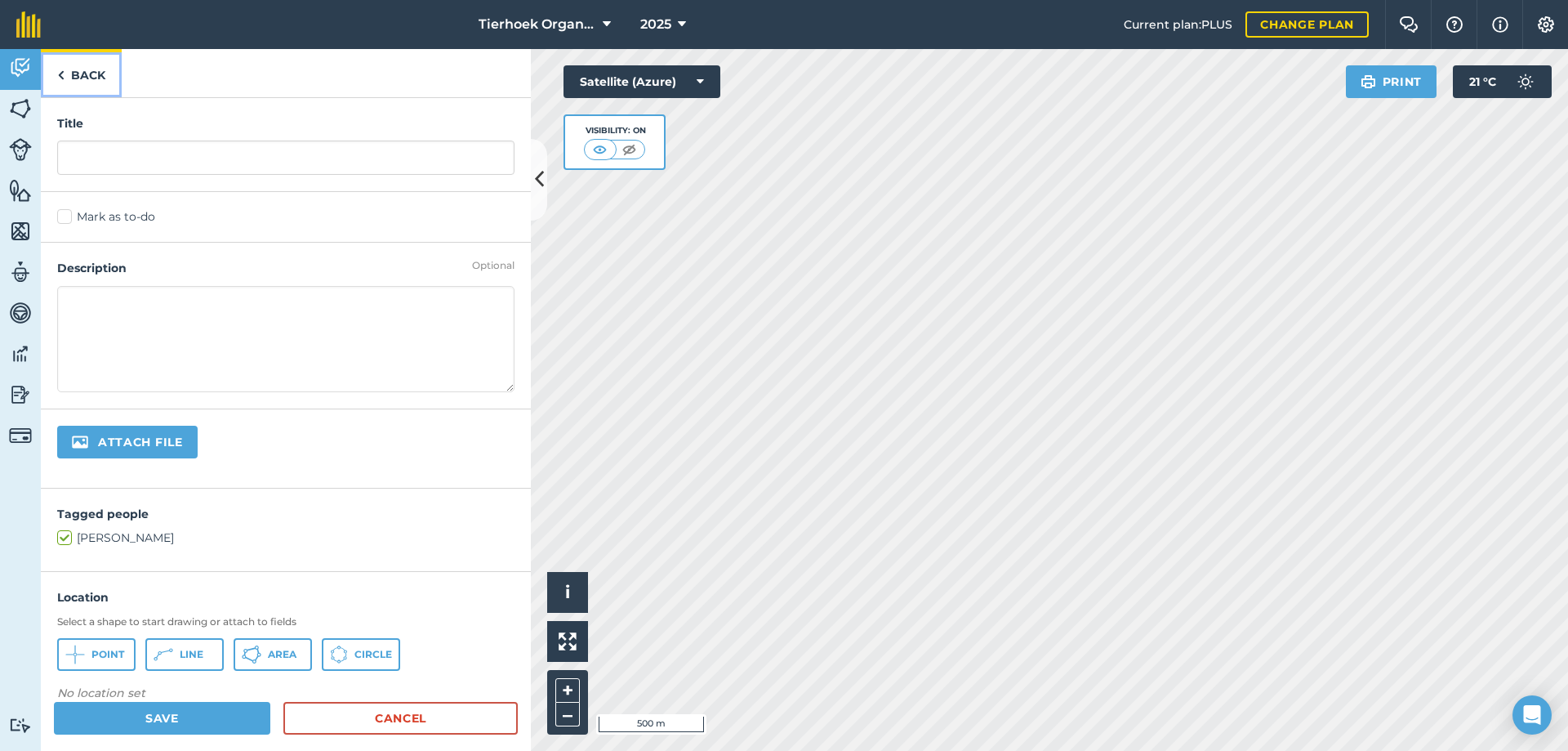
click at [80, 72] on link "Back" at bounding box center [81, 72] width 81 height 48
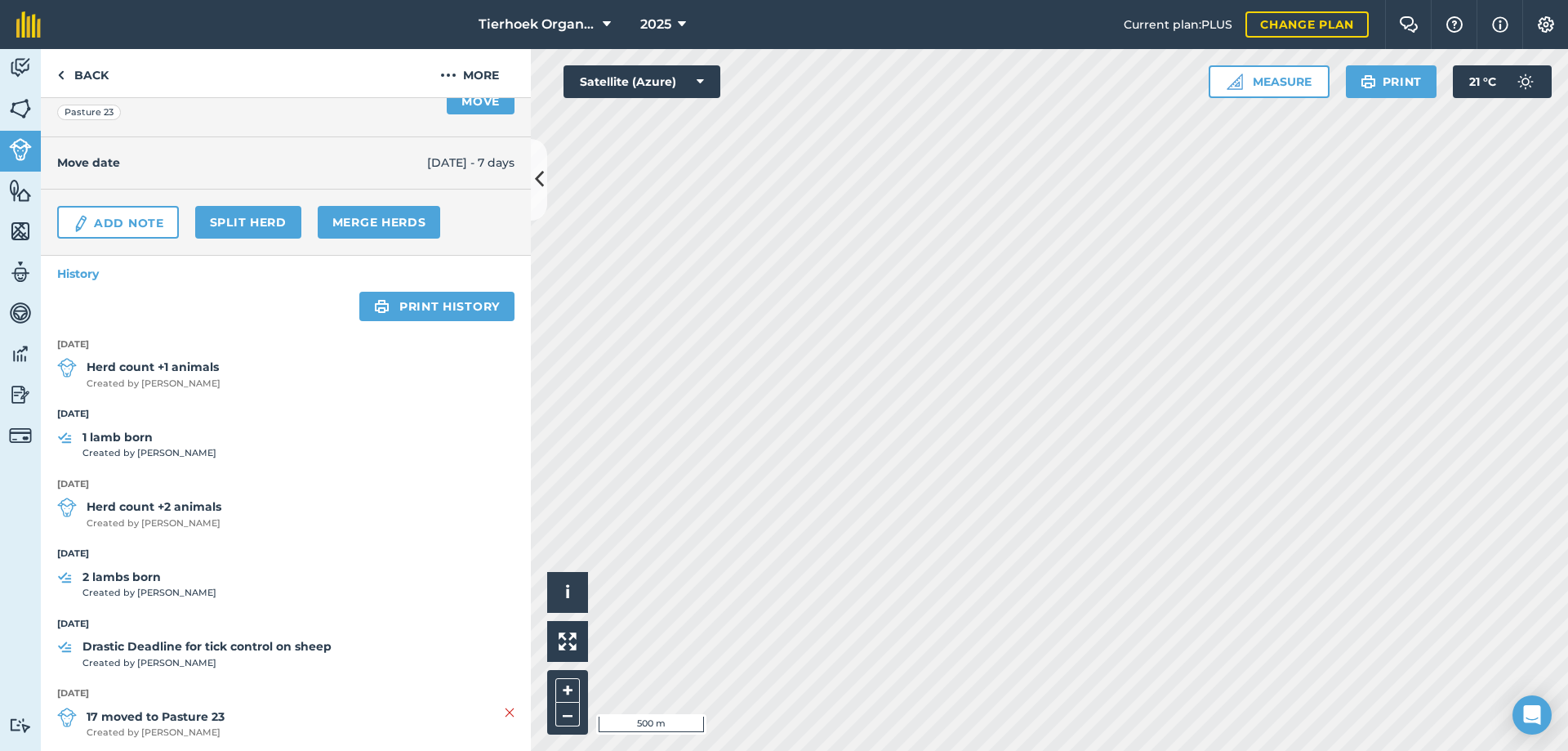
scroll to position [164, 0]
click at [126, 442] on strong "1 lamb born" at bounding box center [150, 436] width 134 height 18
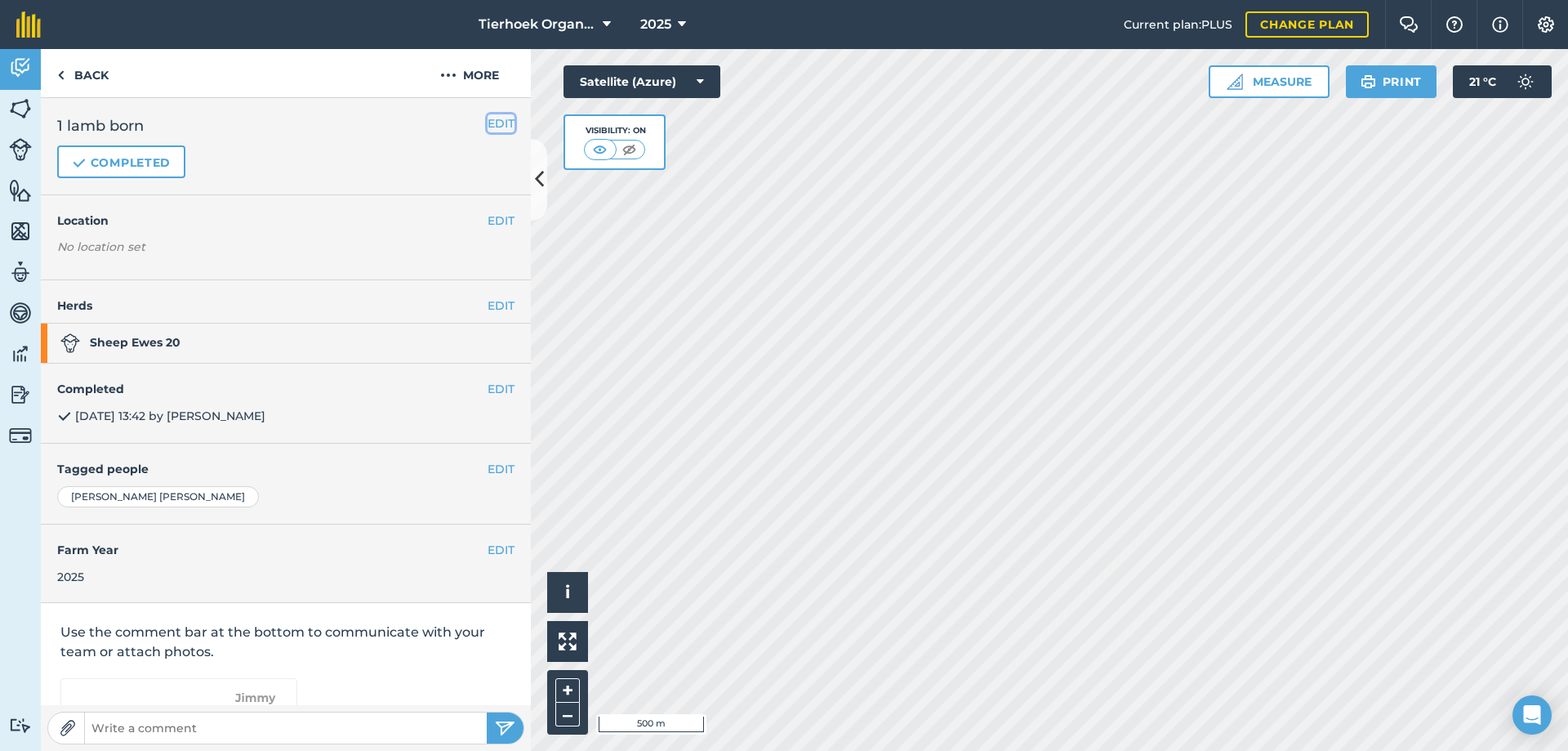
click at [487, 124] on button "EDIT" at bounding box center [500, 123] width 27 height 18
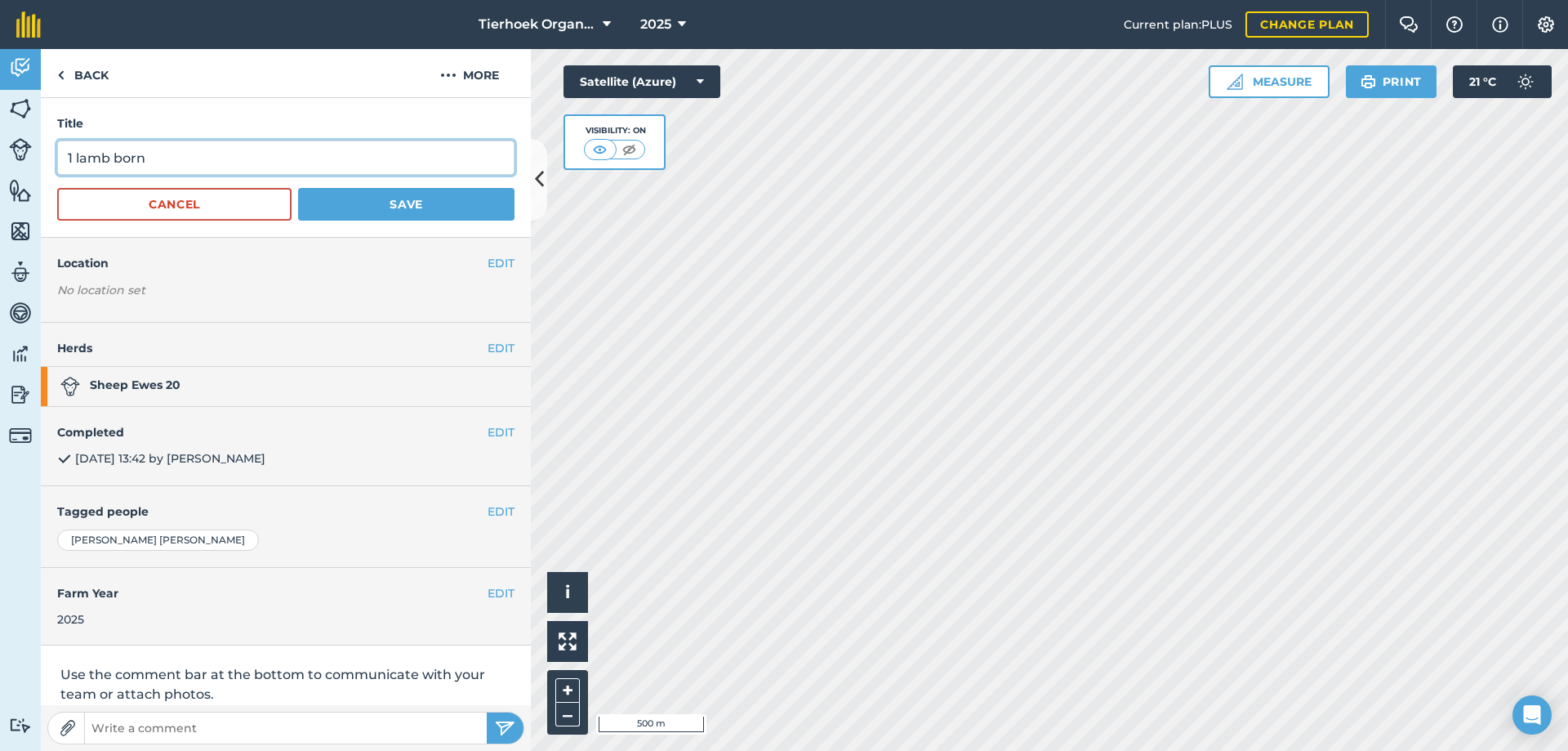
click at [71, 153] on input "1 lamb born" at bounding box center [286, 157] width 457 height 34
click at [219, 158] on input "2 lamb born" at bounding box center [286, 157] width 457 height 34
type input "2 lamb born [PERSON_NAME]"
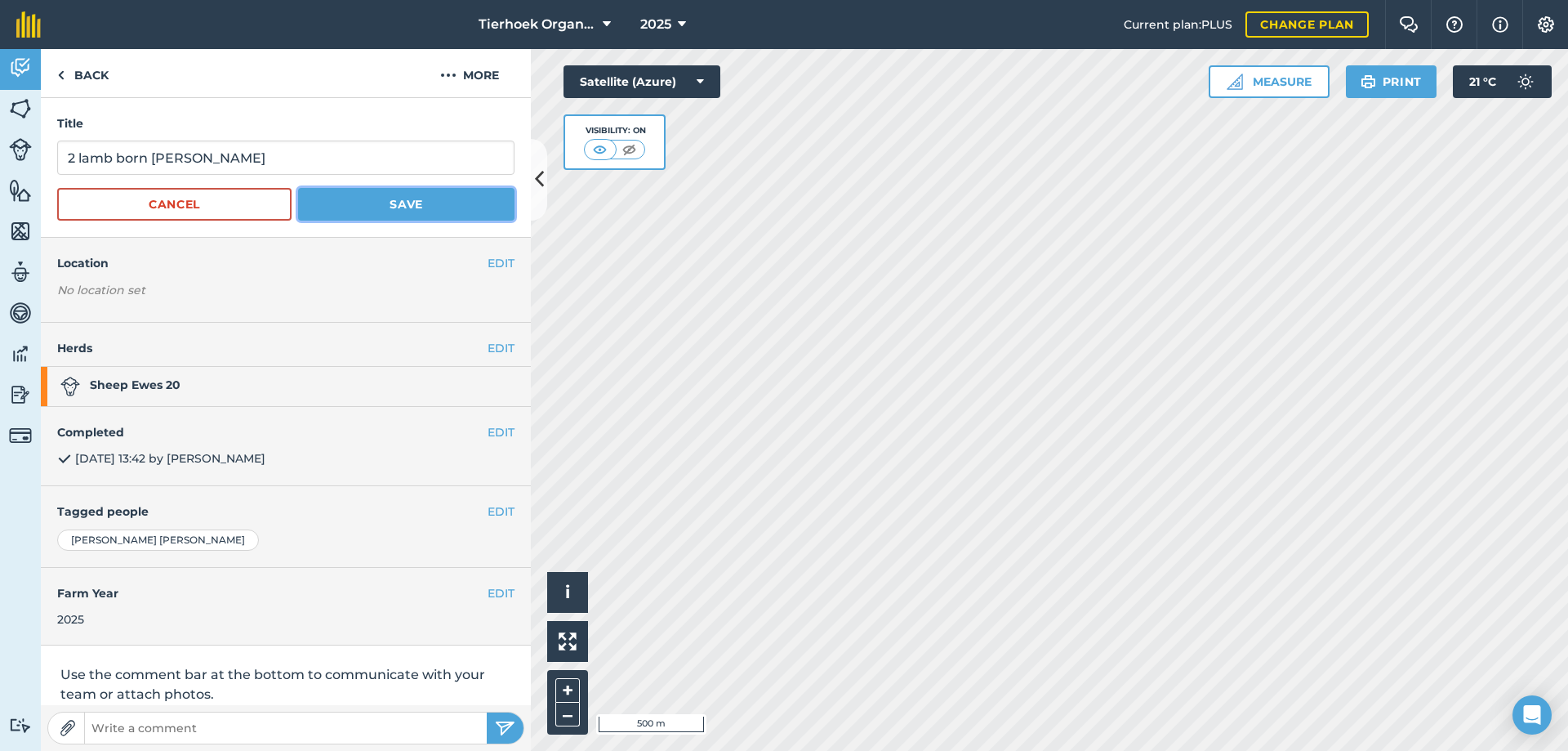
click at [394, 206] on button "Save" at bounding box center [406, 204] width 216 height 33
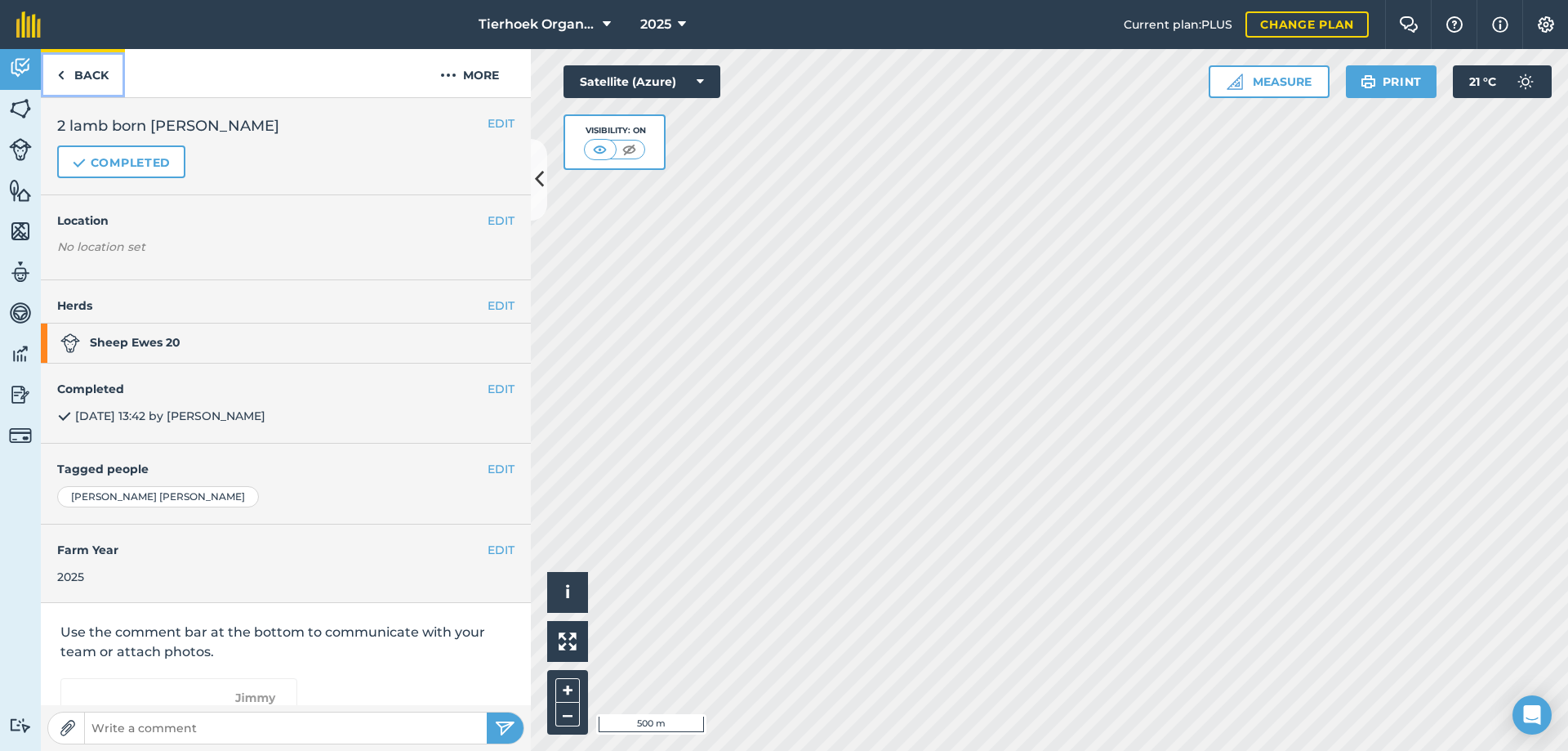
click at [98, 76] on link "Back" at bounding box center [82, 72] width 84 height 48
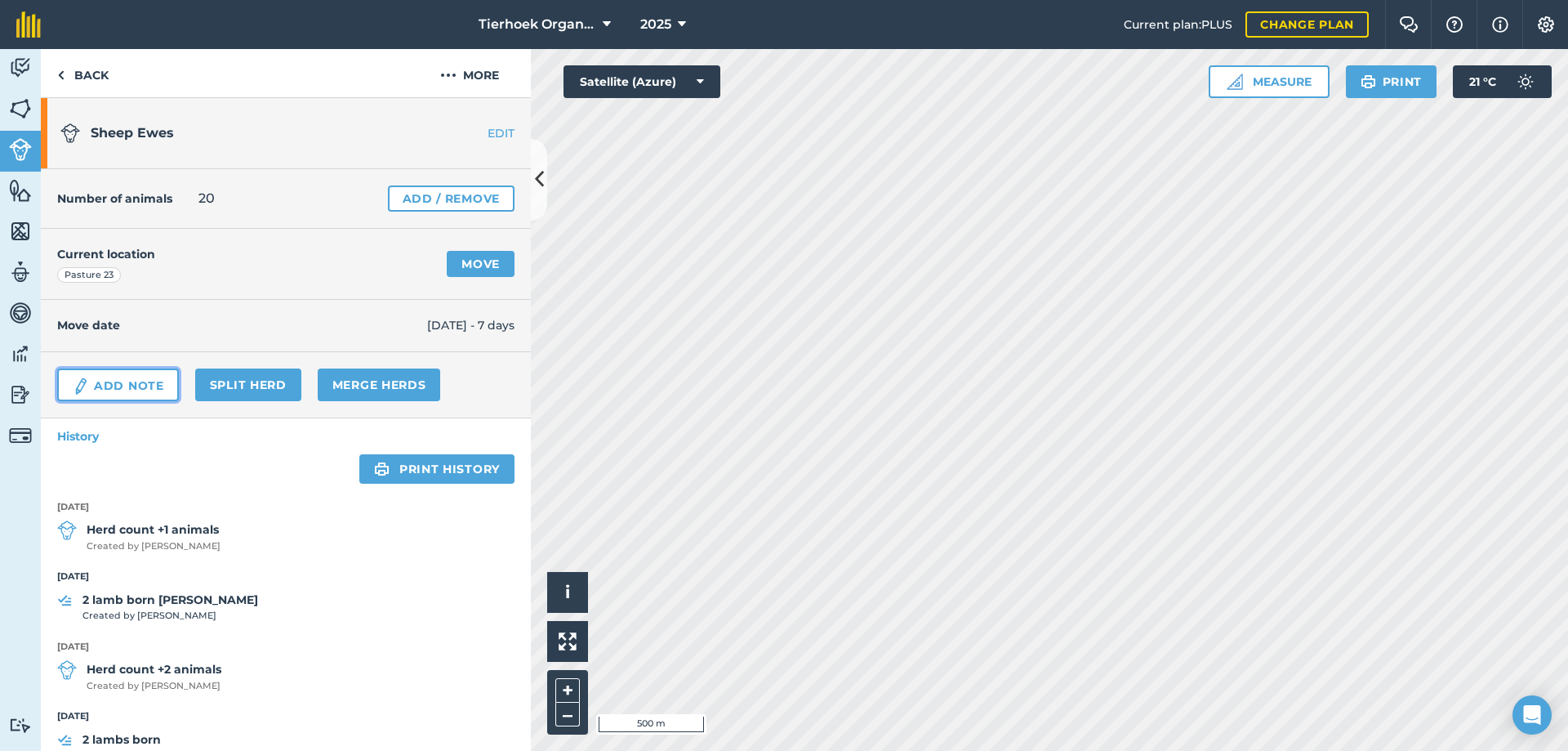
click at [123, 381] on link "Add Note" at bounding box center [118, 384] width 121 height 33
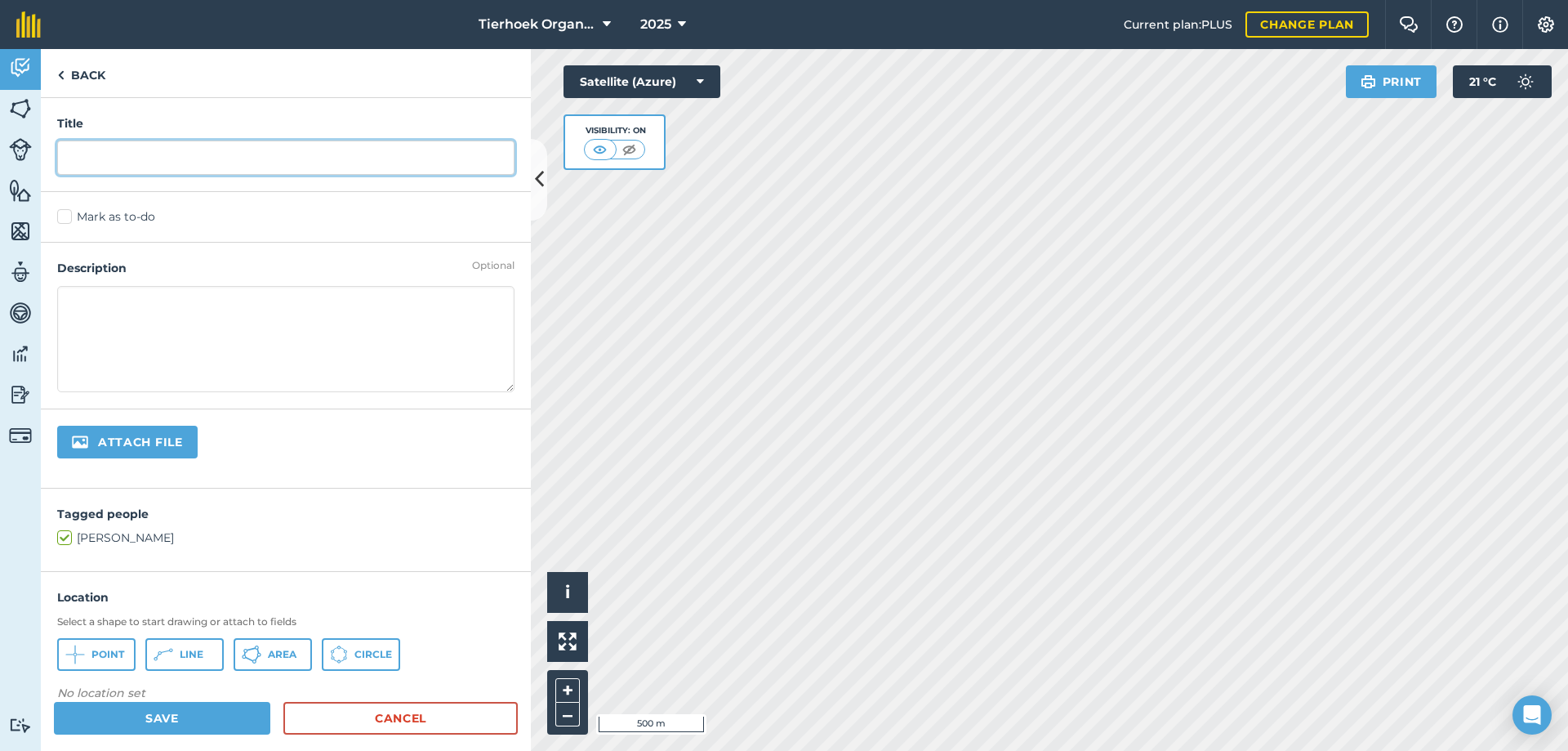
click at [104, 149] on input "text" at bounding box center [286, 157] width 457 height 34
type input "2 lambs born [PERSON_NAME]"
click at [71, 216] on label "Mark as to-do" at bounding box center [286, 216] width 457 height 17
click at [68, 216] on input "Mark as to-do" at bounding box center [62, 213] width 10 height 10
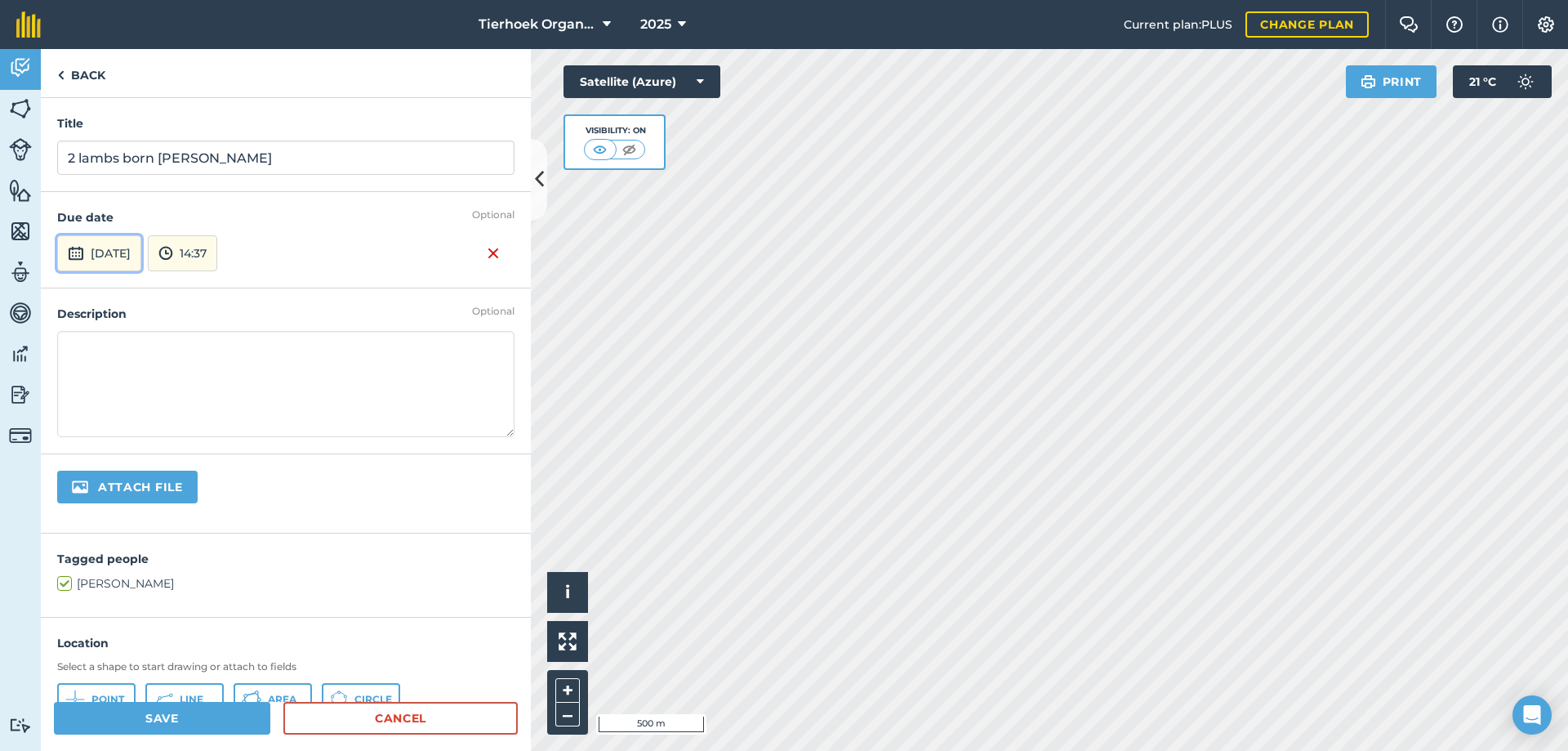
click at [108, 247] on button "[DATE]" at bounding box center [99, 253] width 84 height 36
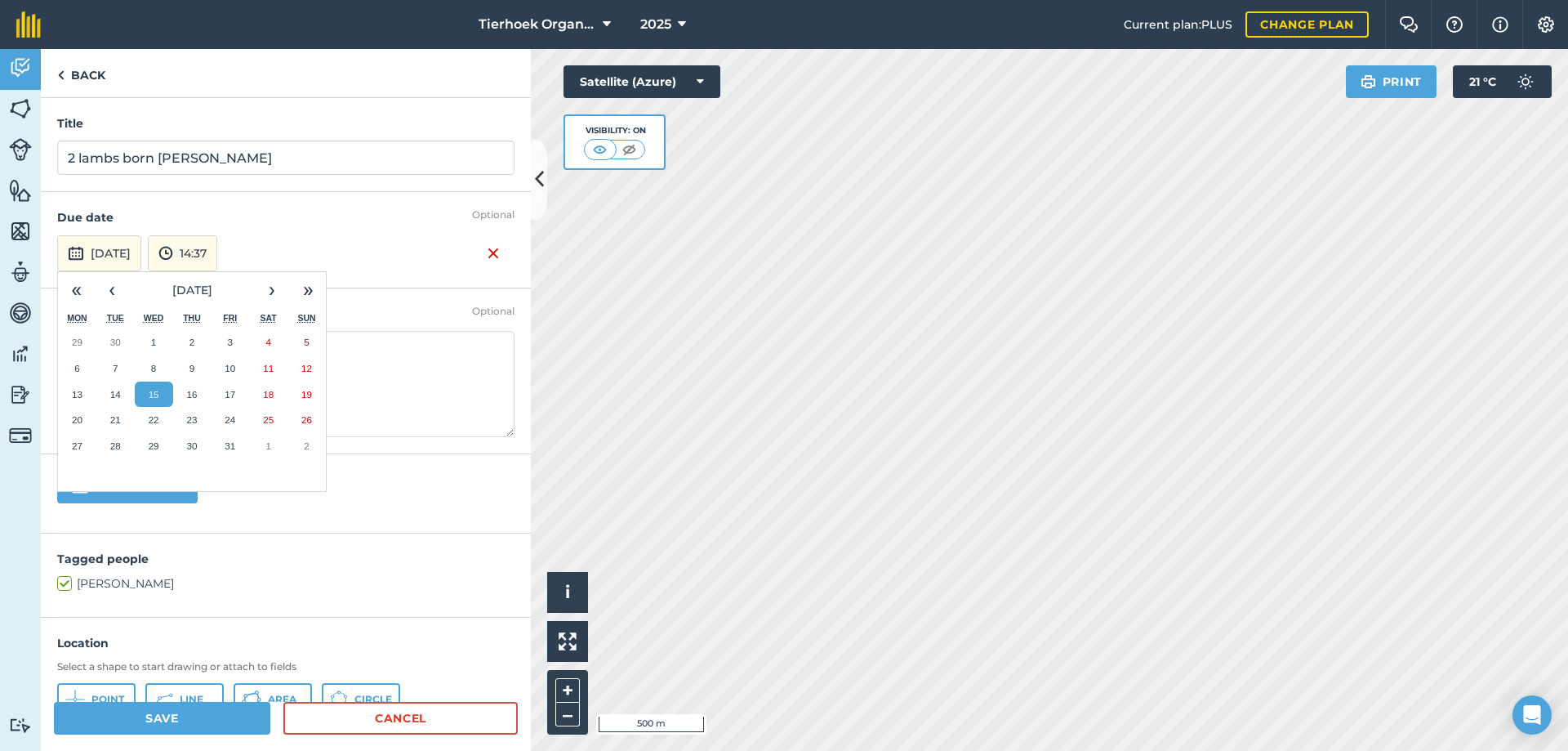
click at [148, 387] on button "15" at bounding box center [153, 394] width 39 height 26
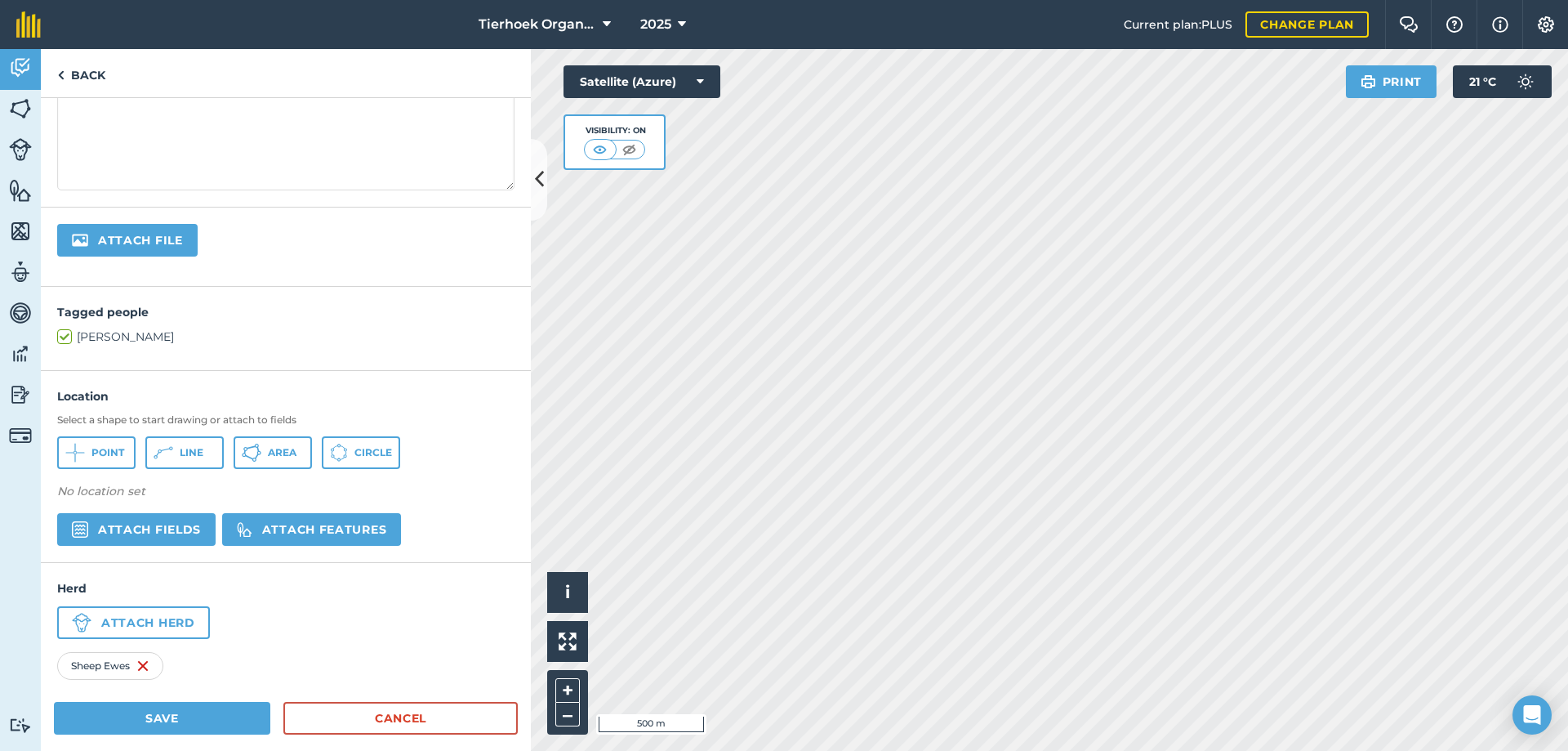
scroll to position [264, 0]
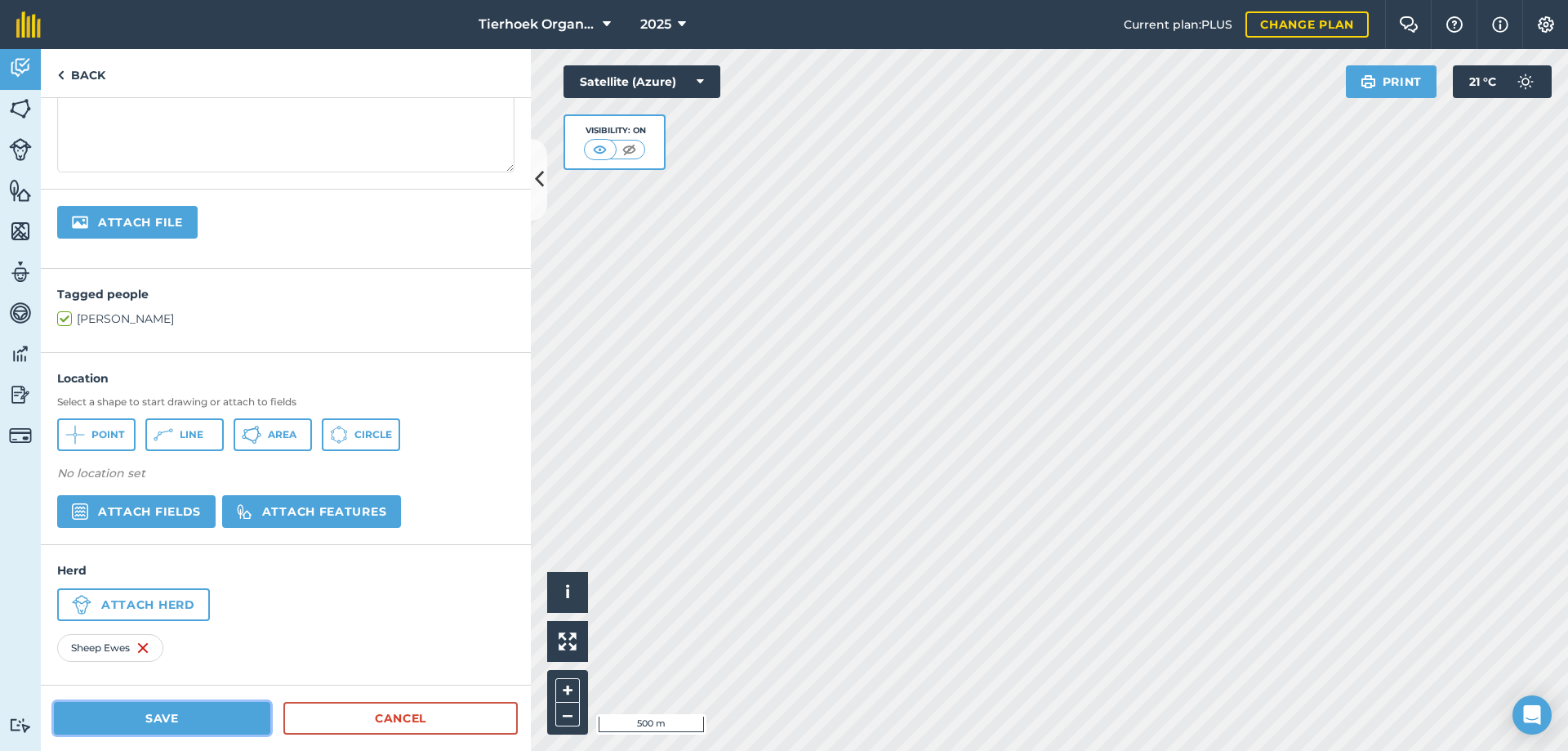
click at [180, 716] on button "Save" at bounding box center [162, 718] width 216 height 33
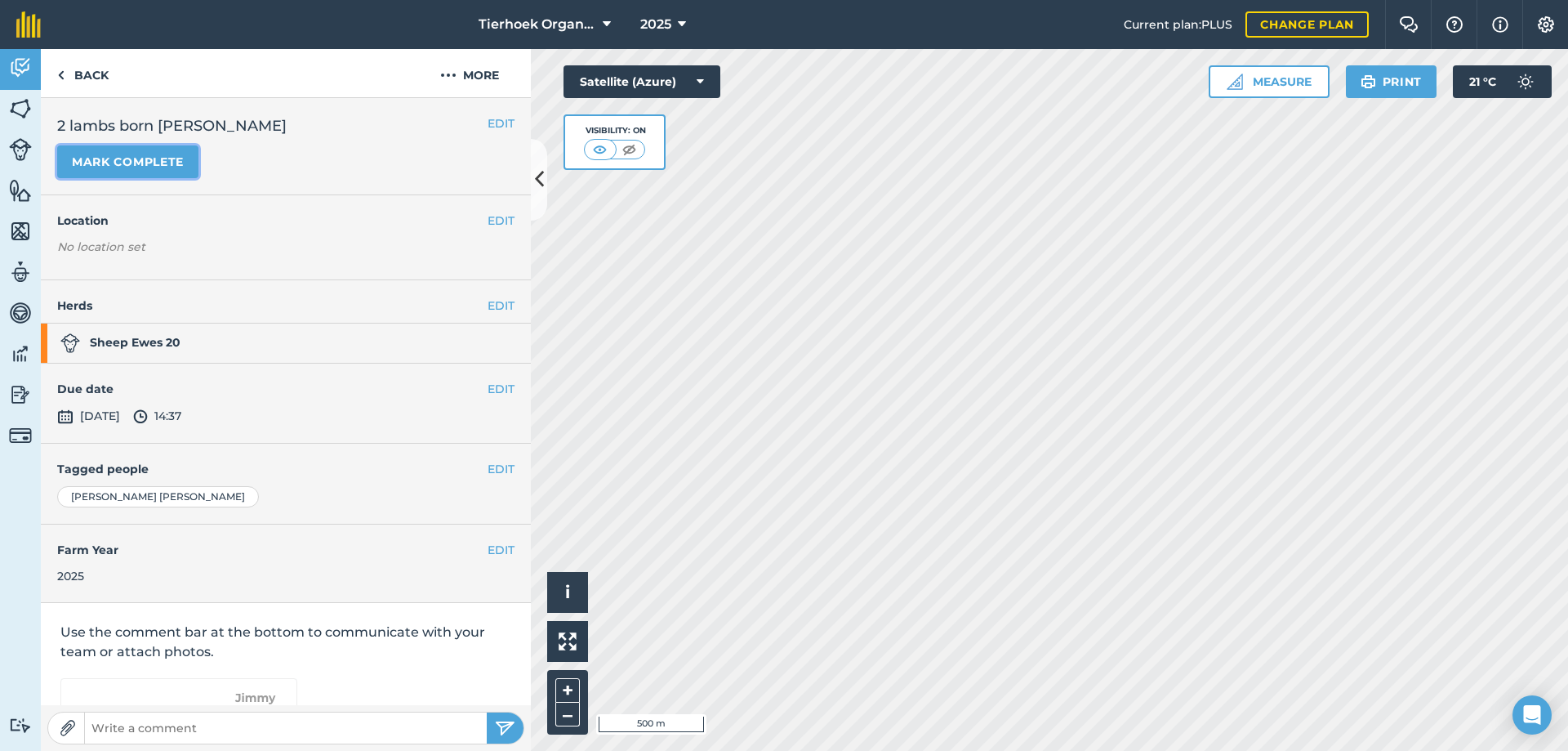
click at [118, 154] on button "Mark complete" at bounding box center [128, 162] width 141 height 33
click at [82, 76] on link "Back" at bounding box center [82, 72] width 84 height 48
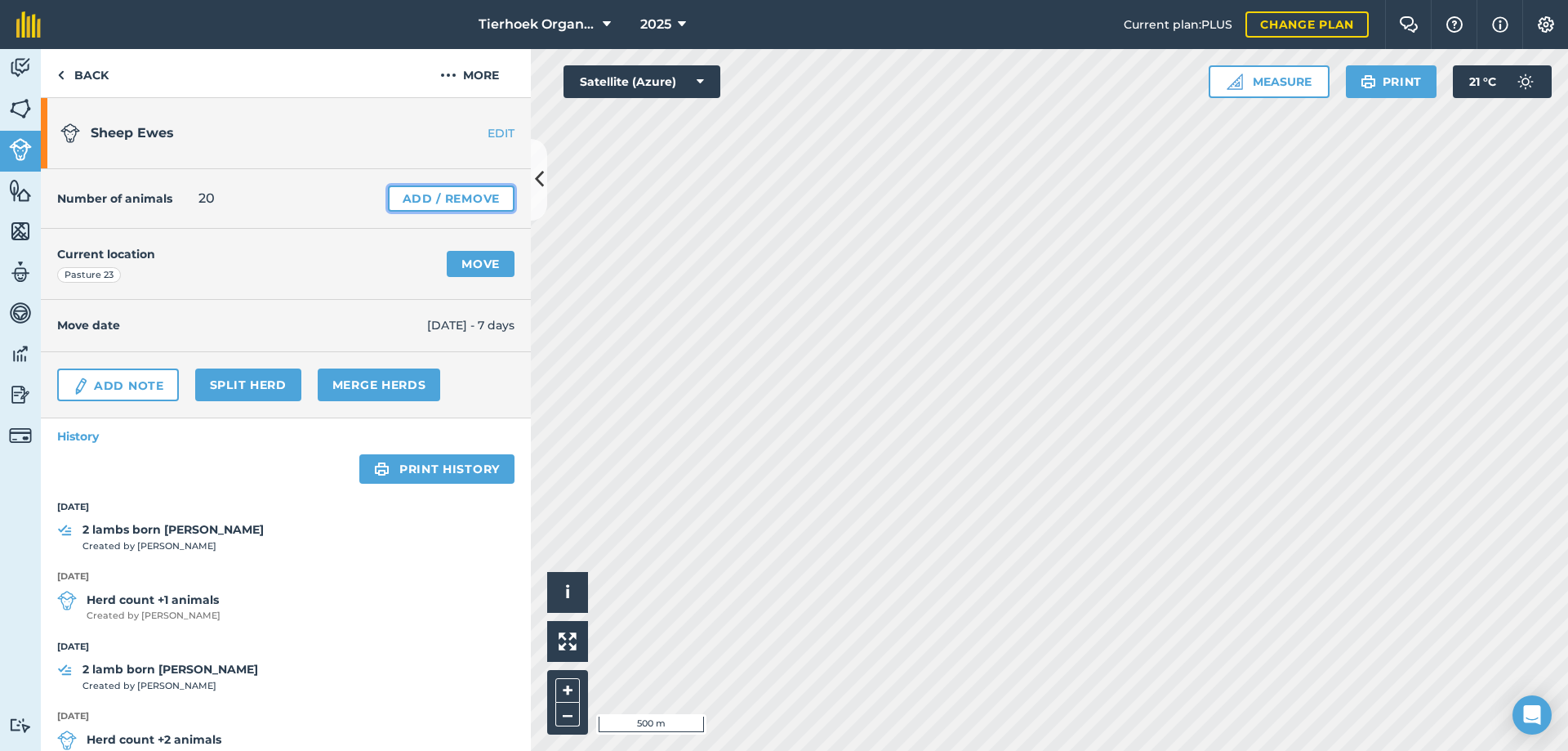
click at [416, 196] on link "Add / Remove" at bounding box center [451, 199] width 127 height 26
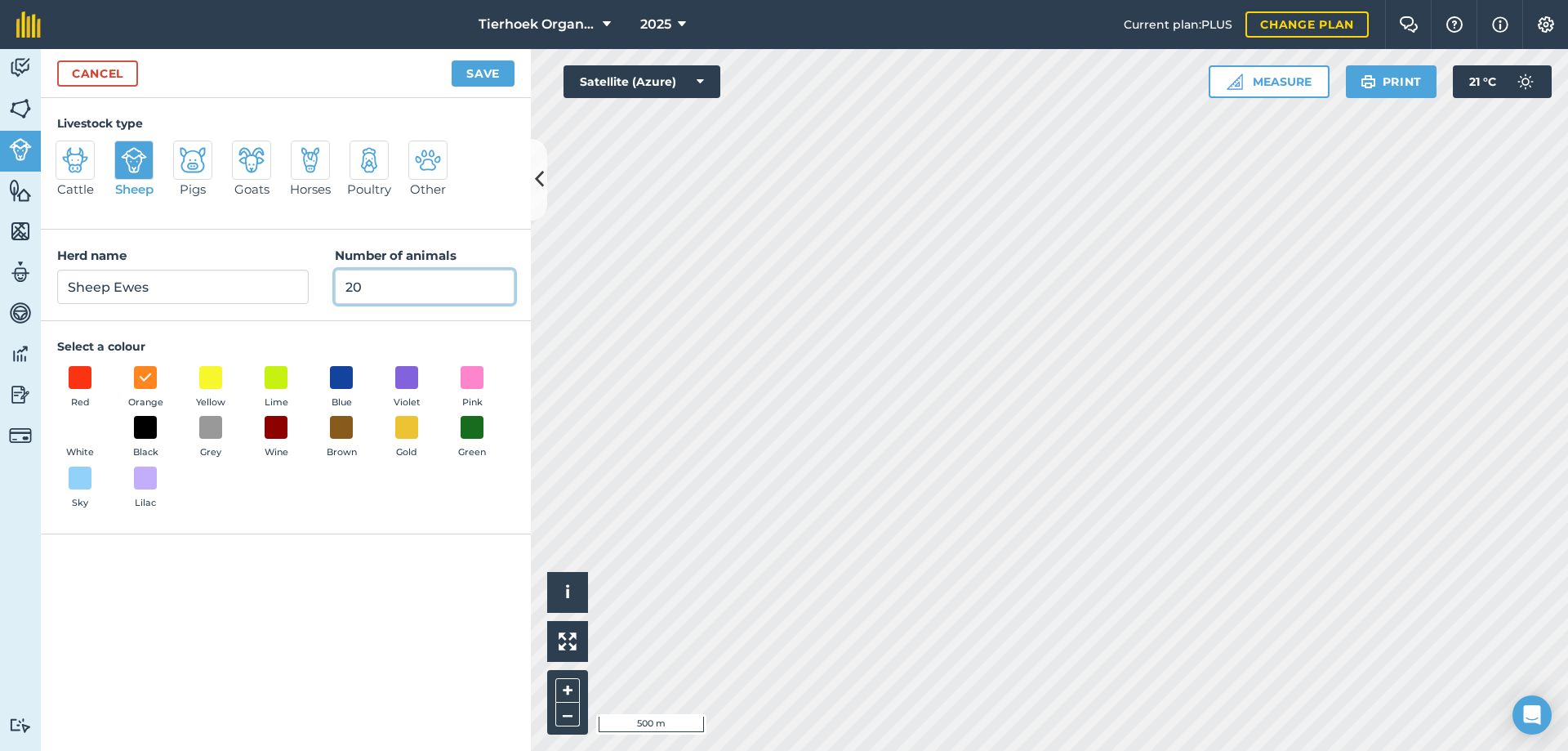
drag, startPoint x: 346, startPoint y: 285, endPoint x: 420, endPoint y: 283, distance: 74.0
click at [420, 283] on input "20" at bounding box center [424, 286] width 180 height 34
type input "22"
click at [475, 77] on button "Save" at bounding box center [483, 73] width 63 height 26
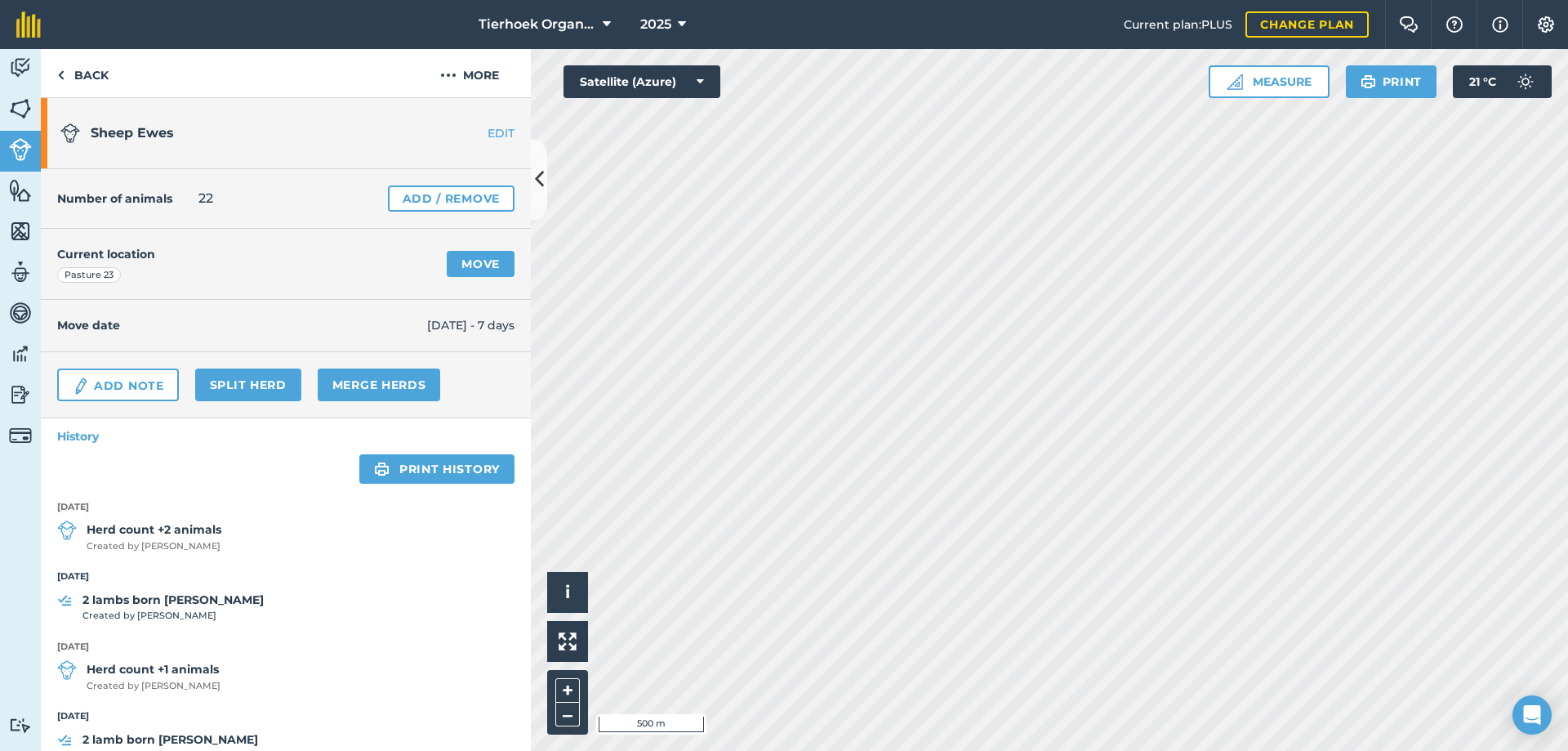
scroll to position [82, 0]
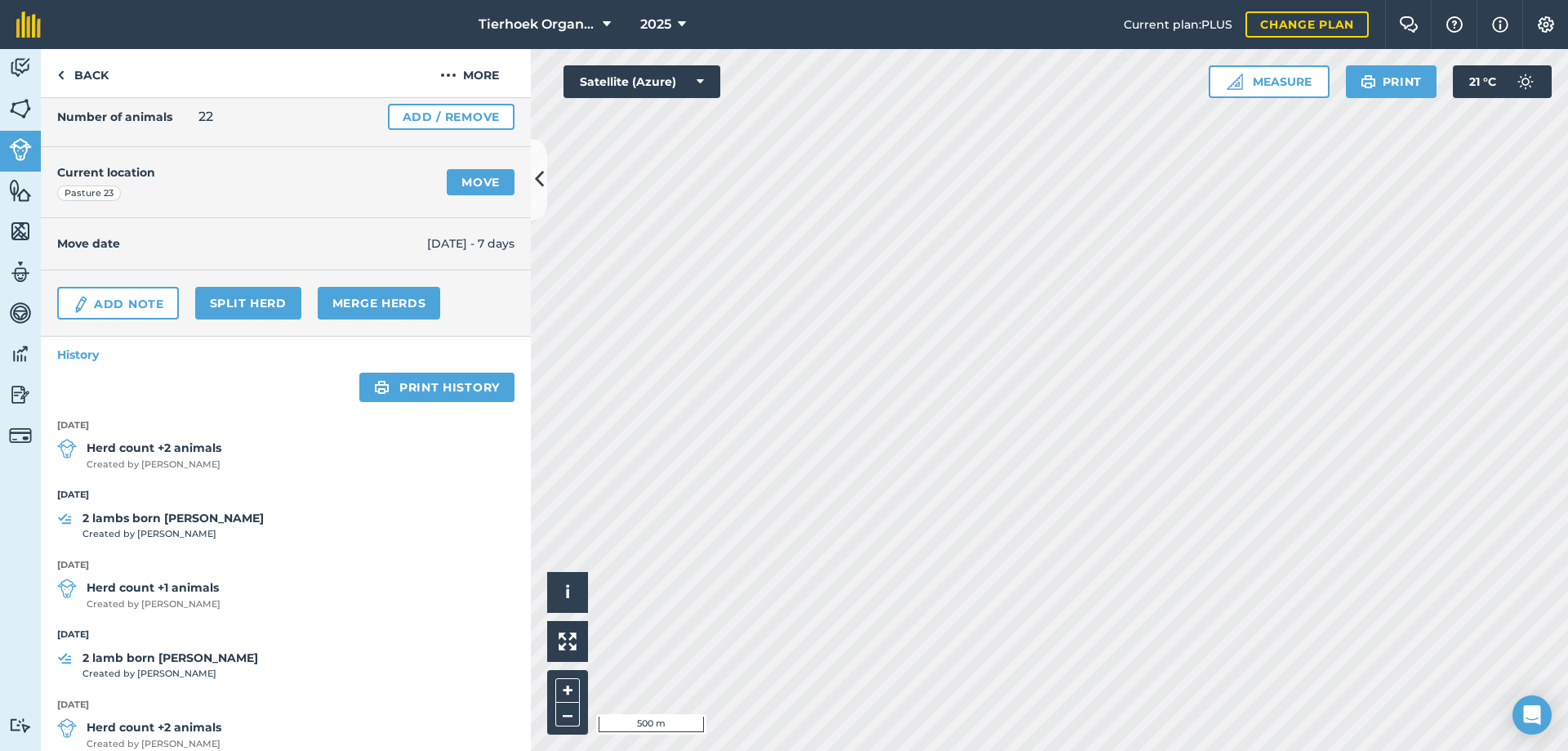
click at [176, 589] on strong "Herd count +1 animals" at bounding box center [153, 587] width 134 height 18
click at [117, 591] on strong "Herd count +1 animals" at bounding box center [153, 587] width 134 height 18
click at [411, 113] on link "Add / Remove" at bounding box center [451, 117] width 127 height 26
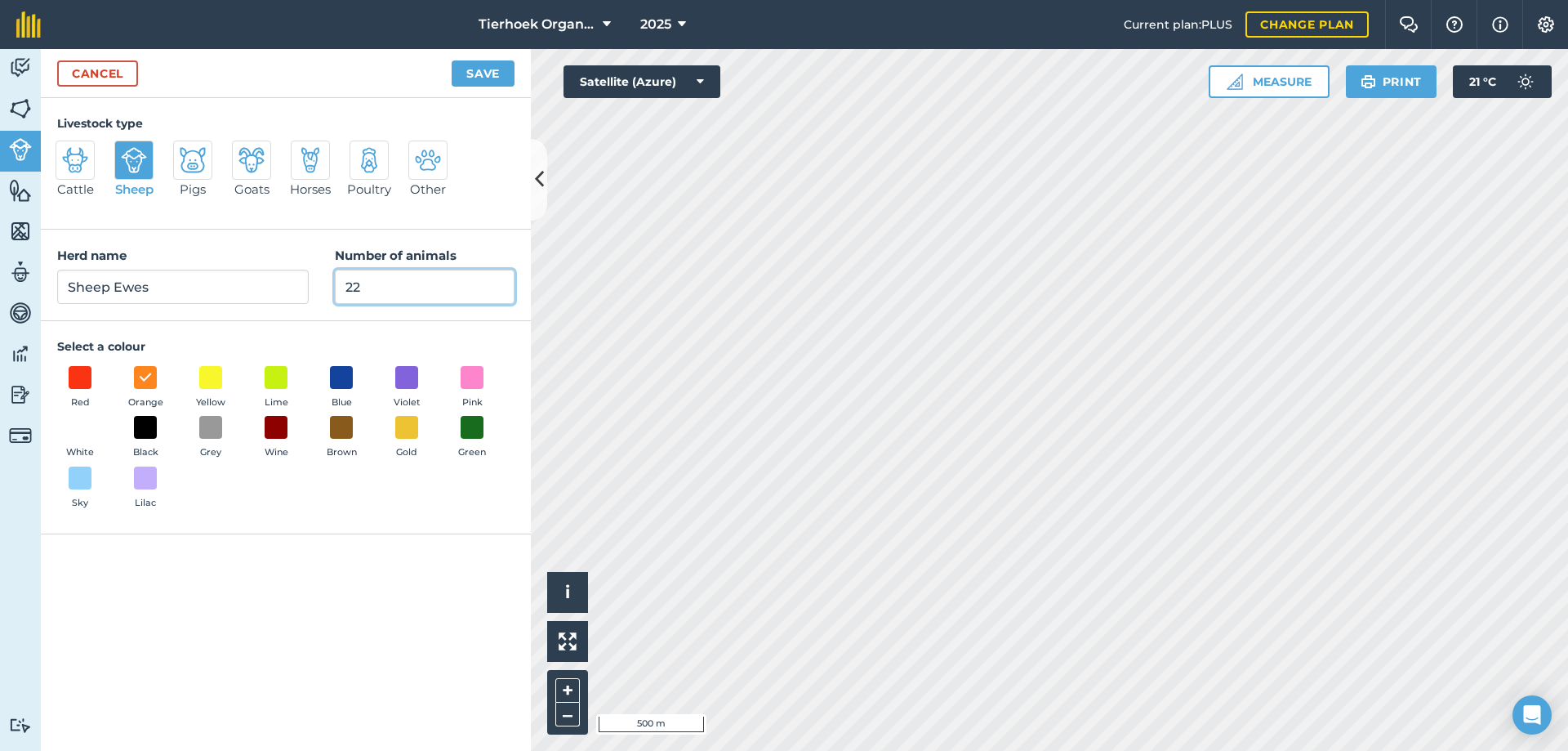
drag, startPoint x: 348, startPoint y: 287, endPoint x: 381, endPoint y: 287, distance: 33.0
click at [381, 287] on input "22" at bounding box center [424, 286] width 180 height 34
type input "23"
click at [476, 72] on button "Save" at bounding box center [483, 73] width 63 height 26
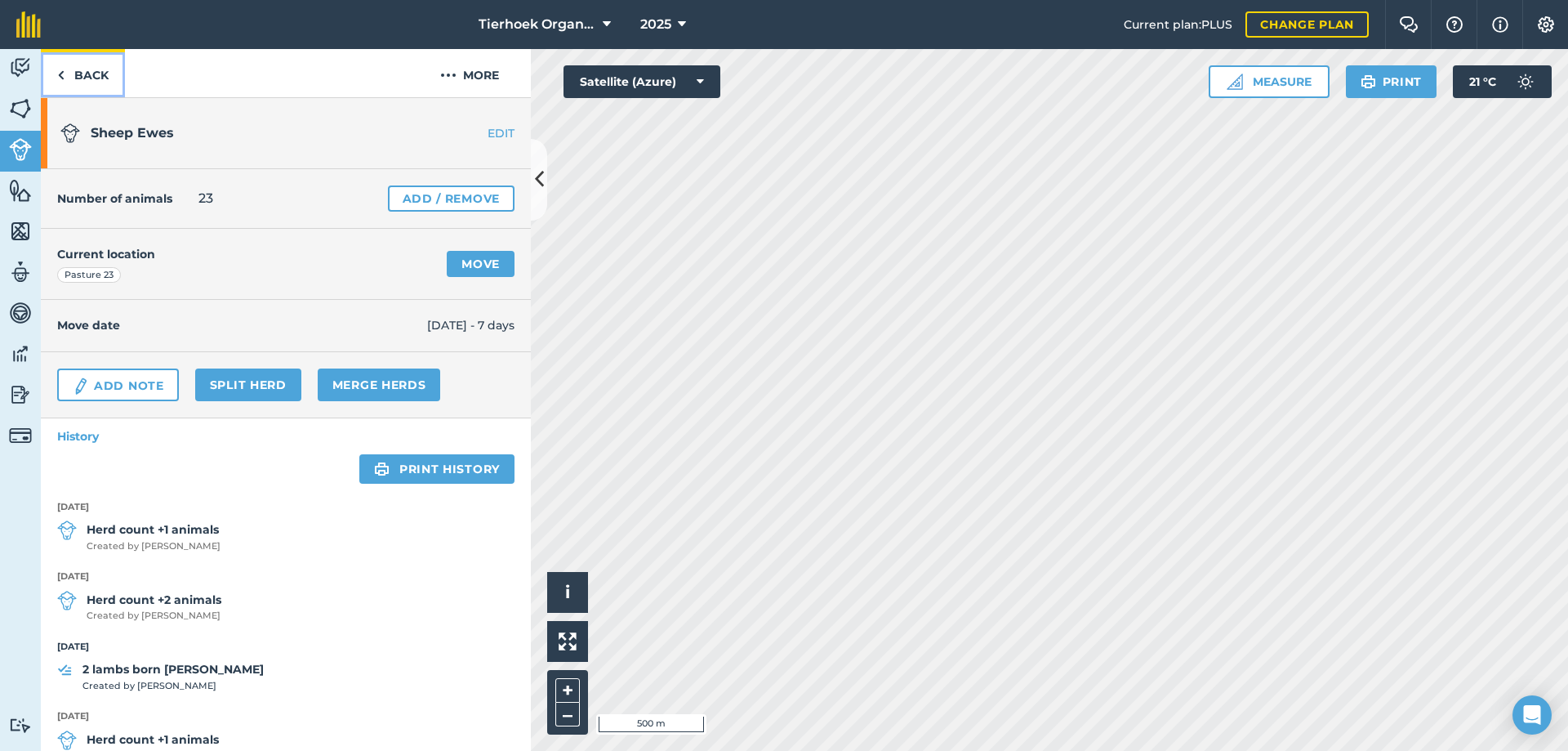
click at [85, 74] on link "Back" at bounding box center [82, 72] width 84 height 48
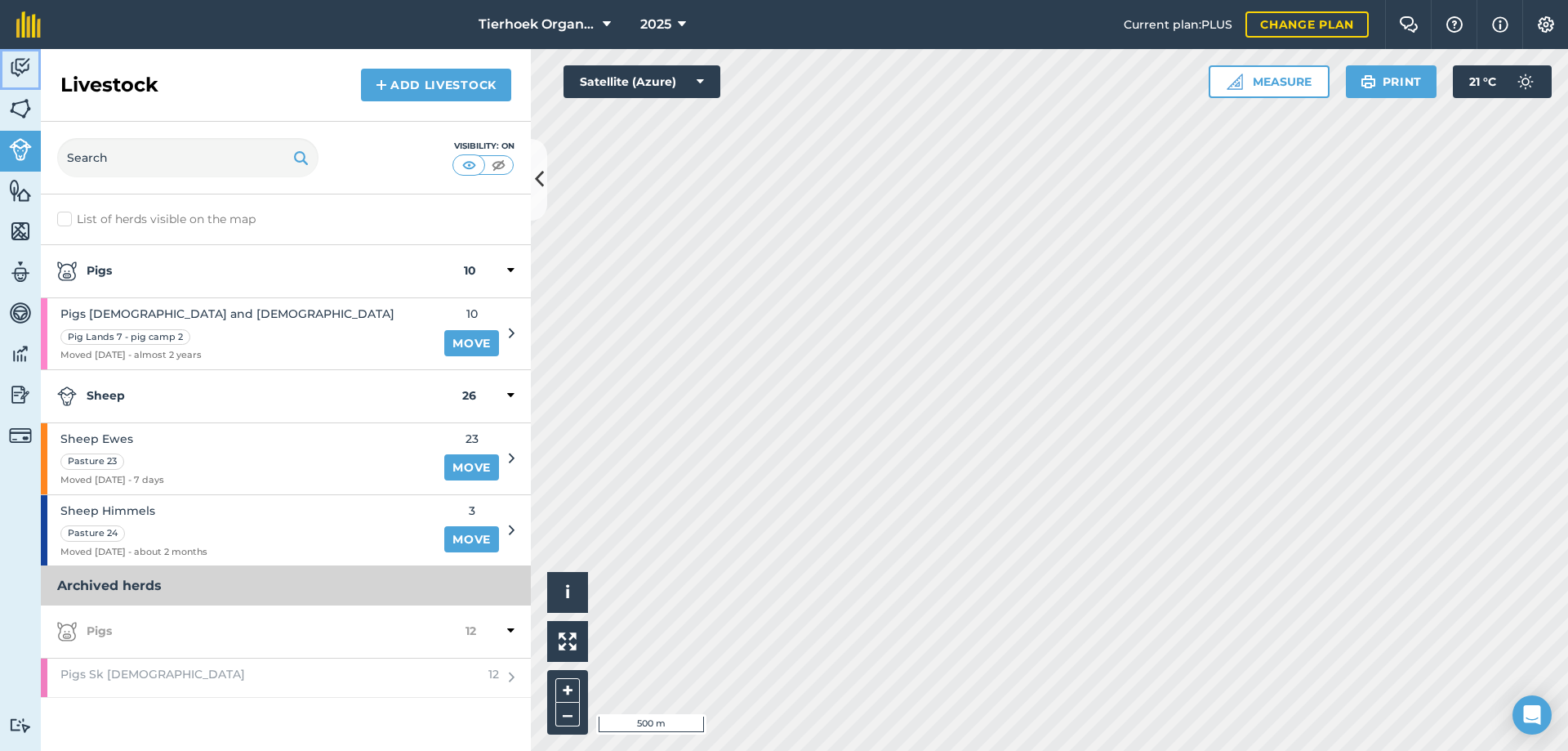
click at [23, 63] on img at bounding box center [21, 68] width 23 height 24
